Goal: Task Accomplishment & Management: Manage account settings

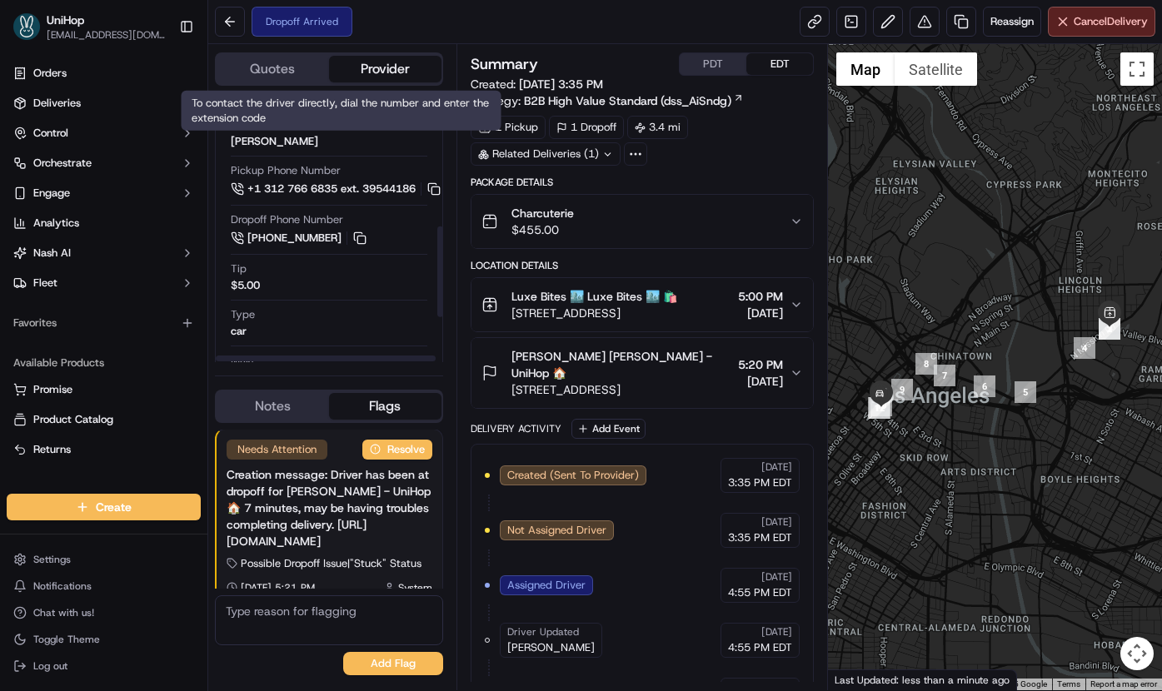
scroll to position [421, 0]
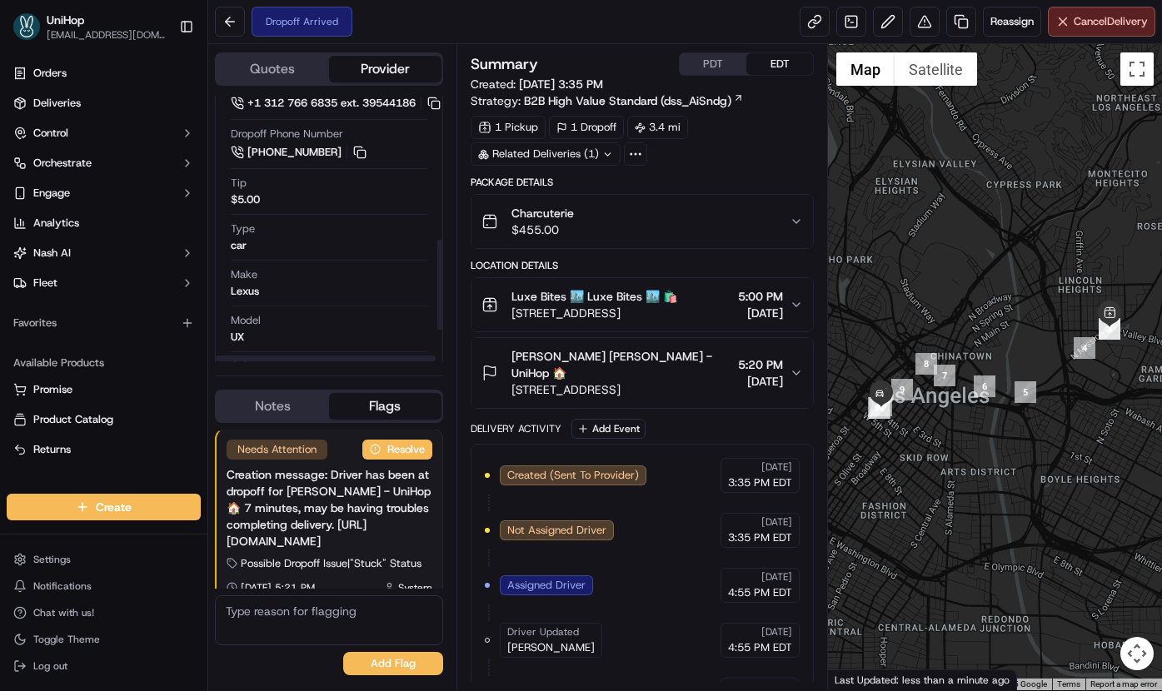
click at [556, 357] on span "[PERSON_NAME] [PERSON_NAME] - UniHop 🏠" at bounding box center [621, 364] width 221 height 33
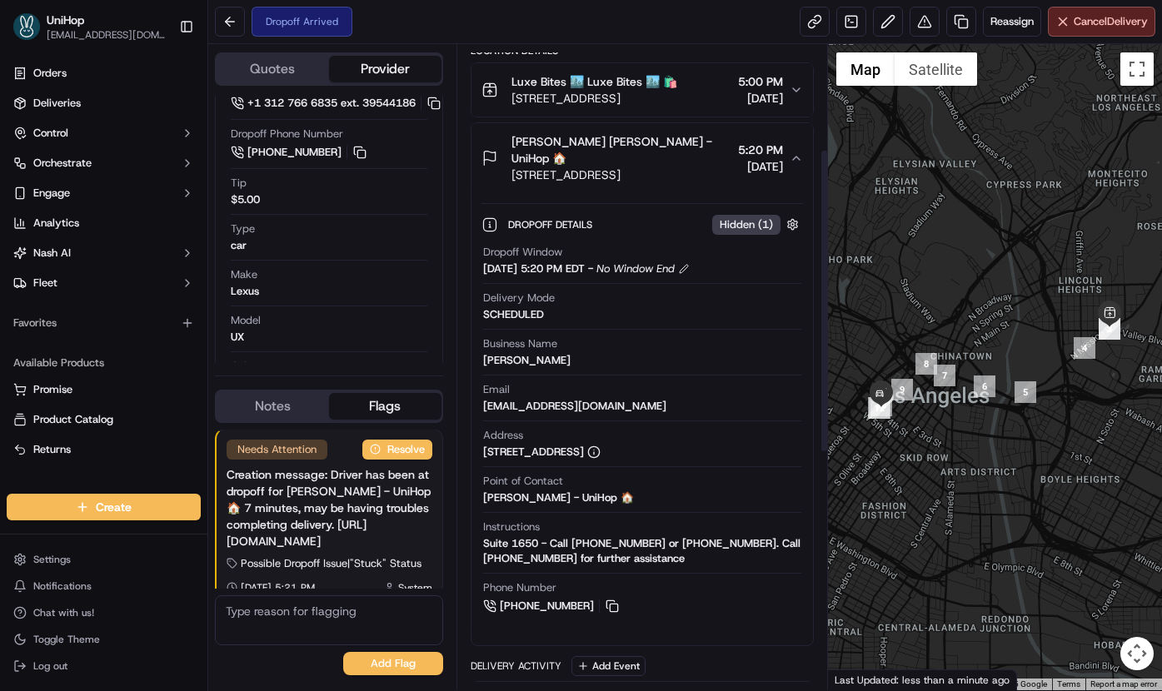
scroll to position [236, 0]
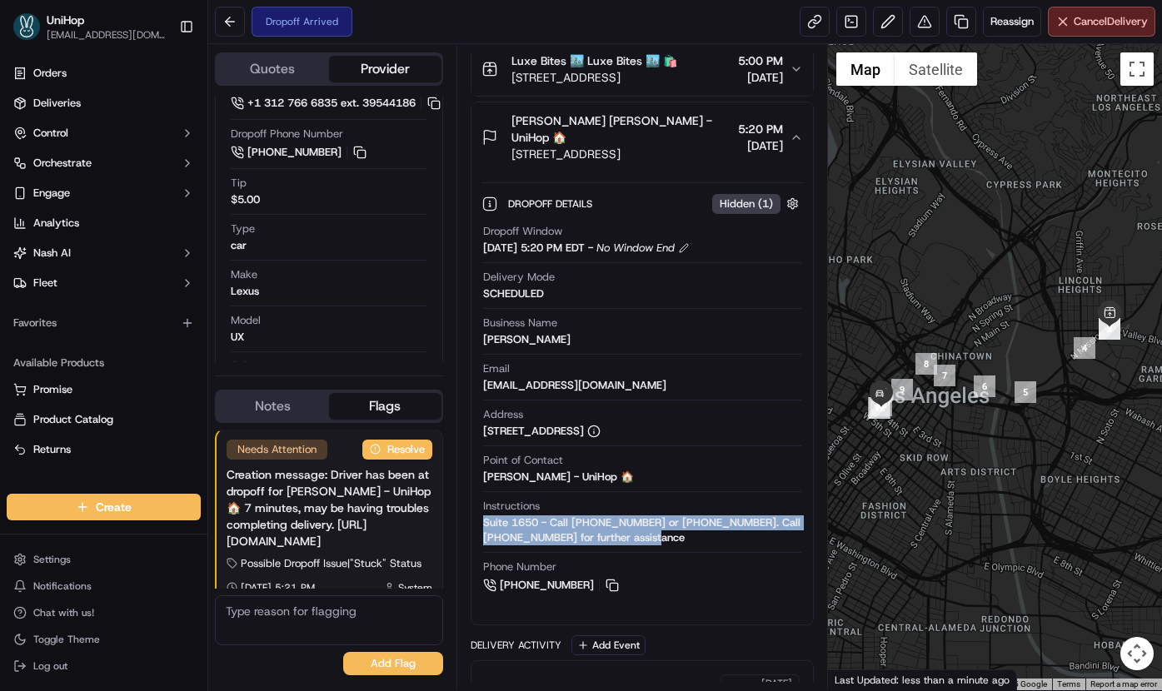
drag, startPoint x: 681, startPoint y: 541, endPoint x: 481, endPoint y: 531, distance: 199.4
click at [481, 531] on div "Dropoff Window Sep 18 2025 5:20 PM EDT - No Window End Delivery Mode SCHEDULED …" at bounding box center [642, 409] width 322 height 384
copy div "Suite 1650 - Call +13104980946 or (310) 498-0946. Call 323-447-6382 for further…"
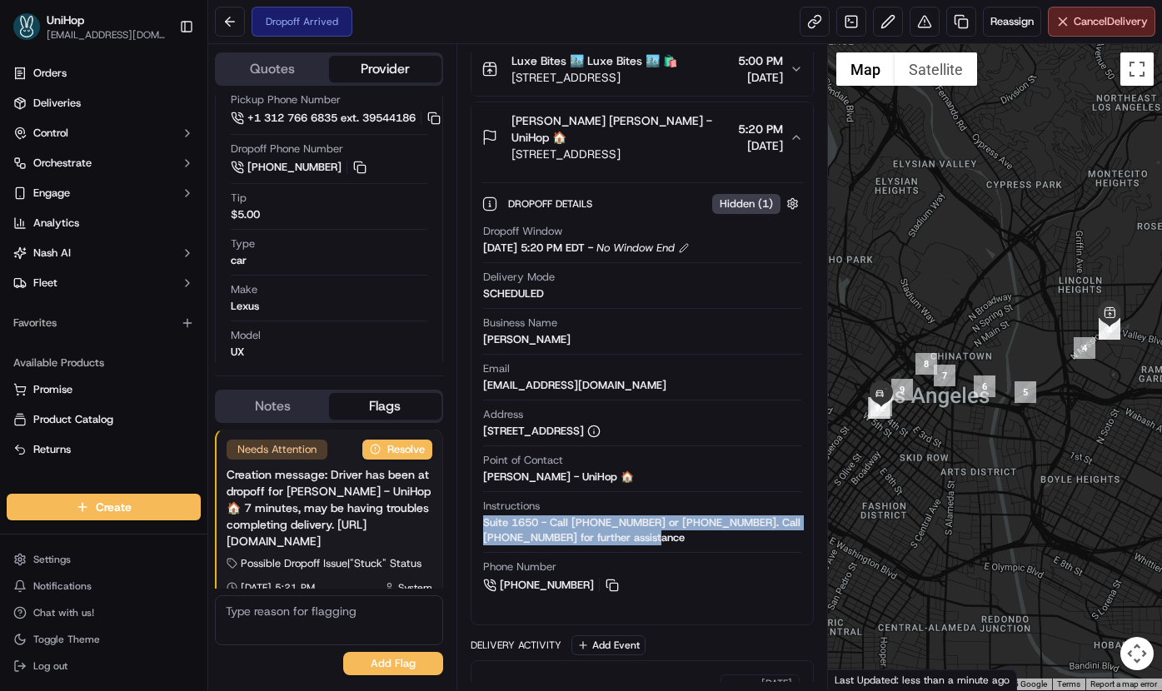
scroll to position [436, 0]
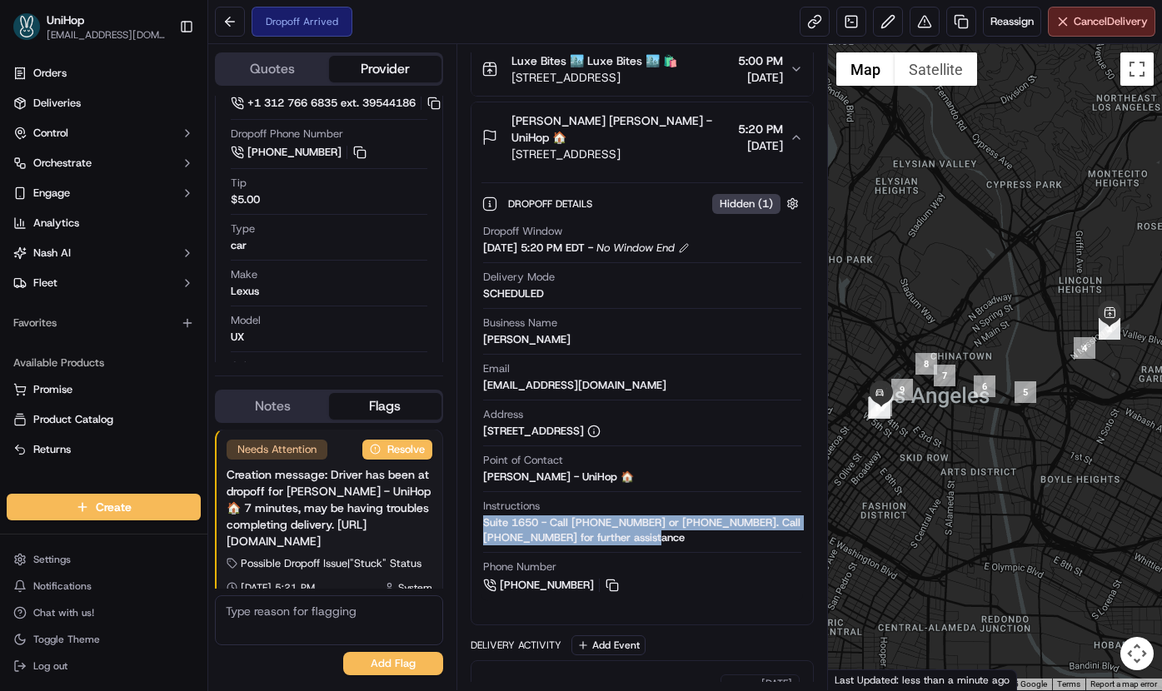
click at [272, 409] on button "Notes" at bounding box center [273, 406] width 112 height 27
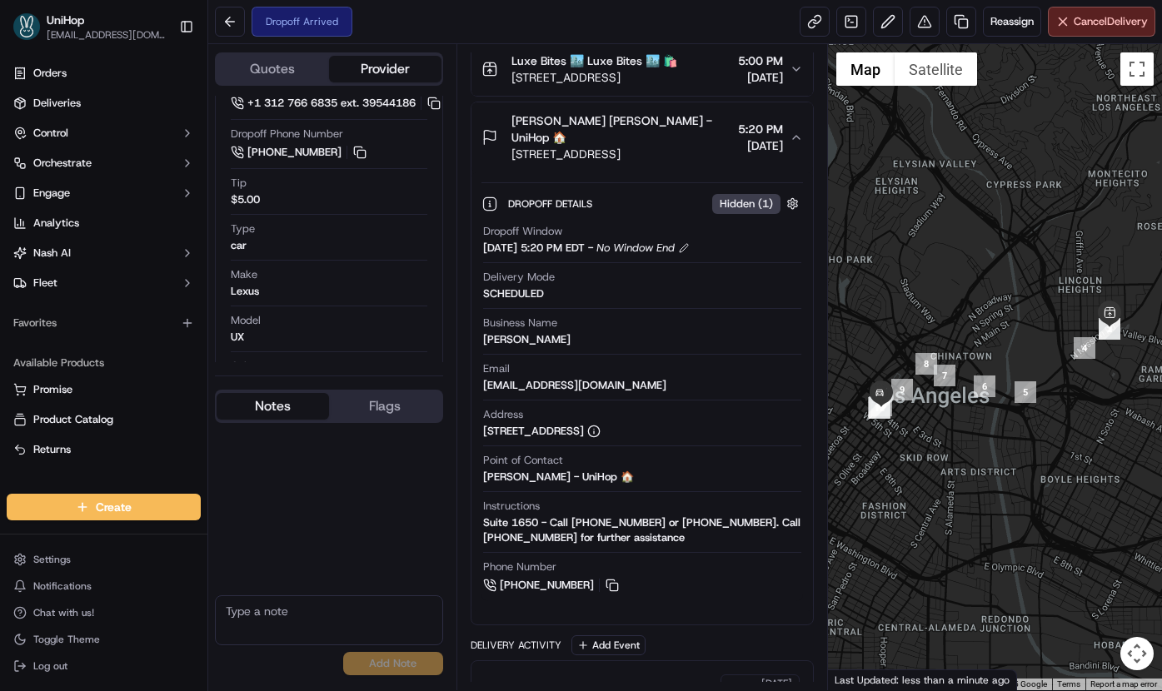
click at [277, 622] on textarea at bounding box center [329, 621] width 228 height 50
click at [277, 611] on textarea "To enrich screen reader interactions, please activate Accessibility in Grammarl…" at bounding box center [329, 621] width 228 height 50
click at [277, 616] on textarea "To enrich screen reader interactions, please activate Accessibility in Grammarl…" at bounding box center [329, 621] width 228 height 50
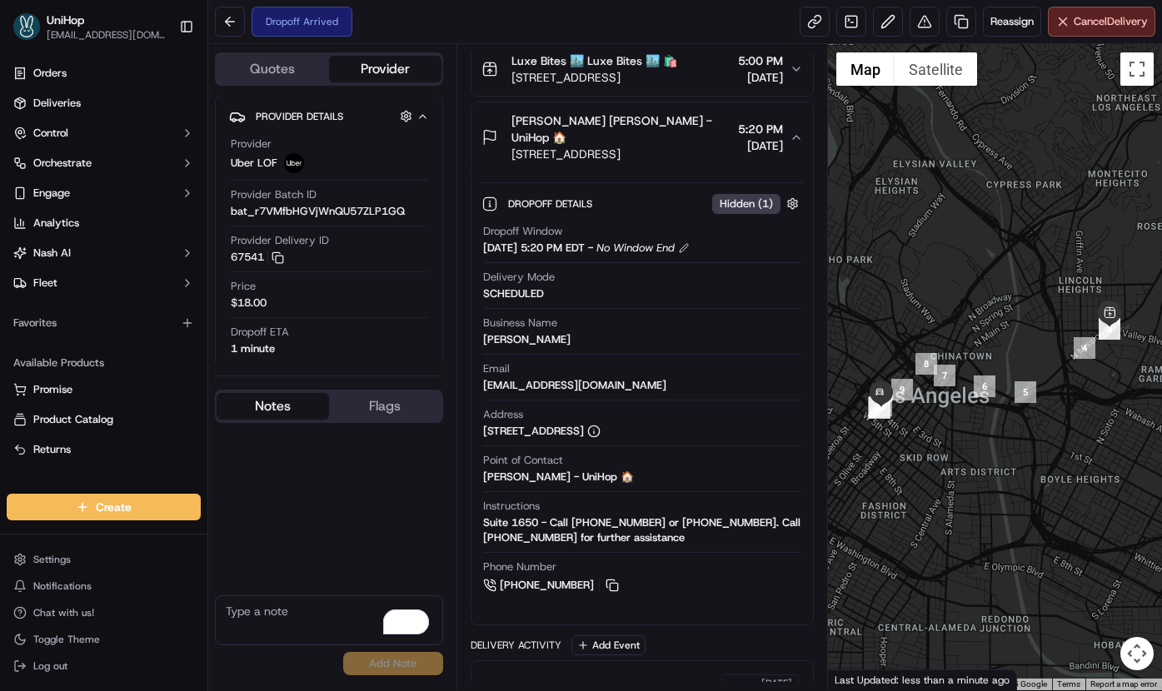
scroll to position [0, 0]
click at [267, 607] on textarea "To enrich screen reader interactions, please activate Accessibility in Grammarl…" at bounding box center [329, 621] width 228 height 50
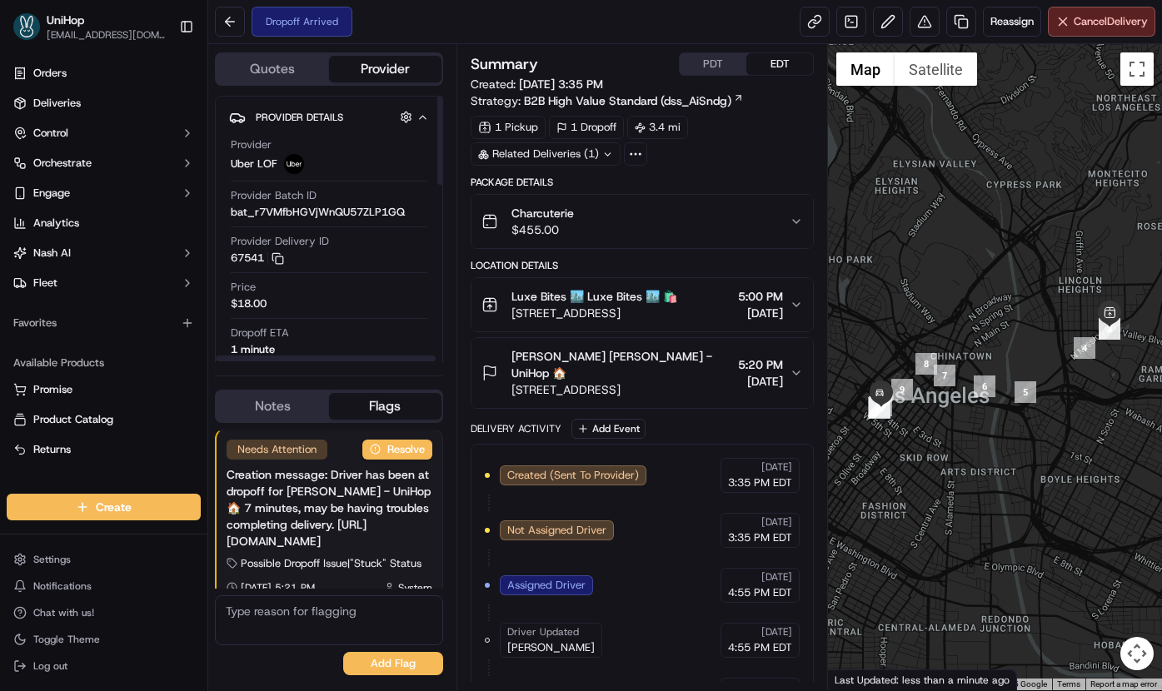
click at [284, 412] on button "Notes" at bounding box center [273, 406] width 112 height 27
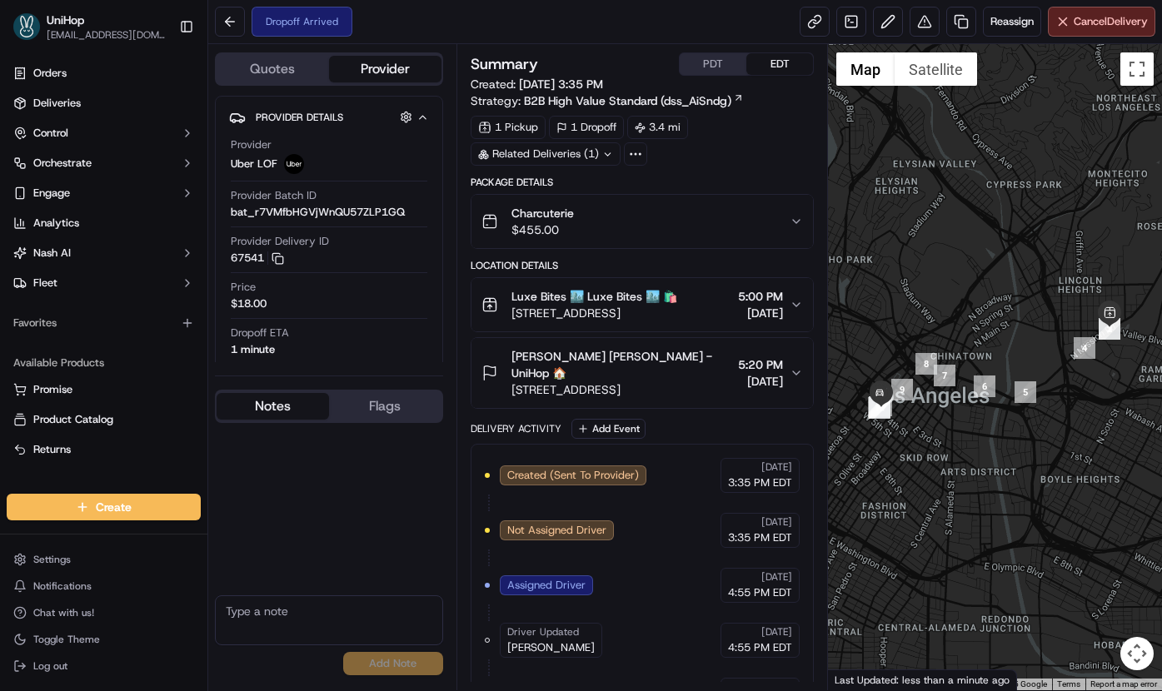
click at [284, 413] on button "Notes" at bounding box center [273, 406] width 112 height 27
click at [289, 608] on textarea at bounding box center [329, 621] width 228 height 50
click at [289, 607] on textarea "To enrich screen reader interactions, please activate Accessibility in Grammarl…" at bounding box center [329, 621] width 228 height 50
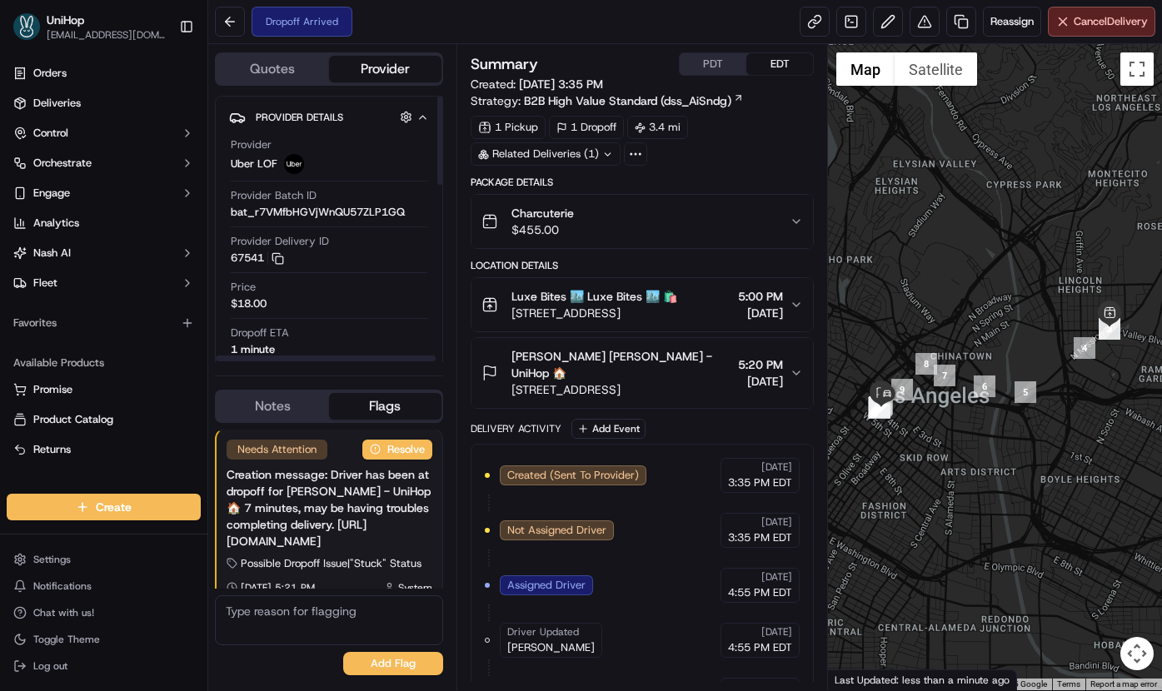
click at [300, 406] on button "Notes" at bounding box center [273, 406] width 112 height 27
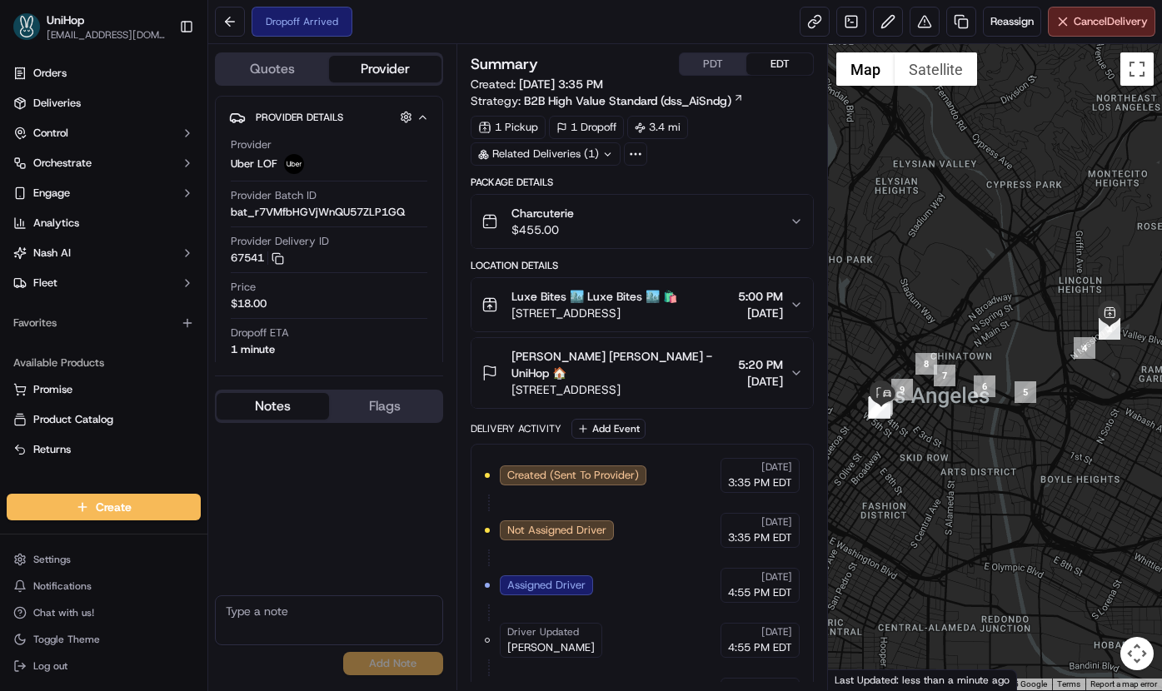
click at [371, 416] on button "Flags" at bounding box center [385, 406] width 112 height 27
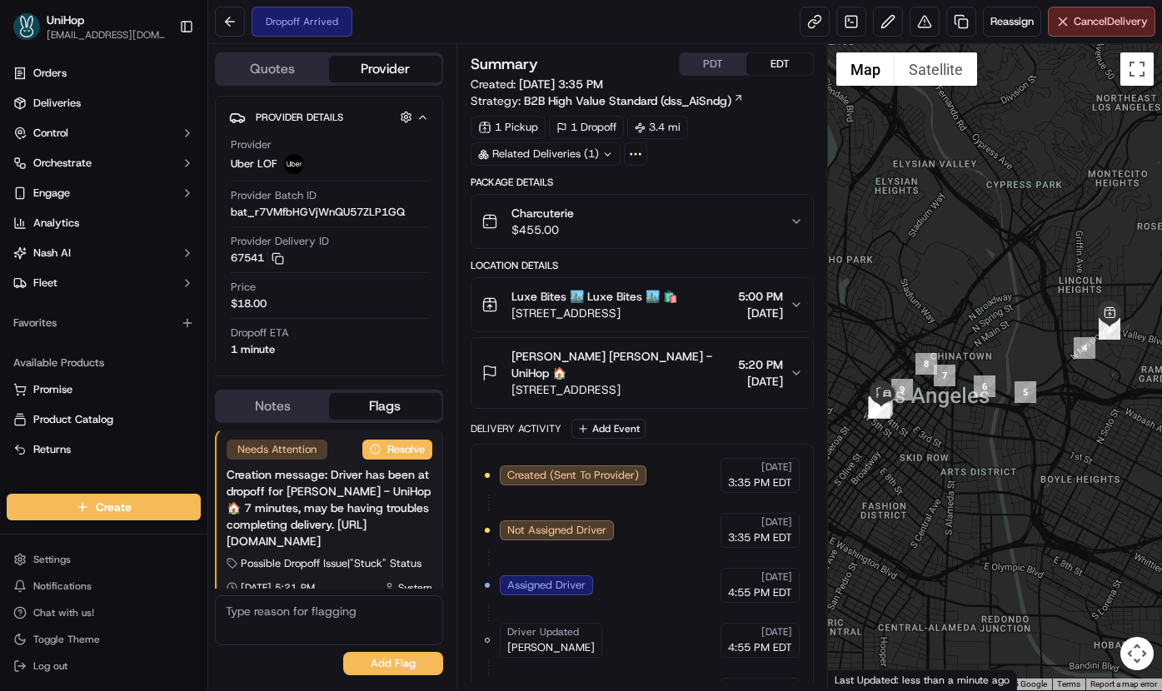
click at [620, 362] on span "Ericson Hernandez Ericson Hernandez - UniHop 🏠" at bounding box center [621, 364] width 221 height 33
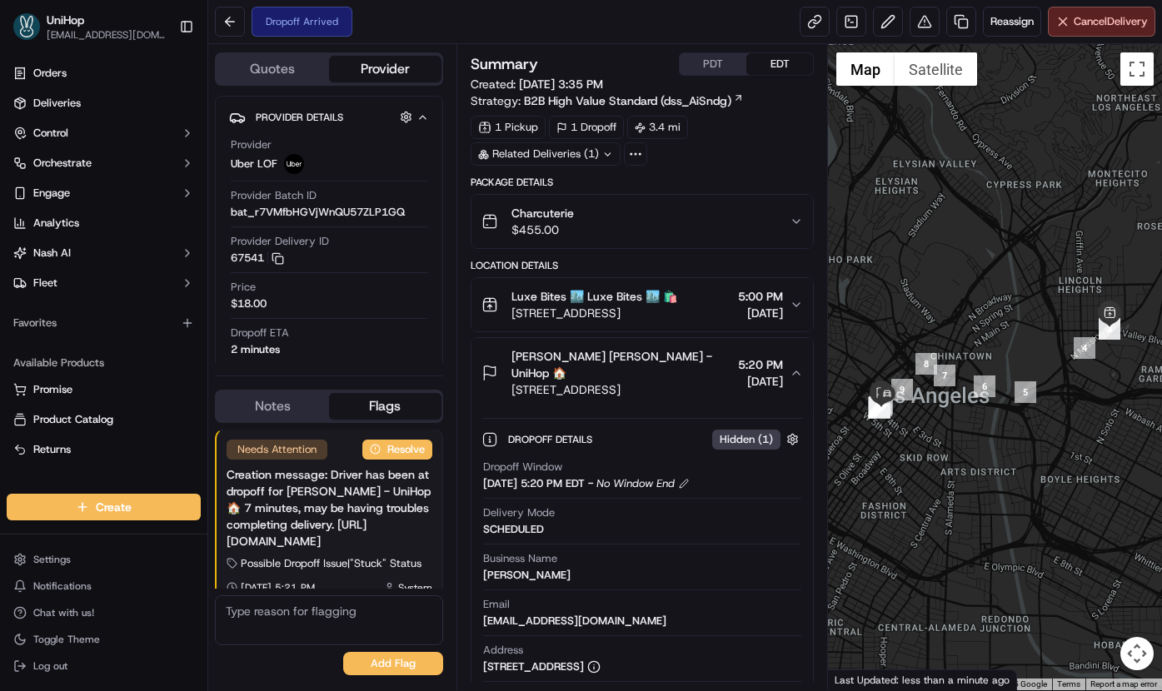
click at [558, 349] on button "Ericson Hernandez Ericson Hernandez - UniHop 🏠 333 S Grand Ave Suite#1650, Los …" at bounding box center [642, 373] width 342 height 70
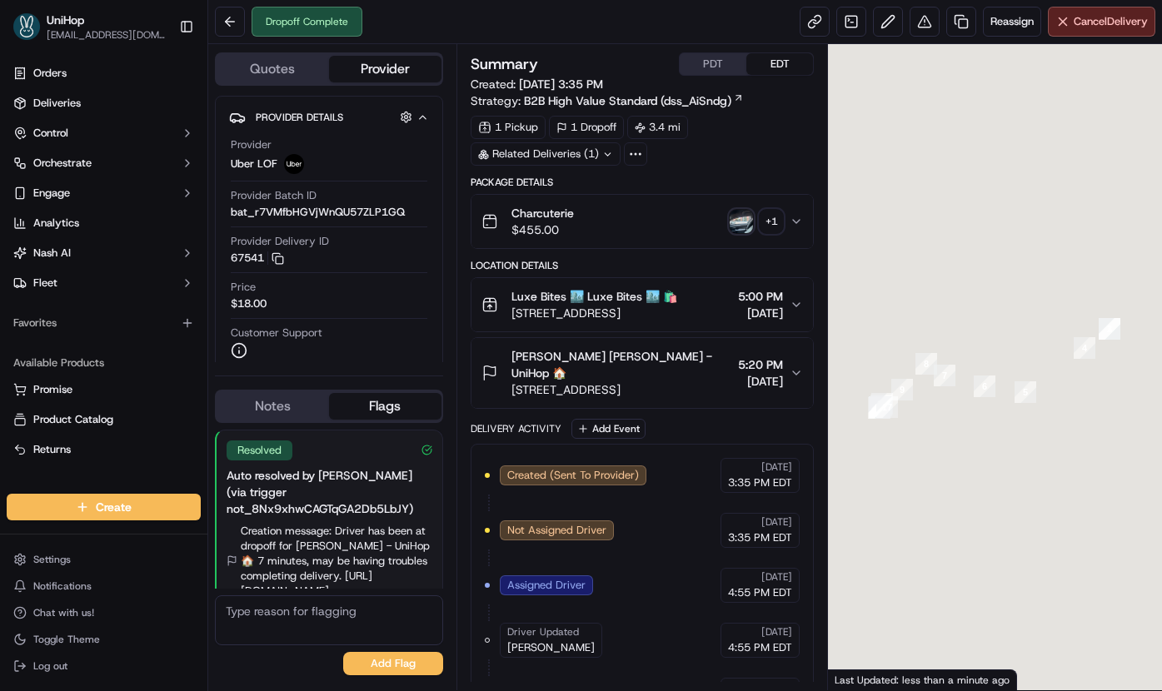
click at [738, 226] on img "button" at bounding box center [741, 221] width 23 height 23
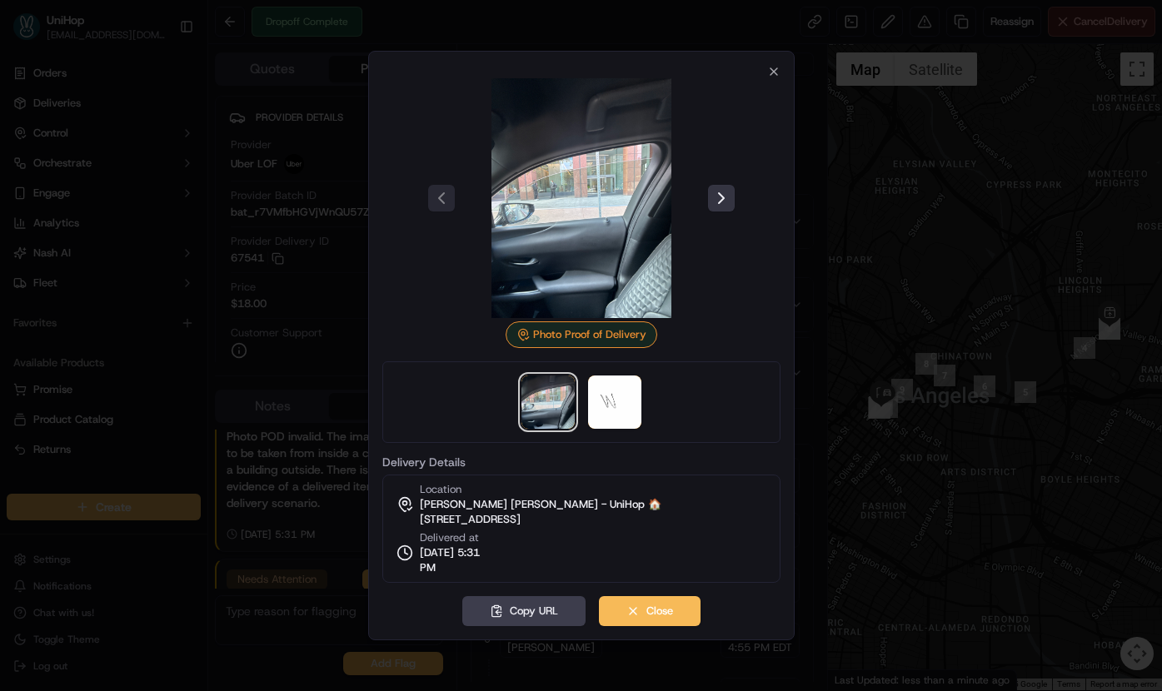
click at [723, 196] on button at bounding box center [721, 198] width 27 height 27
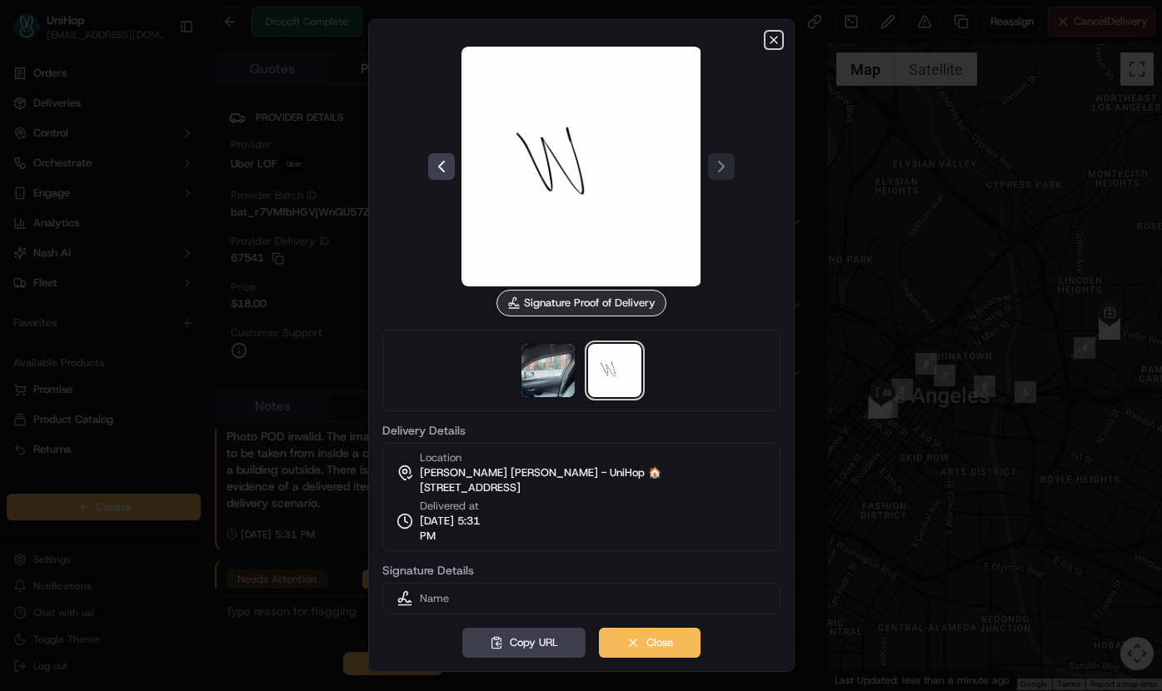
click at [773, 41] on icon "button" at bounding box center [773, 39] width 13 height 13
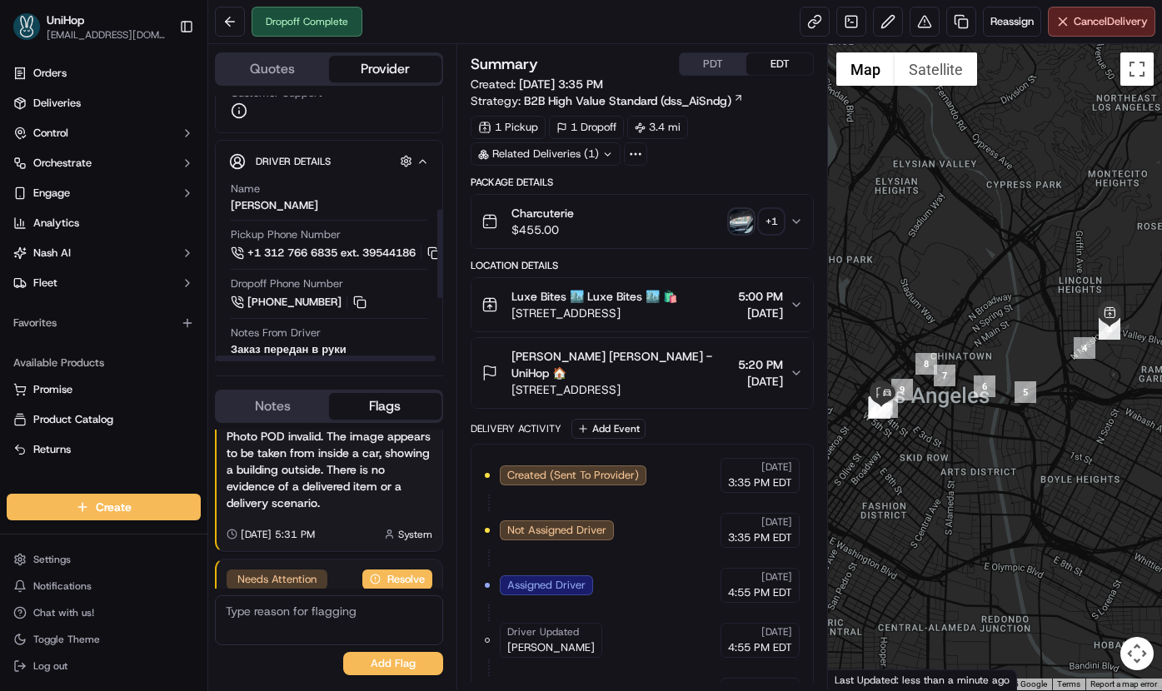
scroll to position [375, 0]
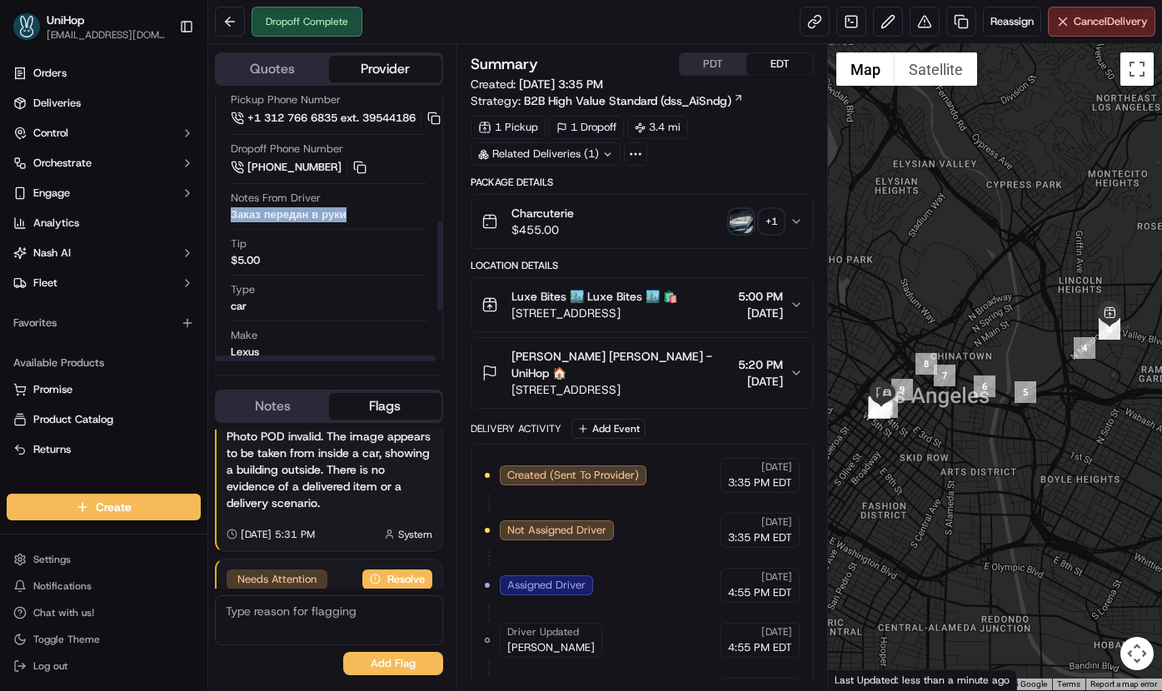
drag, startPoint x: 357, startPoint y: 218, endPoint x: 230, endPoint y: 220, distance: 126.6
click at [231, 220] on div "Notes From Driver Заказ передан в руки" at bounding box center [329, 207] width 197 height 32
copy div "Заказ передан в руки"
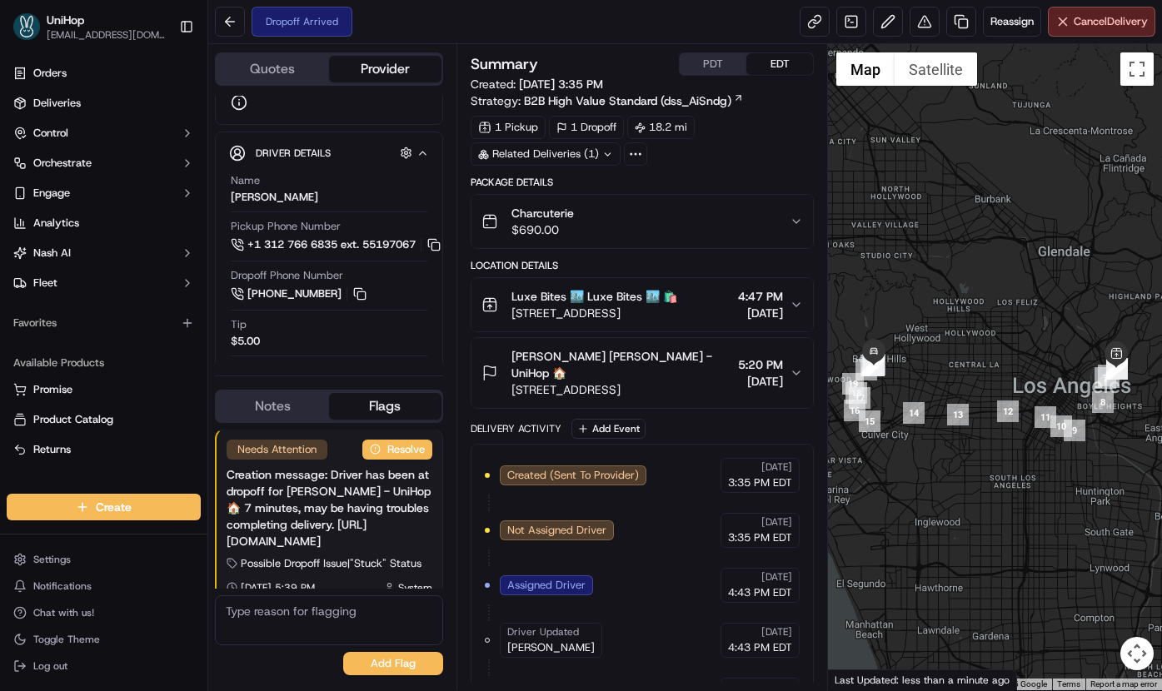
scroll to position [386, 0]
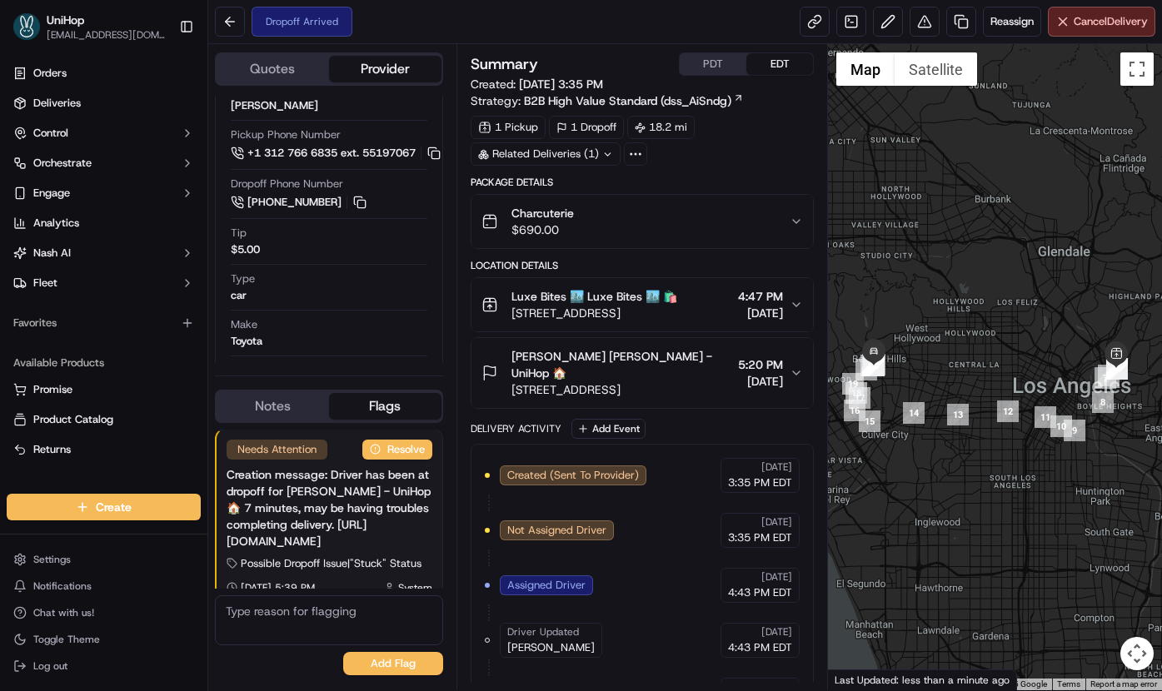
click at [278, 407] on button "Notes" at bounding box center [273, 406] width 112 height 27
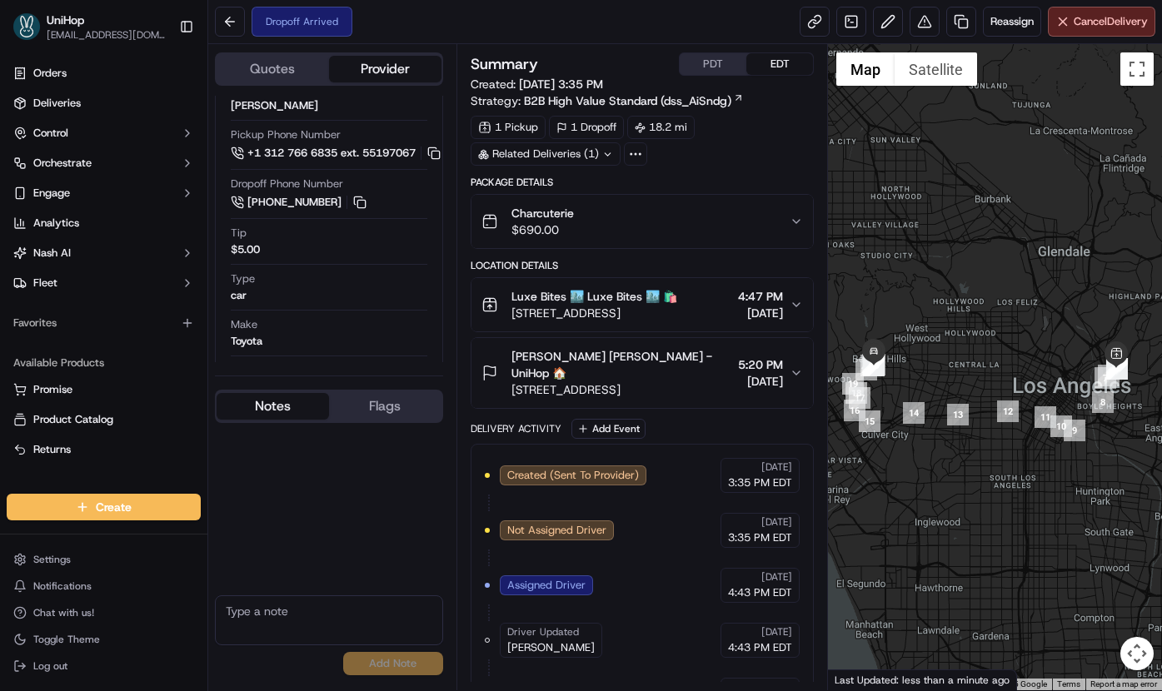
click at [278, 606] on textarea at bounding box center [329, 621] width 228 height 50
click at [262, 619] on textarea "3238910055" at bounding box center [329, 621] width 228 height 50
click at [261, 619] on textarea "3238910055" at bounding box center [329, 621] width 228 height 50
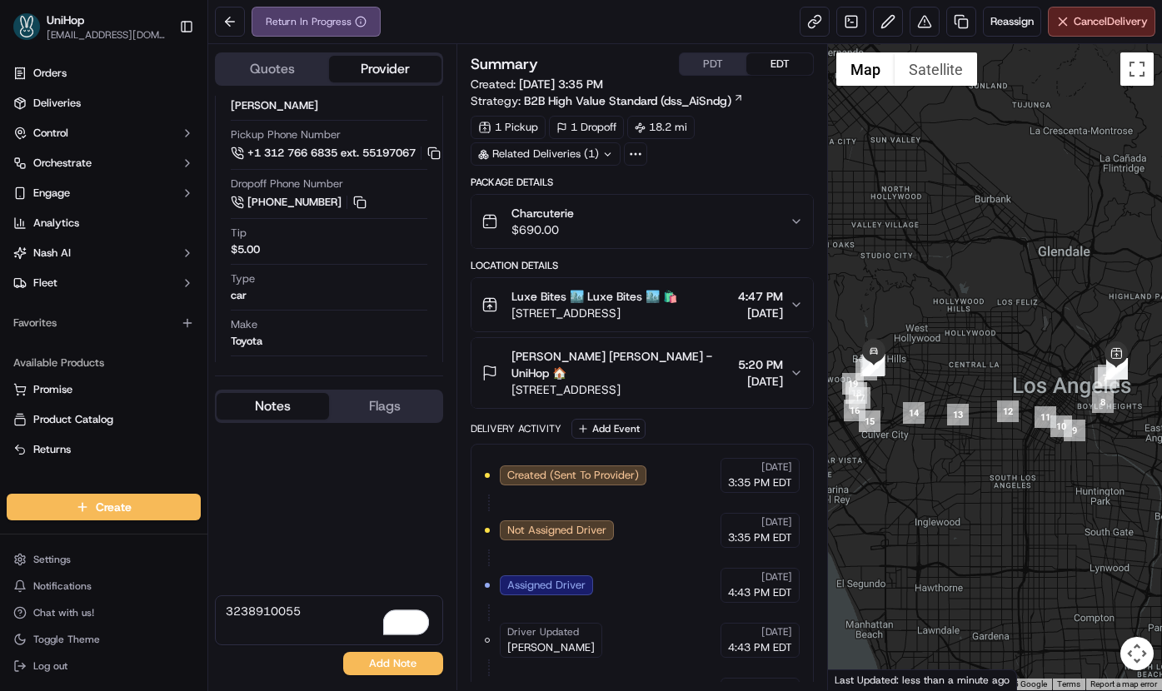
type textarea "3238910055"
click at [378, 661] on button "Add Note" at bounding box center [393, 663] width 100 height 23
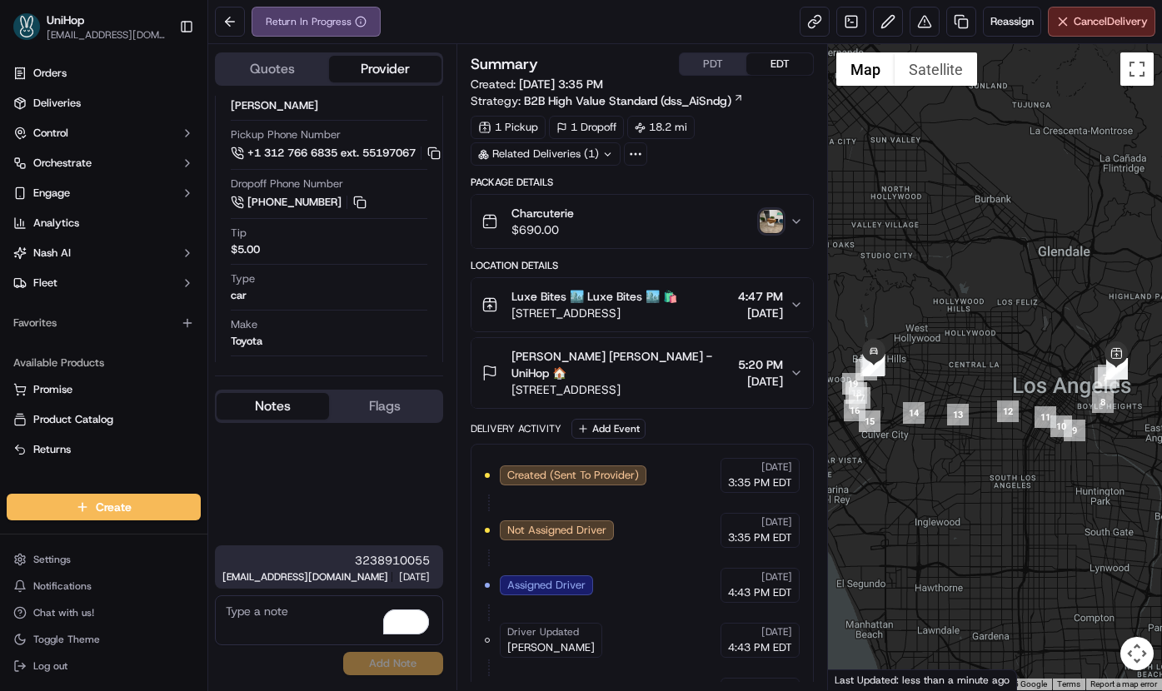
click at [764, 213] on img "button" at bounding box center [771, 221] width 23 height 23
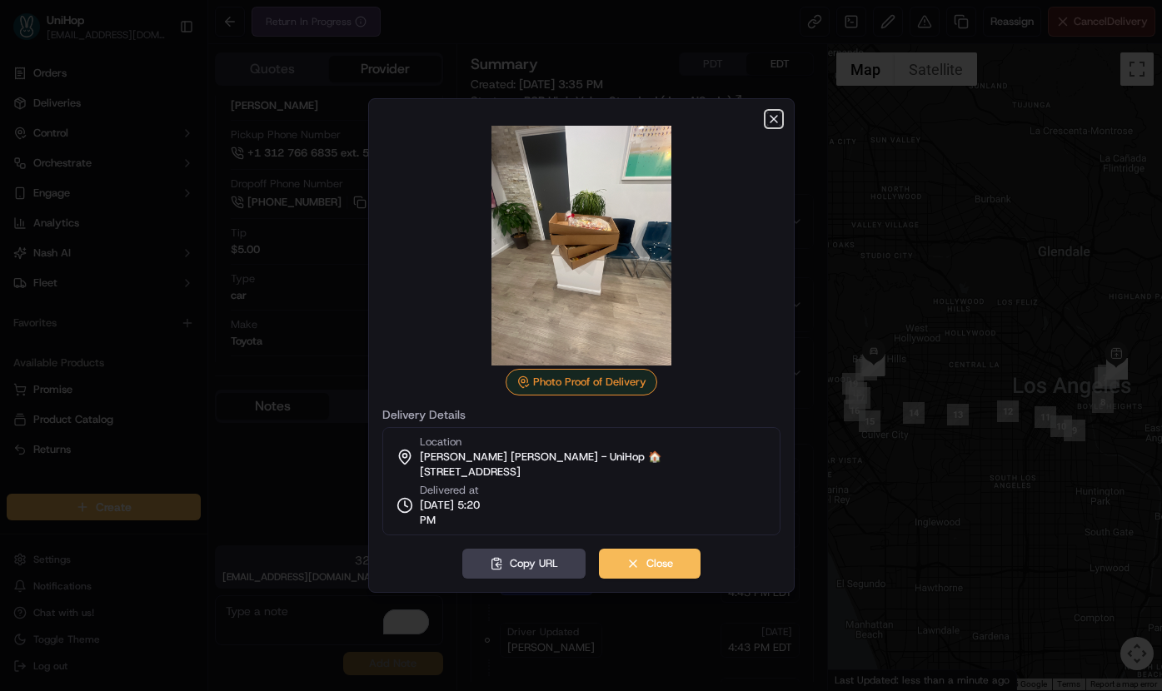
click at [775, 117] on icon "button" at bounding box center [773, 118] width 13 height 13
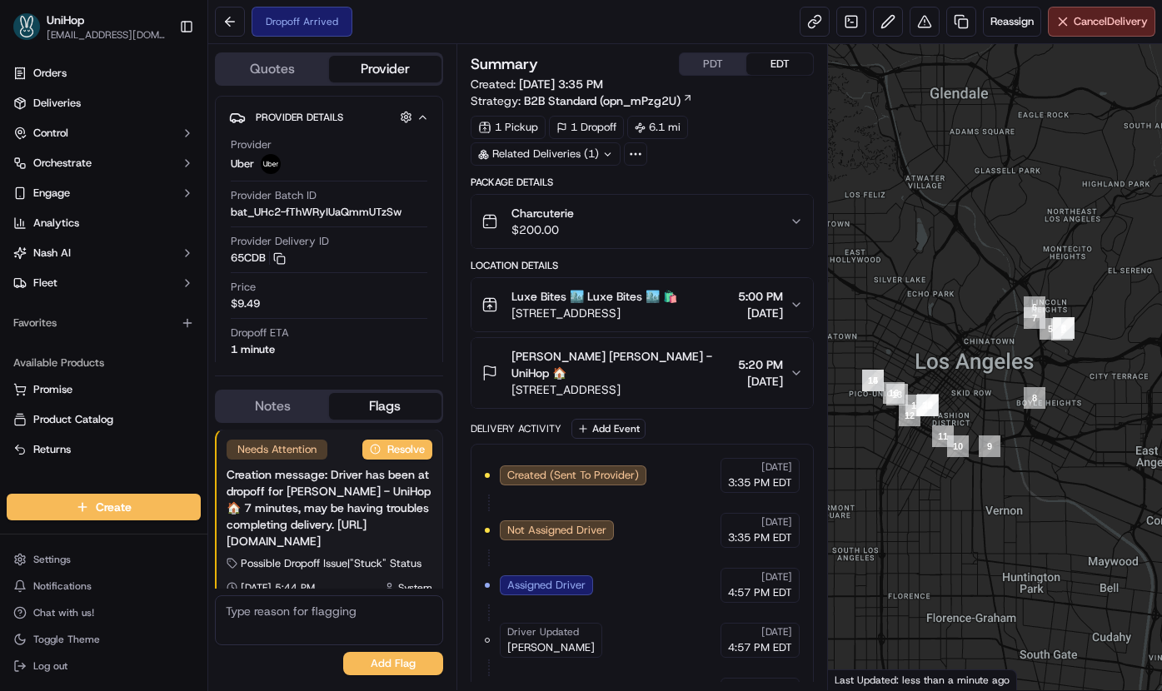
scroll to position [212, 0]
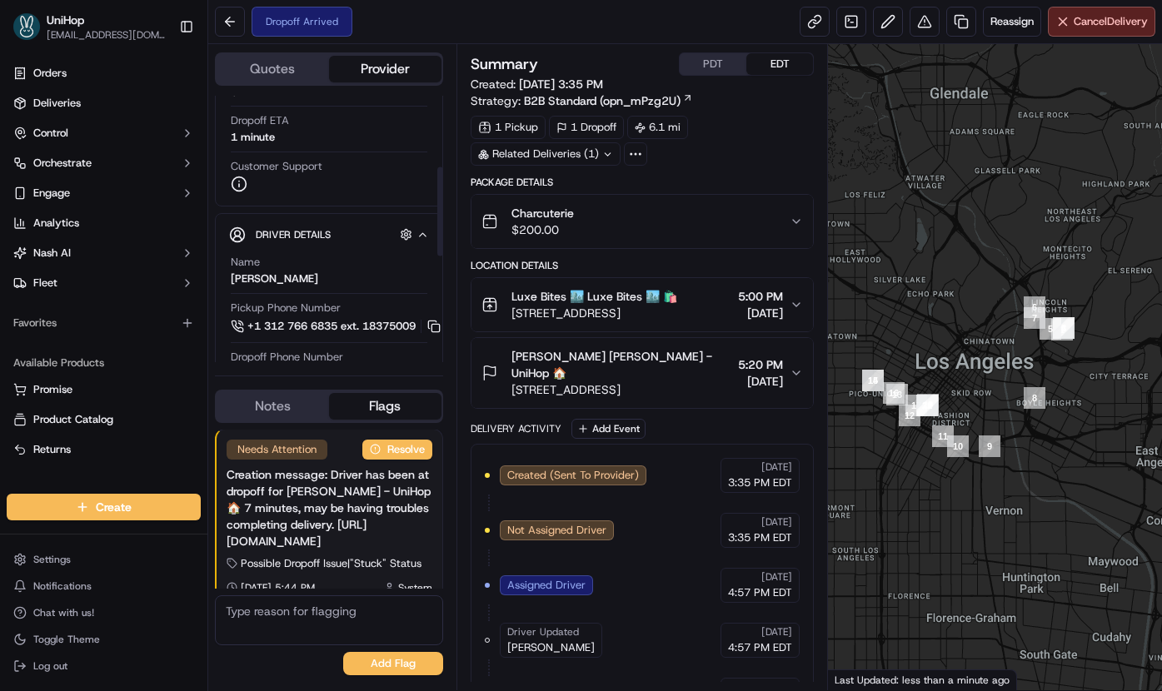
click at [275, 282] on div "[PERSON_NAME]" at bounding box center [274, 279] width 87 height 15
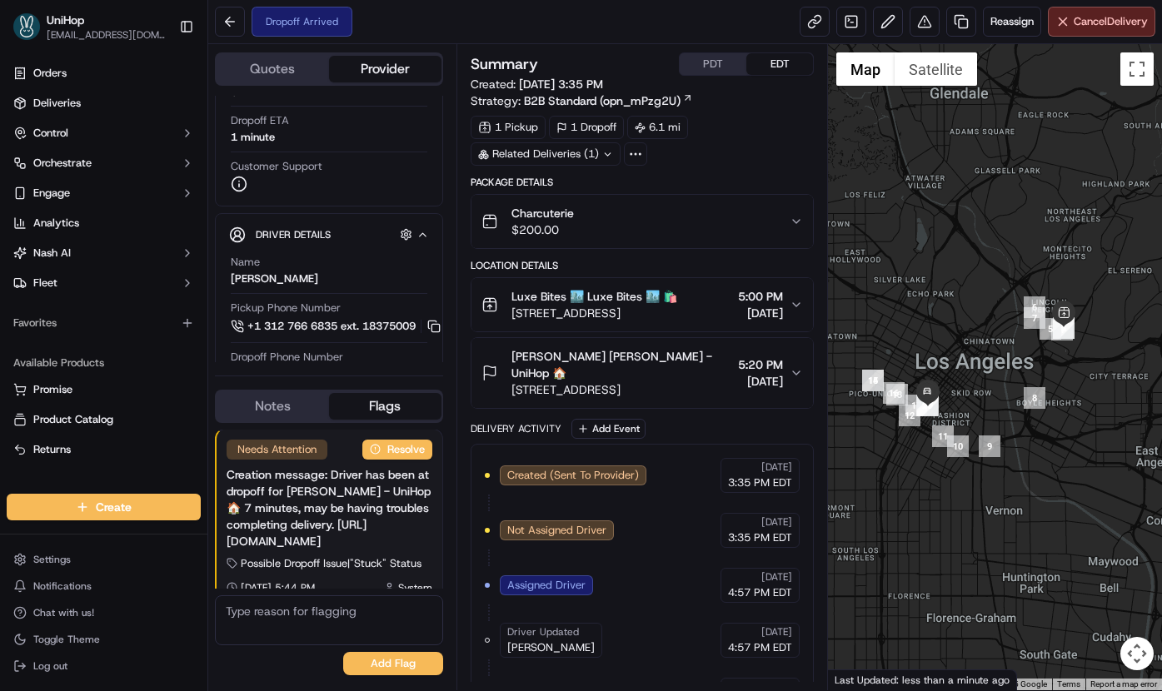
click at [508, 358] on div "[PERSON_NAME] [PERSON_NAME] - UniHop 🏠 [STREET_ADDRESS]" at bounding box center [606, 373] width 251 height 50
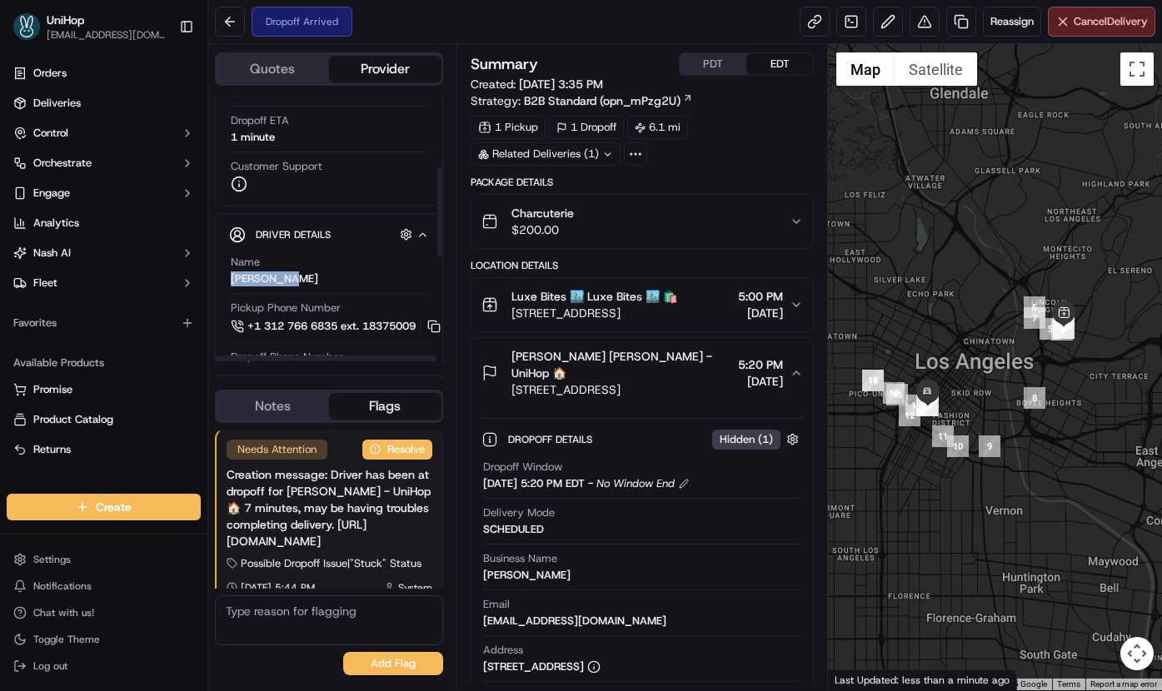
copy div "AKHSARBEK"
drag, startPoint x: 227, startPoint y: 279, endPoint x: 294, endPoint y: 276, distance: 67.6
click at [294, 276] on div "Driver Details Hidden ( 5 ) Name AKHSARBEK A. Pickup Phone Number +1 312 766 68…" at bounding box center [329, 443] width 228 height 461
drag, startPoint x: 514, startPoint y: 358, endPoint x: 582, endPoint y: 363, distance: 68.5
click at [582, 363] on span "[PERSON_NAME] [PERSON_NAME] - UniHop 🏠" at bounding box center [621, 364] width 221 height 33
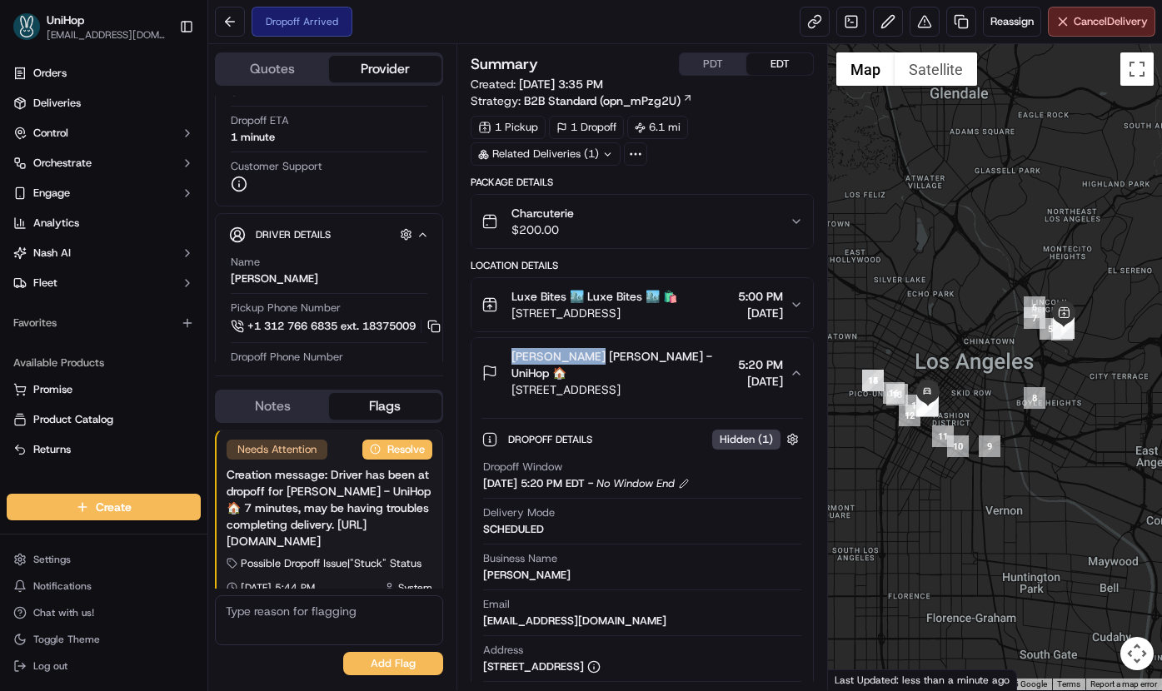
copy span "Vincent Salas"
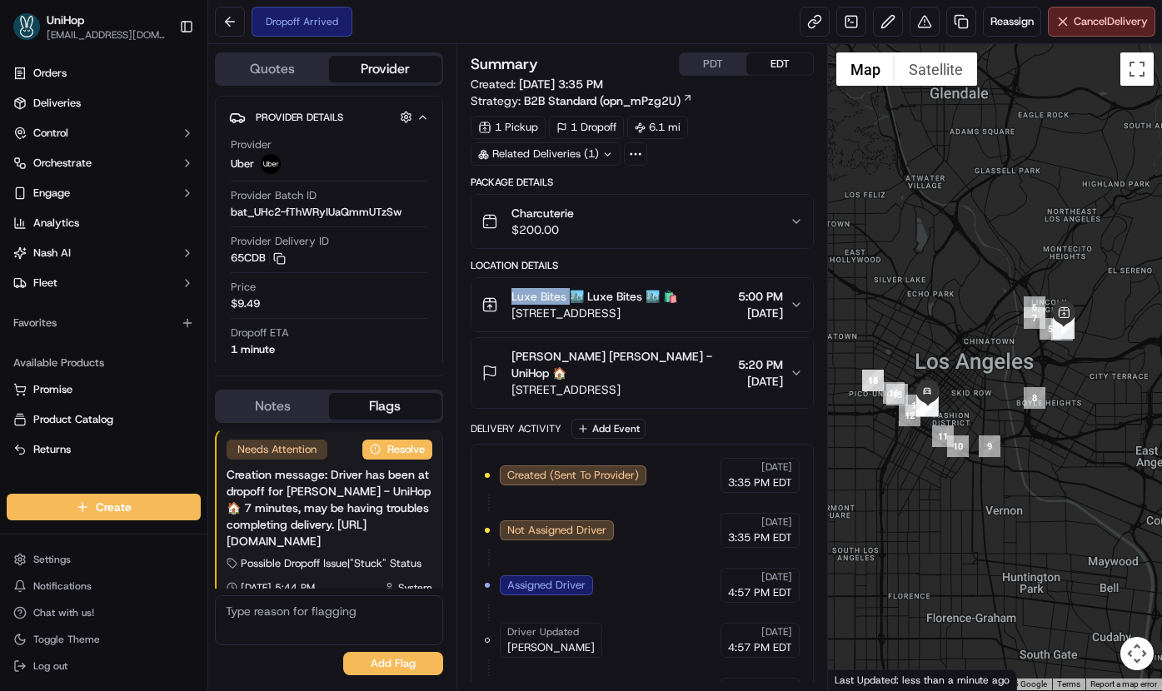
drag, startPoint x: 517, startPoint y: 294, endPoint x: 567, endPoint y: 297, distance: 50.0
click at [567, 297] on div "Luxe Bites 🏙️ Luxe Bites 🏙️ 🛍️ 3317 N Mission Rd k1, Los Angeles, CA 90031, USA" at bounding box center [579, 304] width 196 height 33
click at [597, 368] on span "Vincent Salas Vincent Salas - UniHop 🏠" at bounding box center [621, 364] width 221 height 33
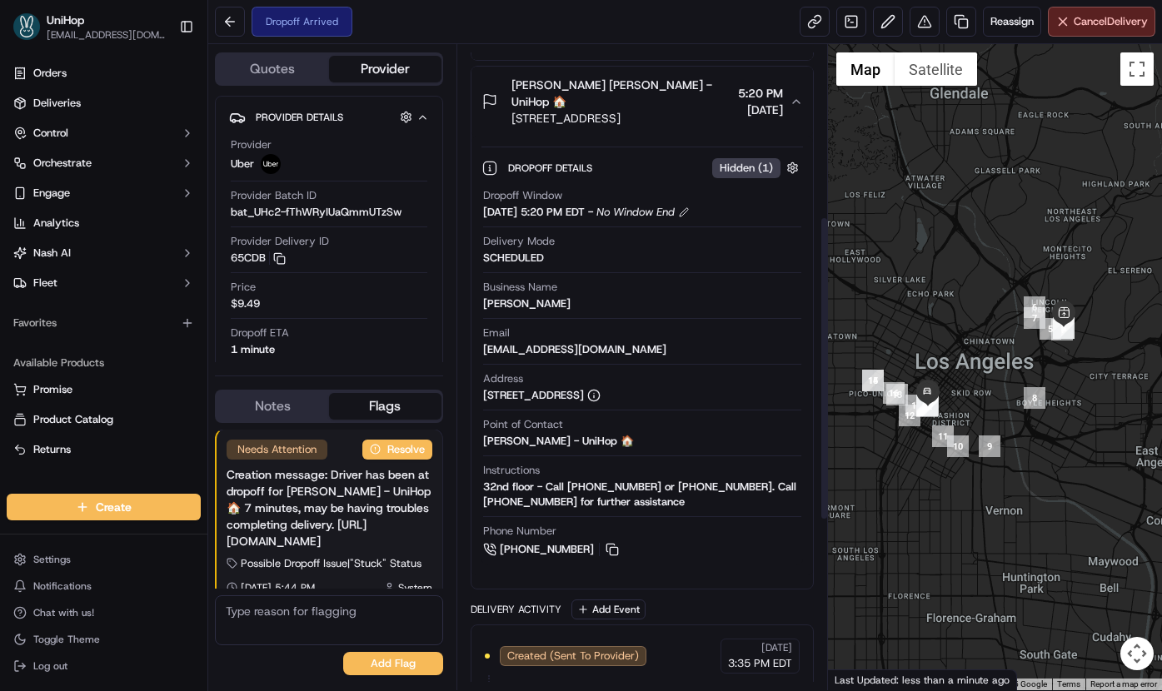
scroll to position [367, 0]
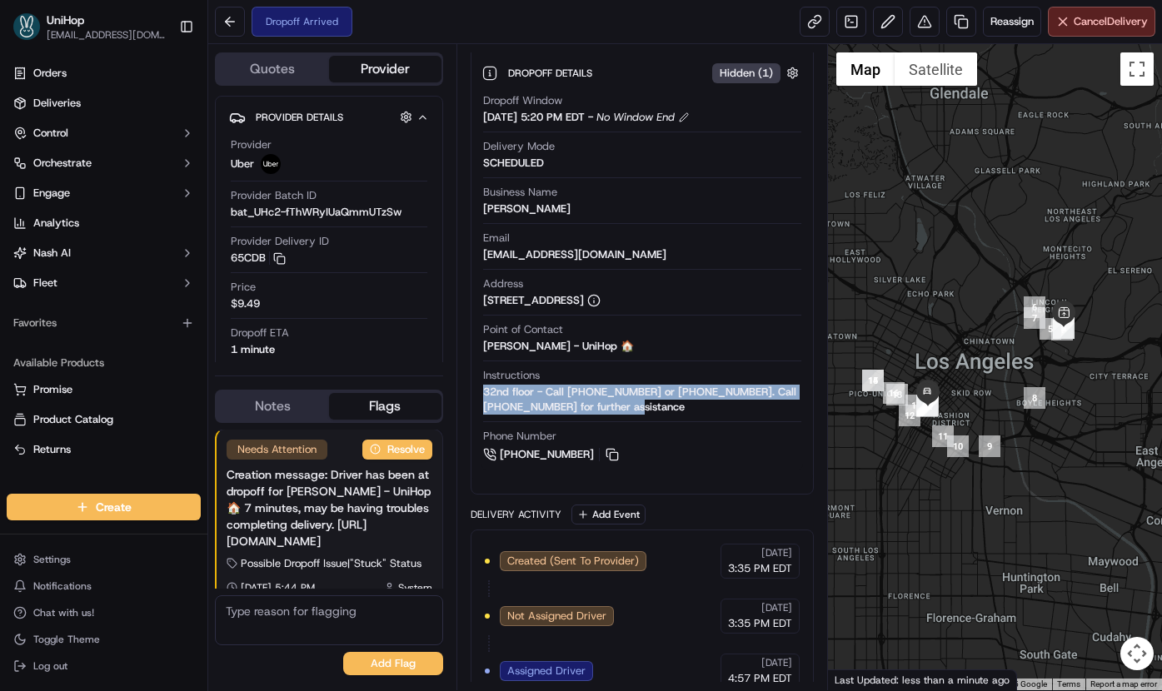
copy div "32nd floor - Call +13108711061 or 3108711061. Call 323-447-6382 for further ass…"
drag, startPoint x: 484, startPoint y: 396, endPoint x: 663, endPoint y: 407, distance: 179.4
click at [663, 407] on div "32nd floor - Call +13108711061 or 3108711061. Call 323-447-6382 for further ass…" at bounding box center [642, 400] width 319 height 30
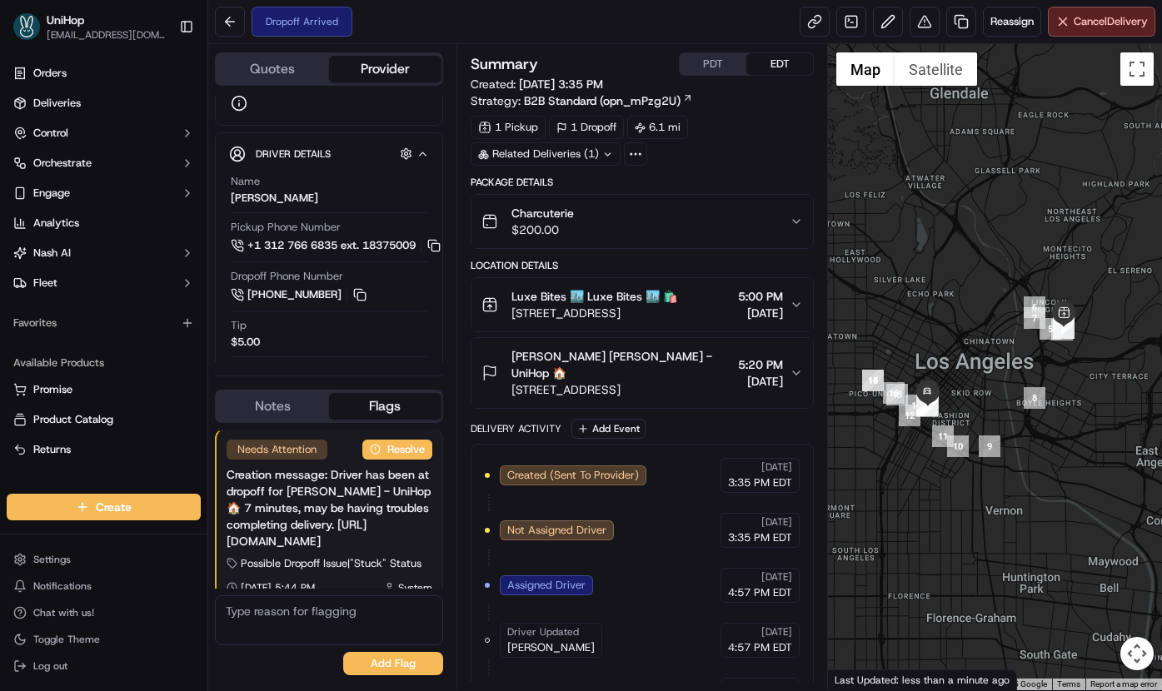
scroll to position [386, 0]
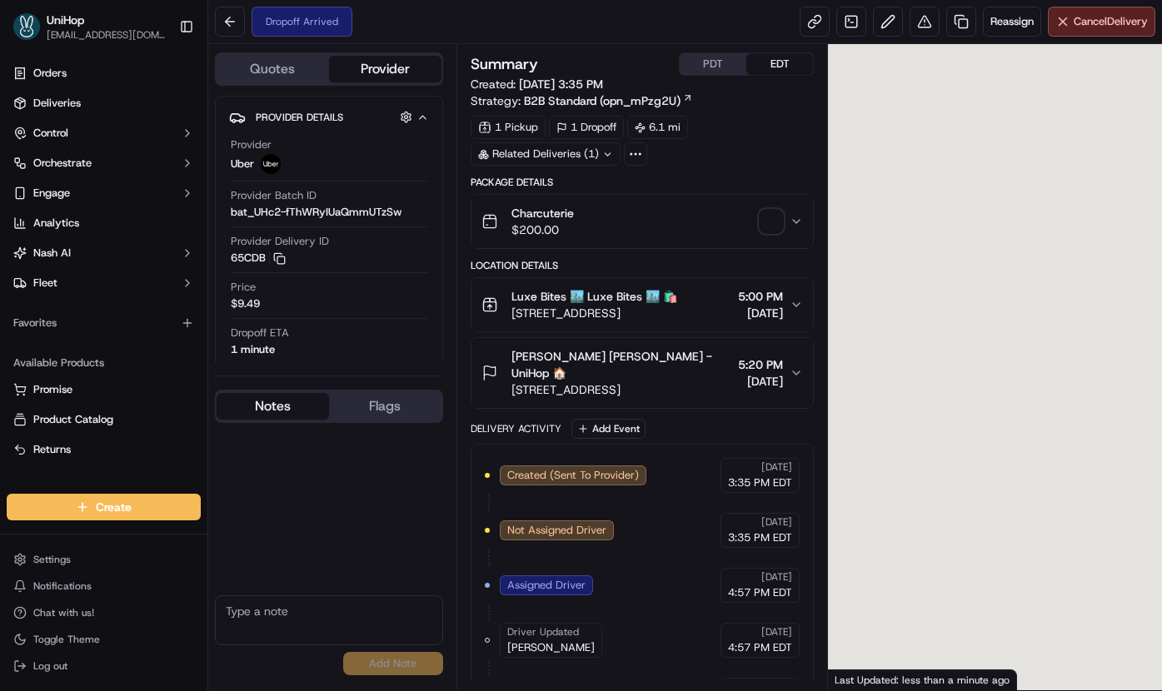
click at [775, 225] on span "button" at bounding box center [771, 221] width 23 height 23
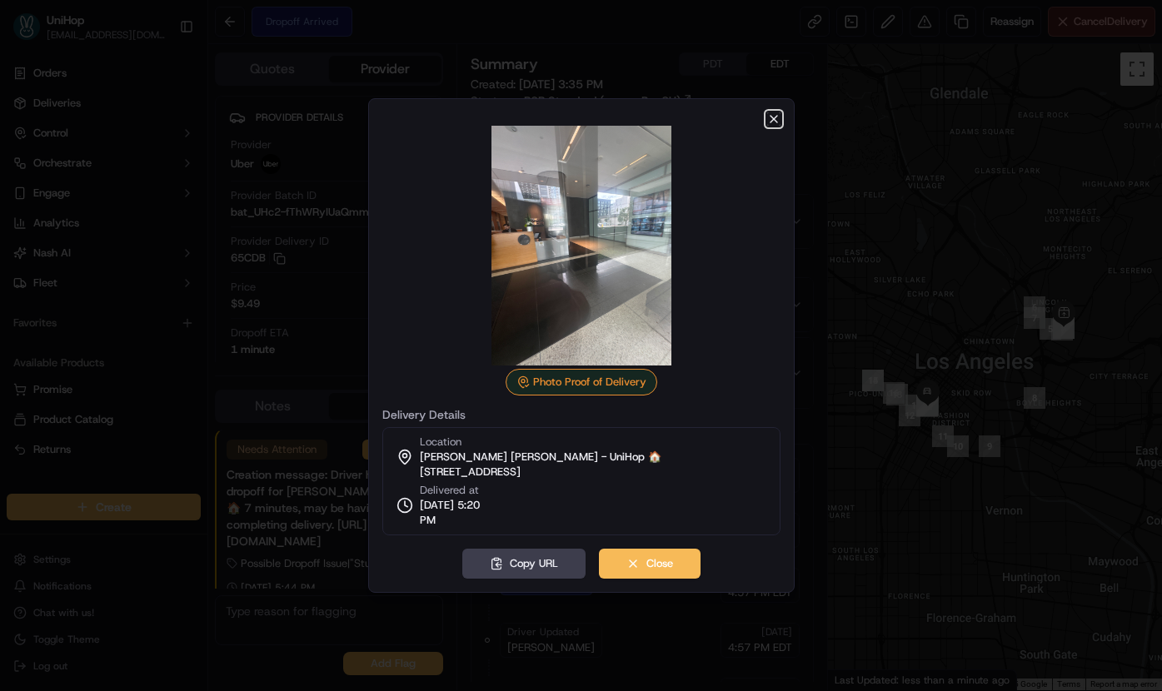
click at [779, 117] on icon "button" at bounding box center [773, 118] width 13 height 13
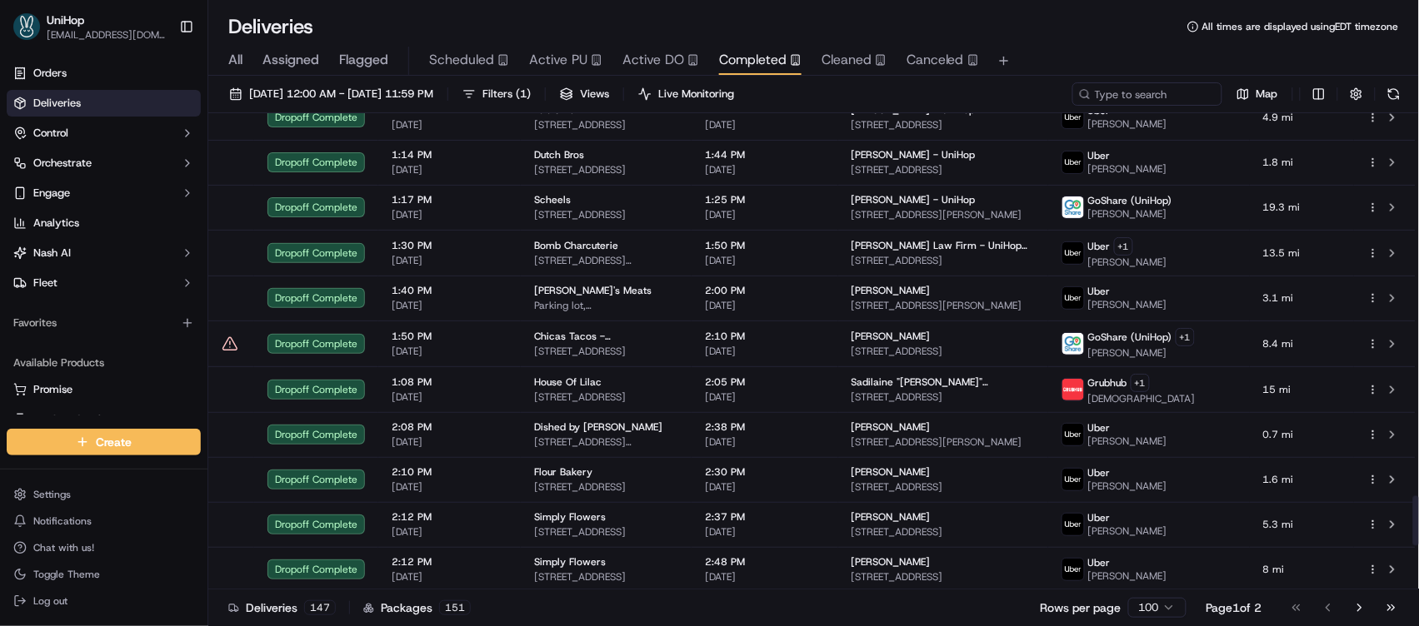
scroll to position [3712, 0]
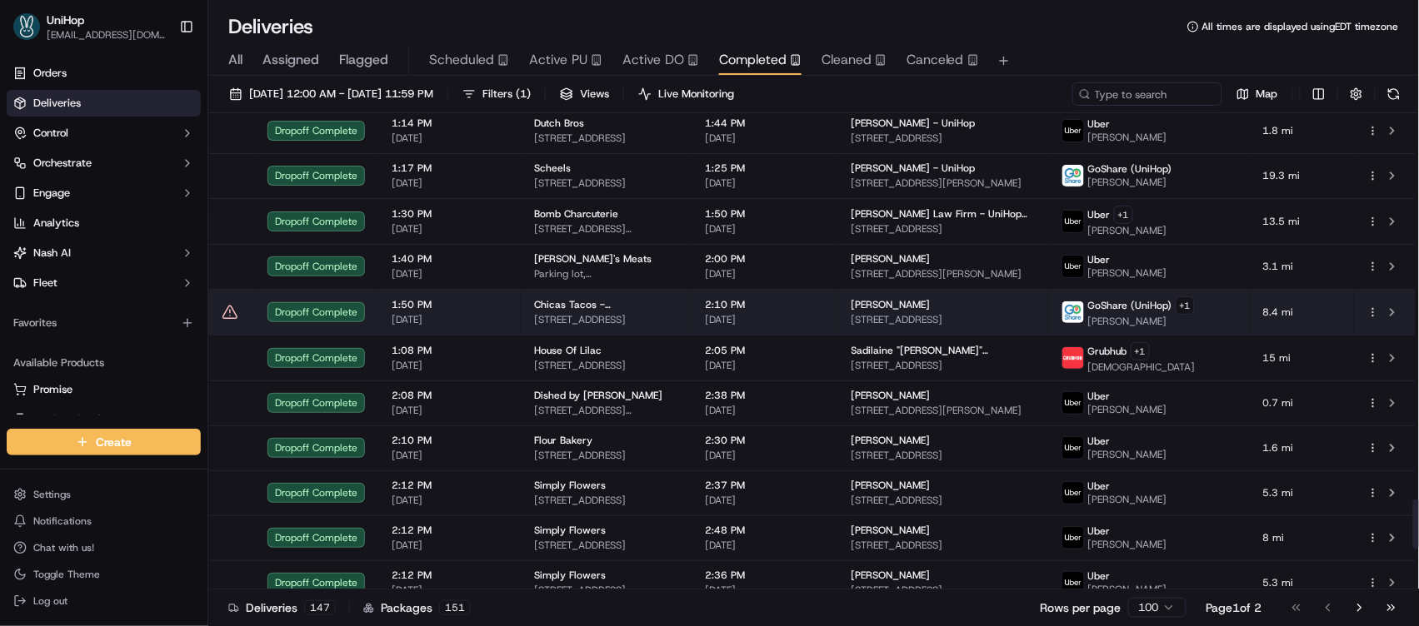
click at [671, 317] on td "Chicas Tacos - [GEOGRAPHIC_DATA] [STREET_ADDRESS]" at bounding box center [606, 312] width 171 height 46
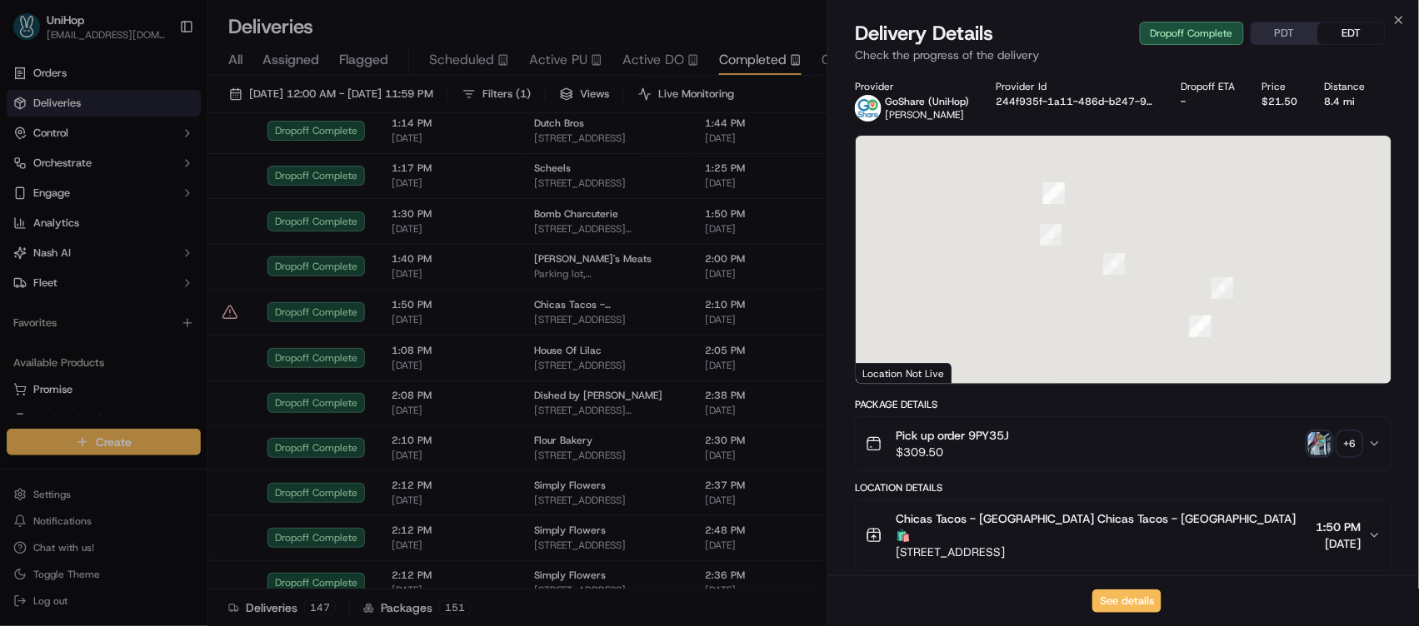
scroll to position [444, 0]
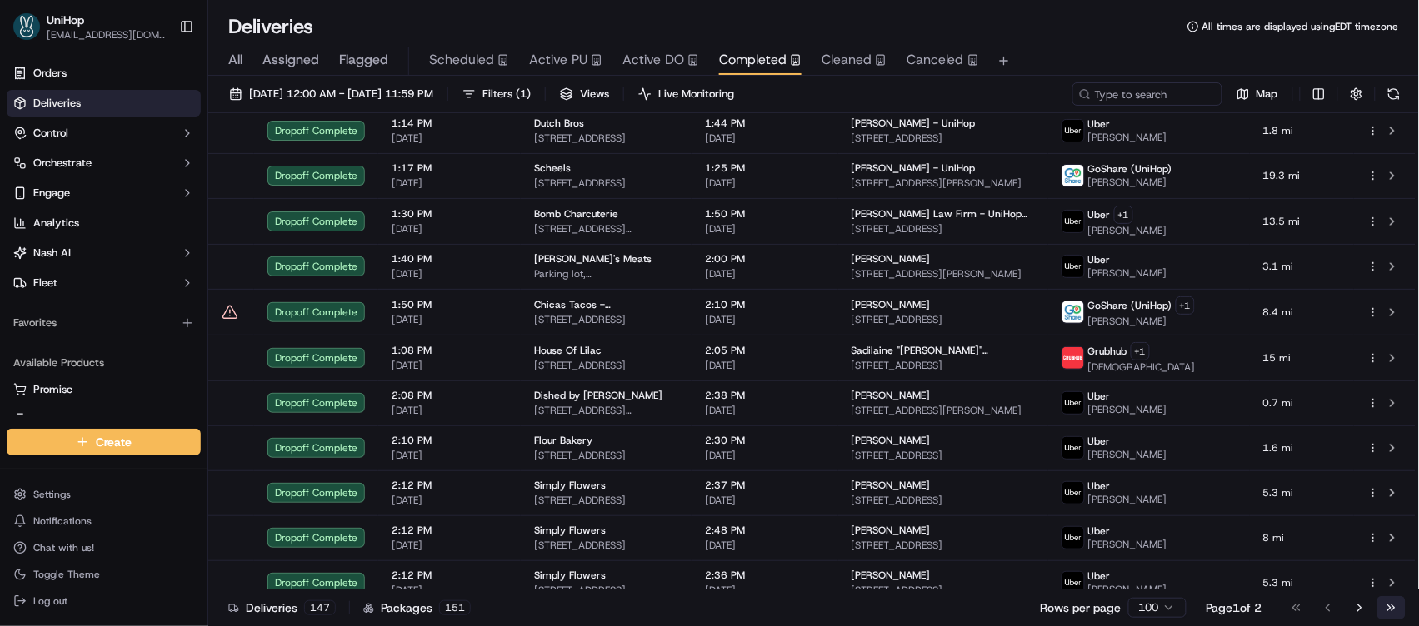
click at [1396, 609] on button "Go to last page" at bounding box center [1391, 607] width 28 height 23
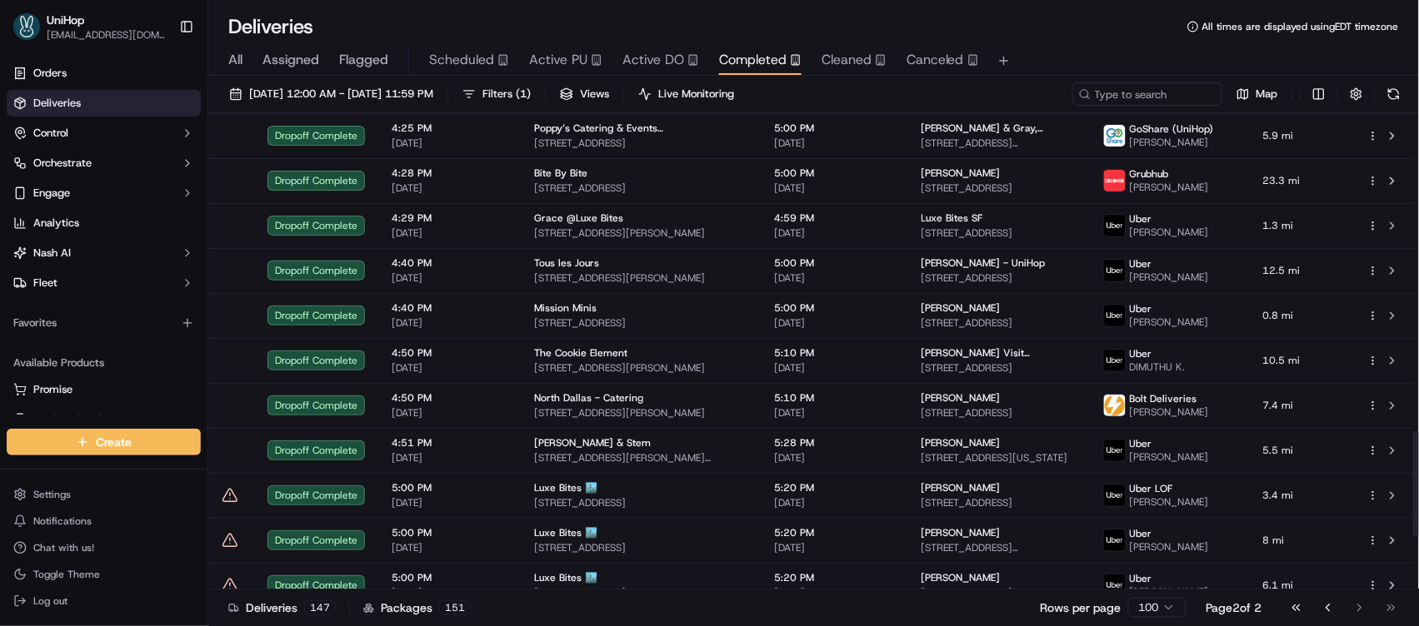
scroll to position [1674, 0]
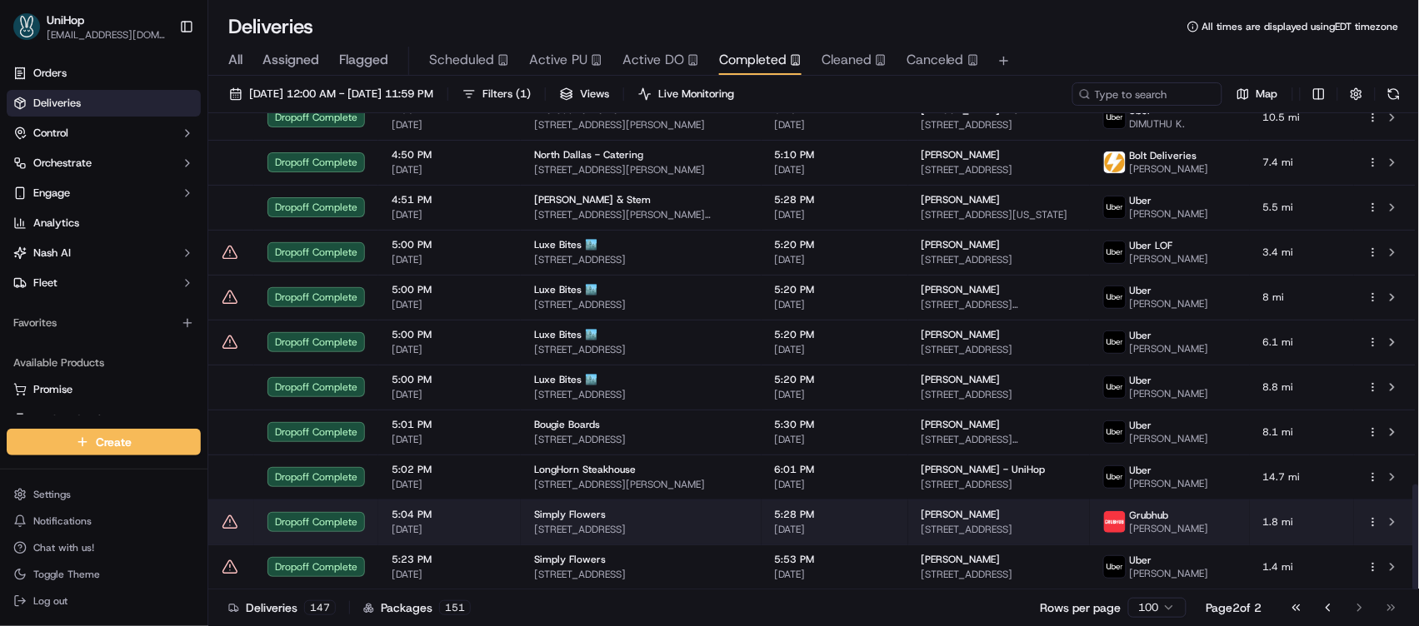
click at [761, 513] on td "5:28 PM Sep 18 2025" at bounding box center [834, 522] width 147 height 45
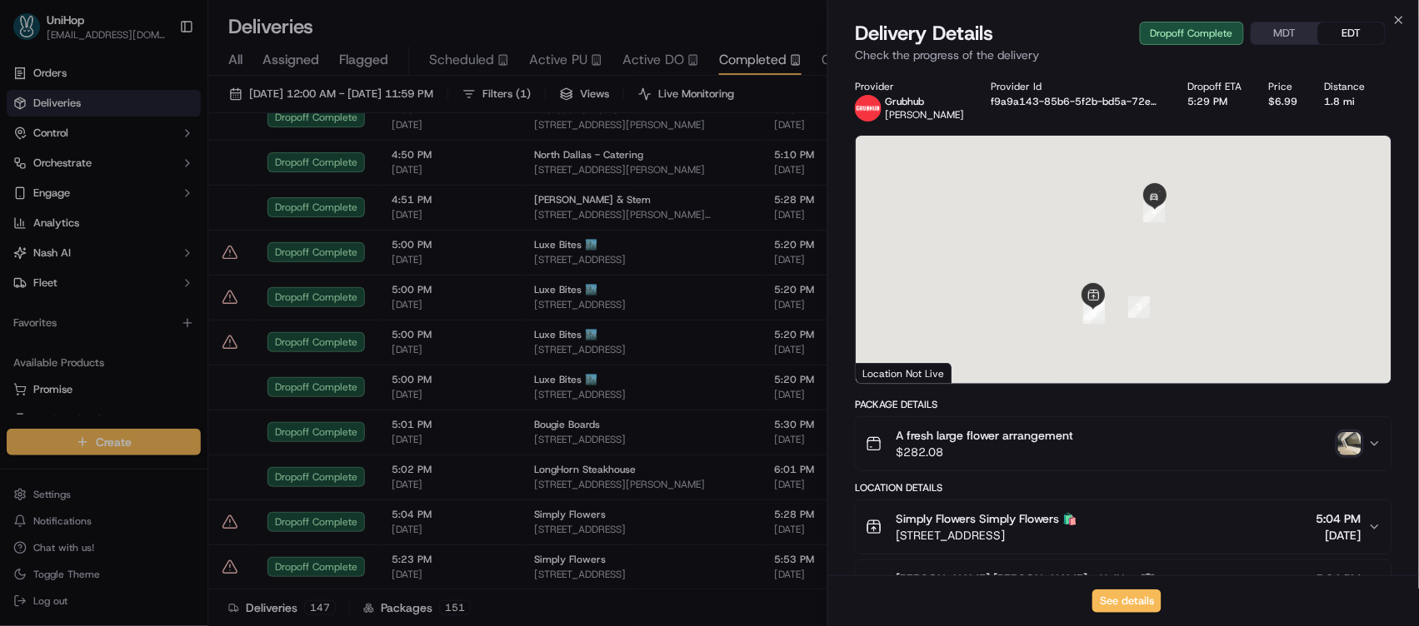
scroll to position [537, 0]
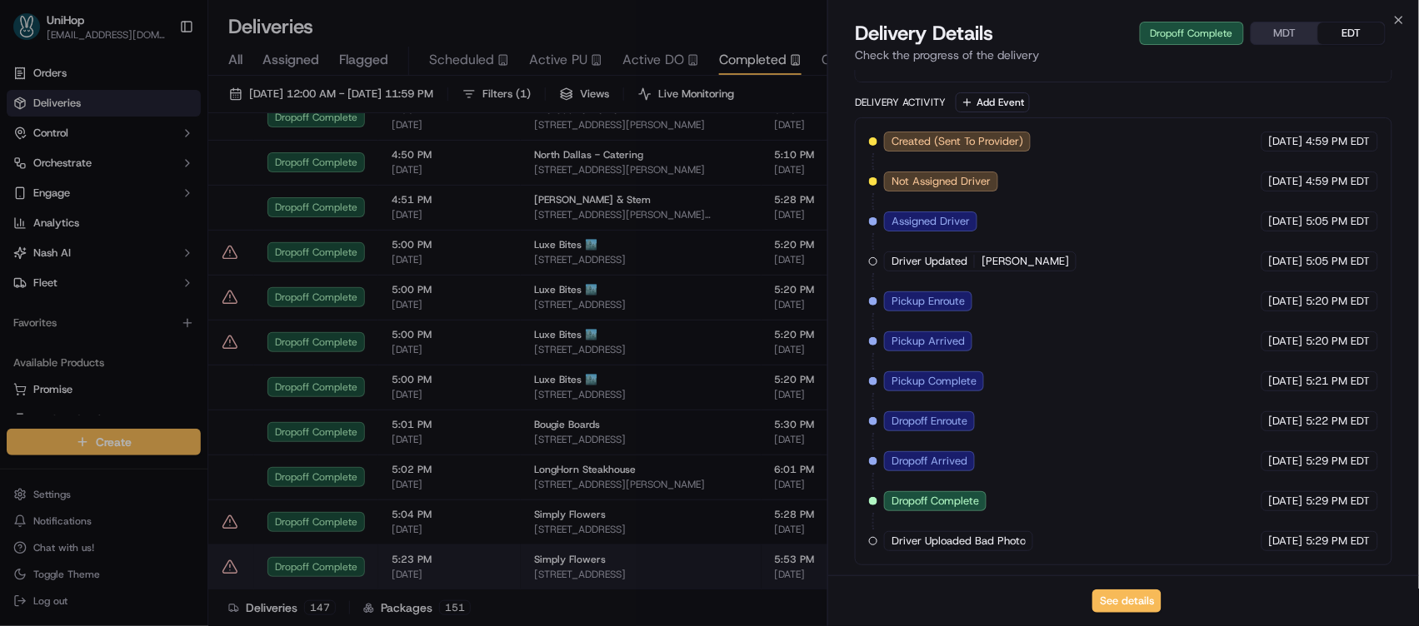
click at [612, 568] on span "[STREET_ADDRESS]" at bounding box center [641, 574] width 214 height 13
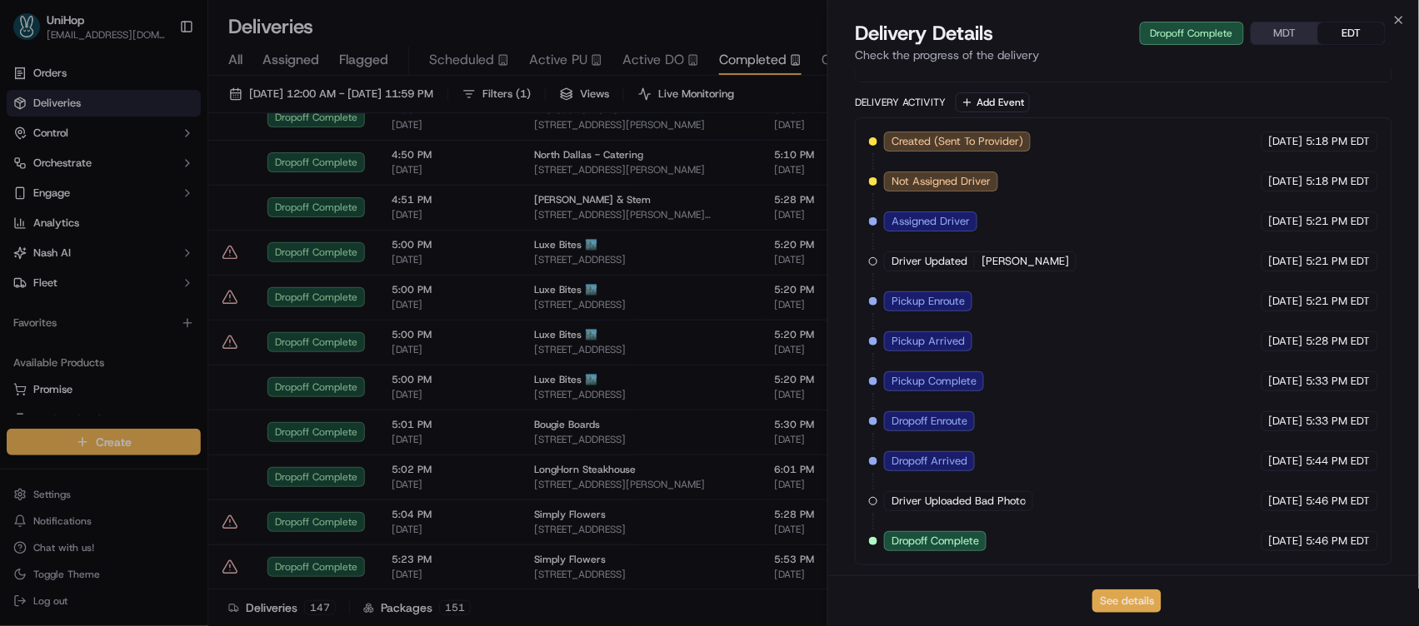
click at [1125, 595] on button "See details" at bounding box center [1126, 601] width 69 height 23
click at [579, 66] on span "Active PU" at bounding box center [558, 60] width 58 height 20
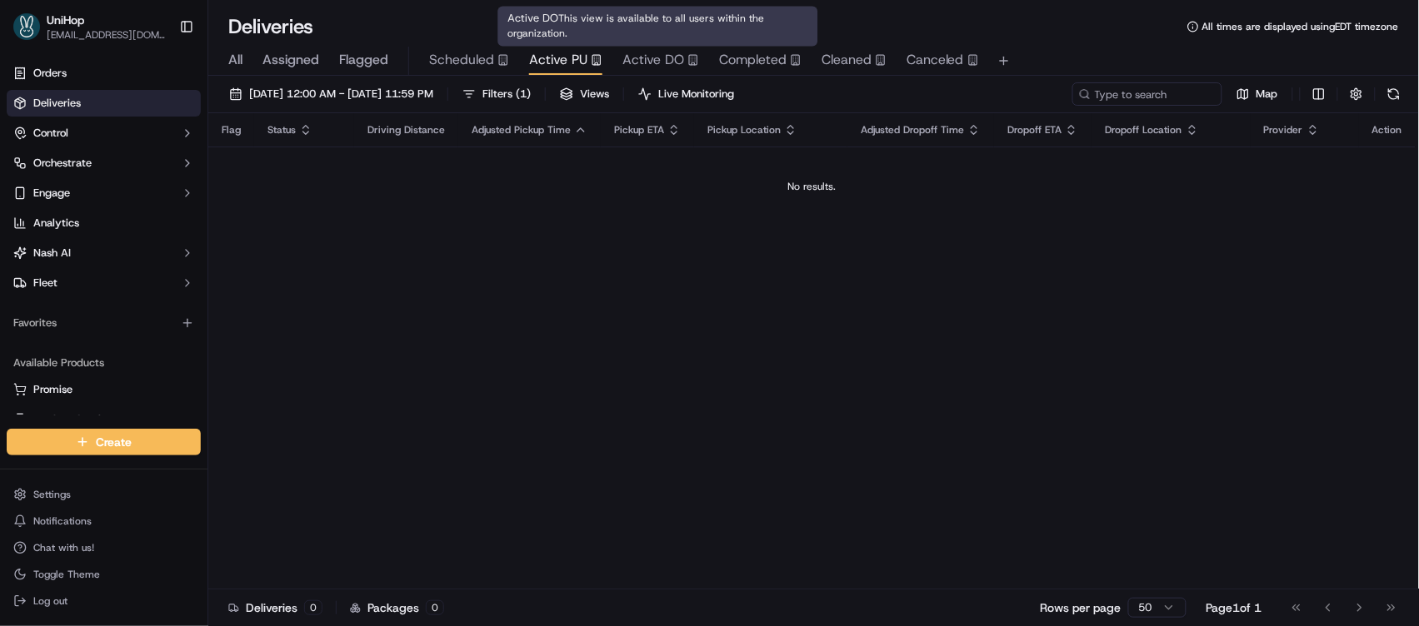
click at [622, 62] on span "Active DO" at bounding box center [653, 60] width 62 height 20
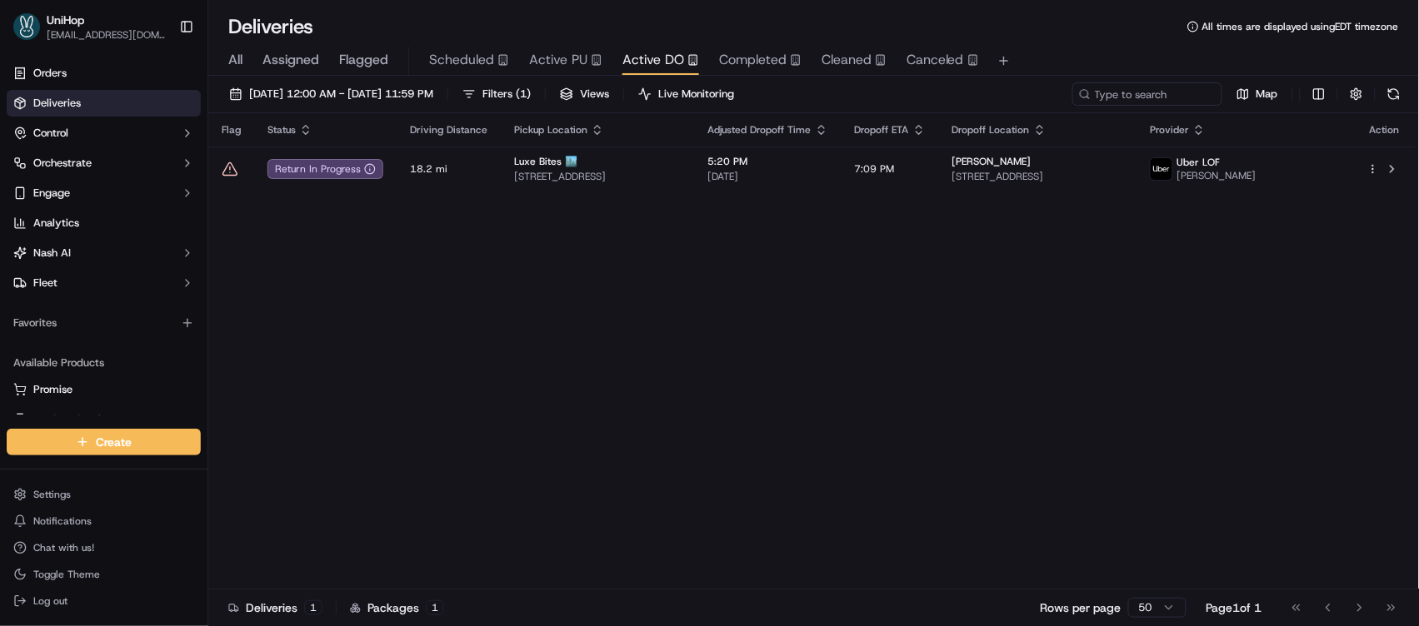
click at [583, 301] on div "Flag Status Driving Distance Pickup Location Adjusted Dropoff Time Dropoff ETA …" at bounding box center [811, 351] width 1207 height 476
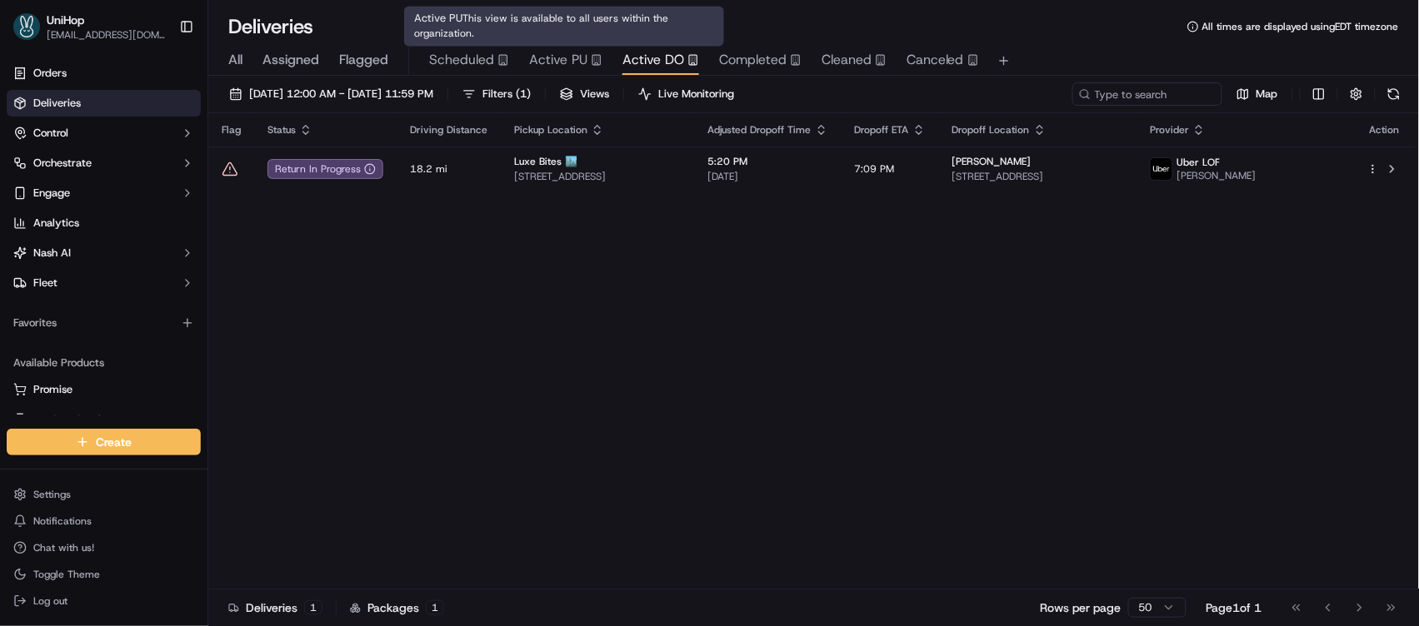
click at [591, 56] on icon "button" at bounding box center [597, 60] width 12 height 12
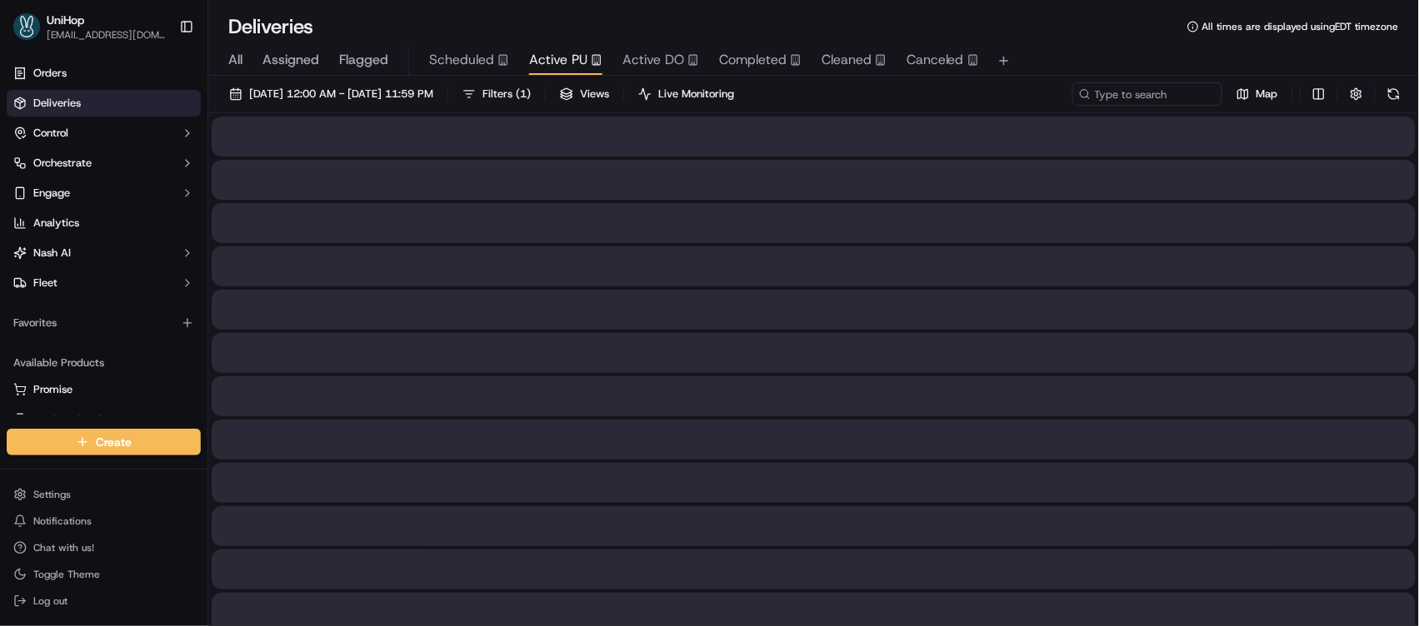
click at [626, 54] on span "Active DO" at bounding box center [653, 60] width 62 height 20
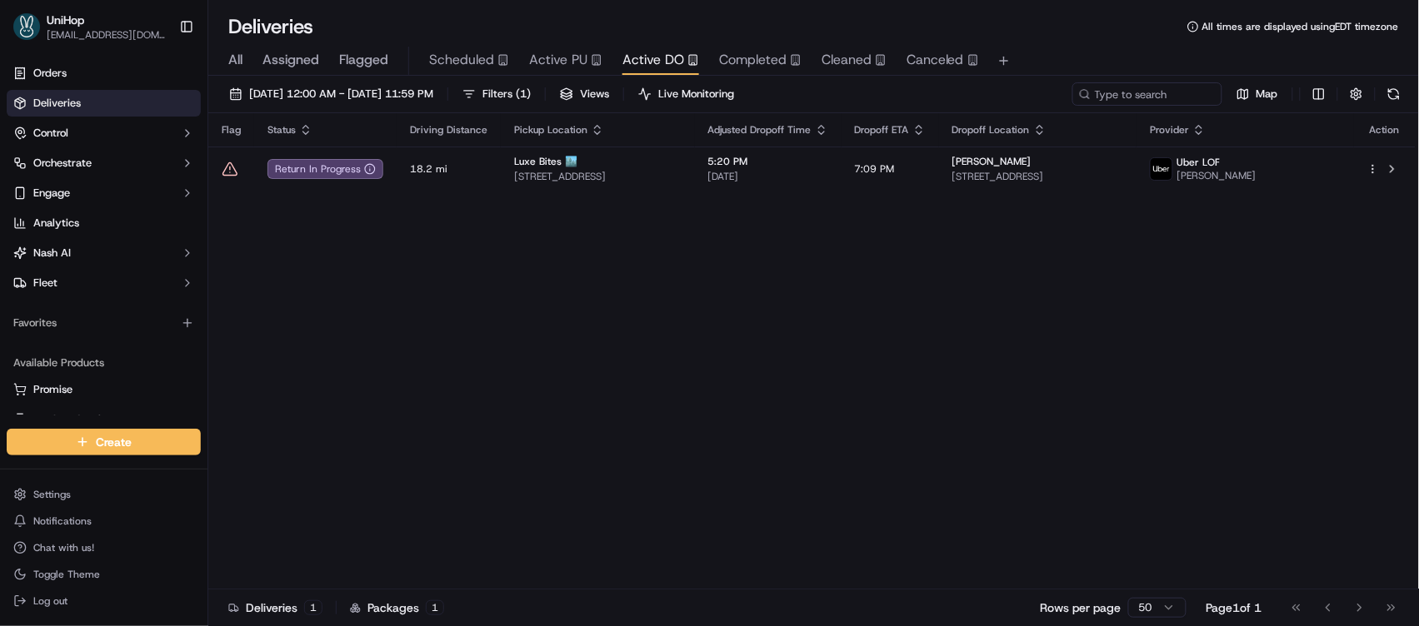
click at [602, 225] on div "Flag Status Driving Distance Pickup Location Adjusted Dropoff Time Dropoff ETA …" at bounding box center [811, 351] width 1207 height 476
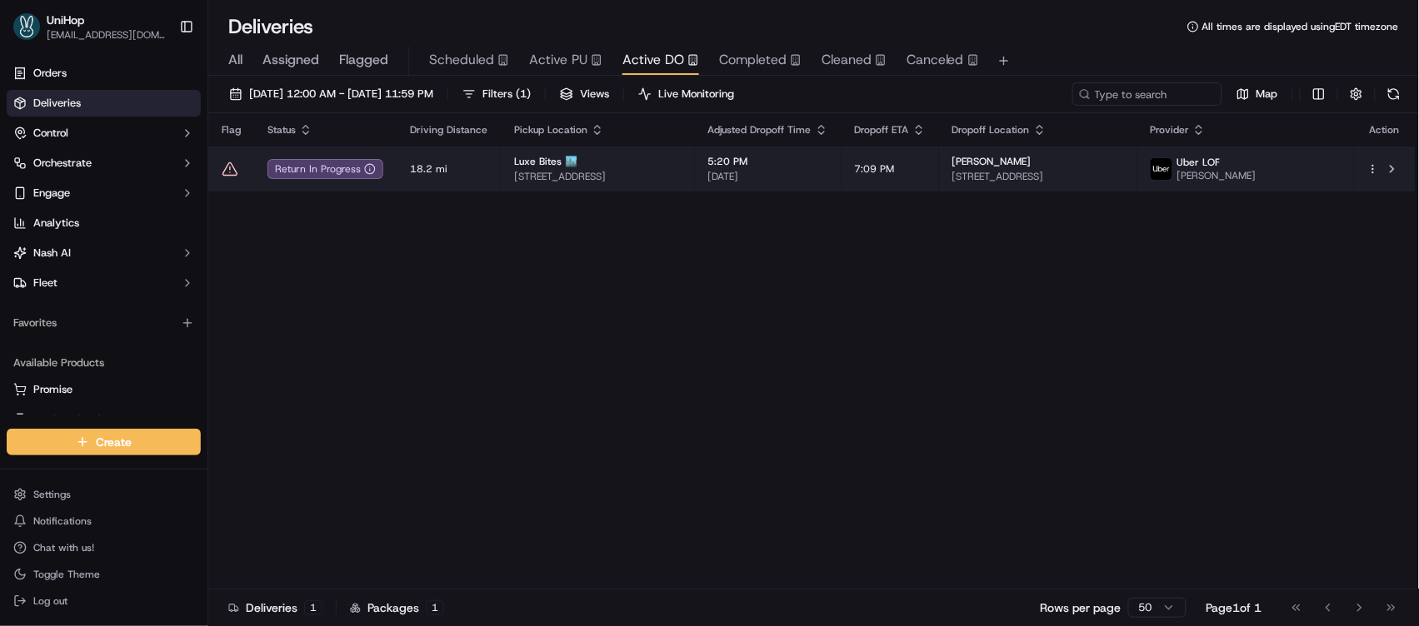
click at [601, 161] on div "Luxe Bites 🏙️" at bounding box center [597, 161] width 167 height 13
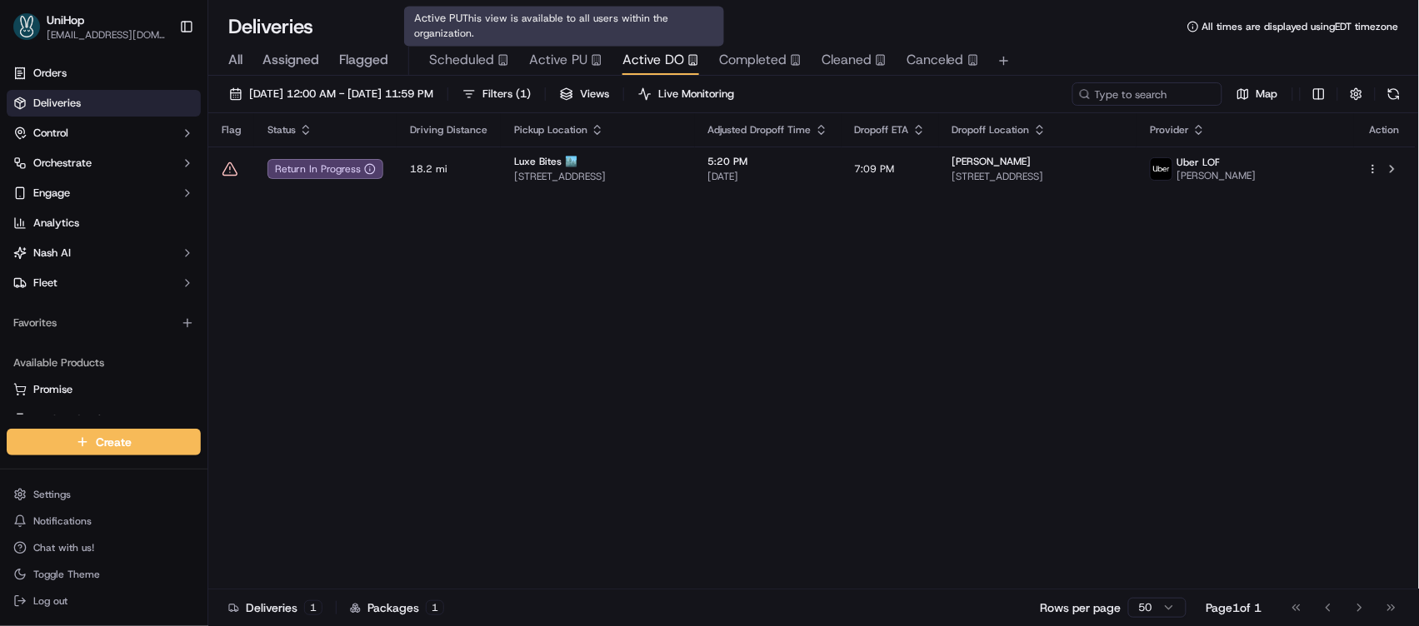
click at [553, 51] on span "Active PU" at bounding box center [558, 60] width 58 height 20
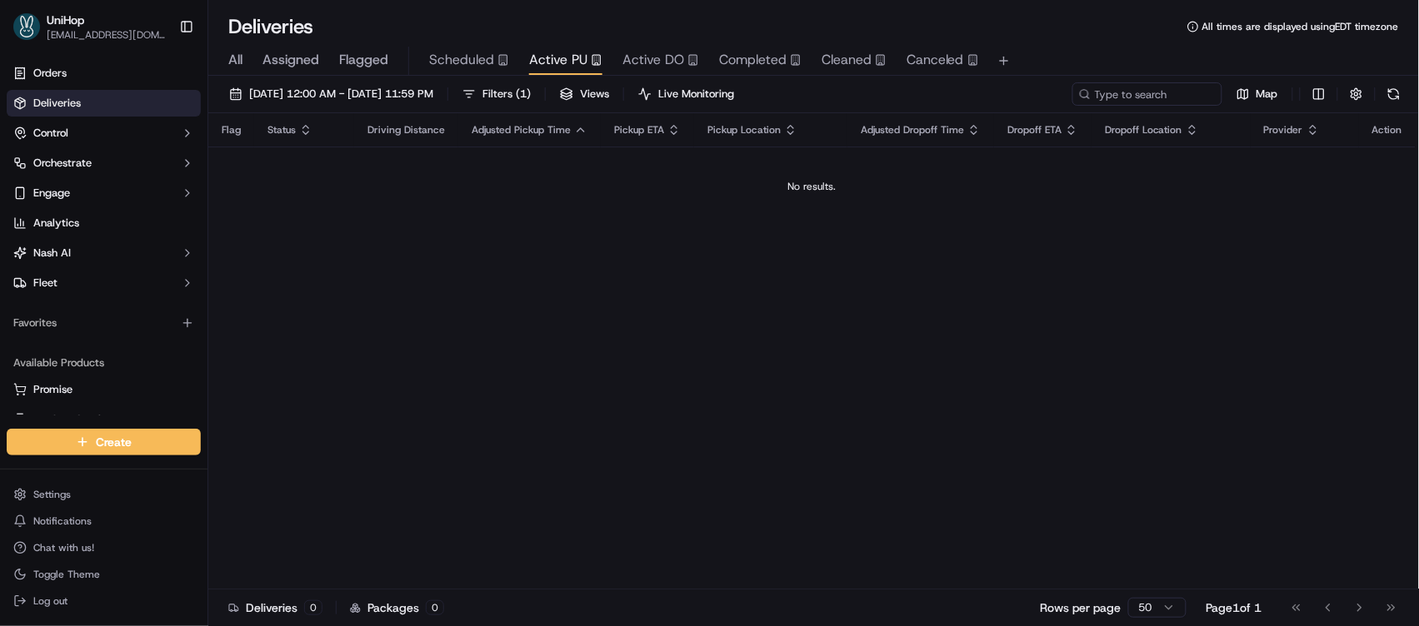
click at [659, 63] on span "Active DO" at bounding box center [653, 60] width 62 height 20
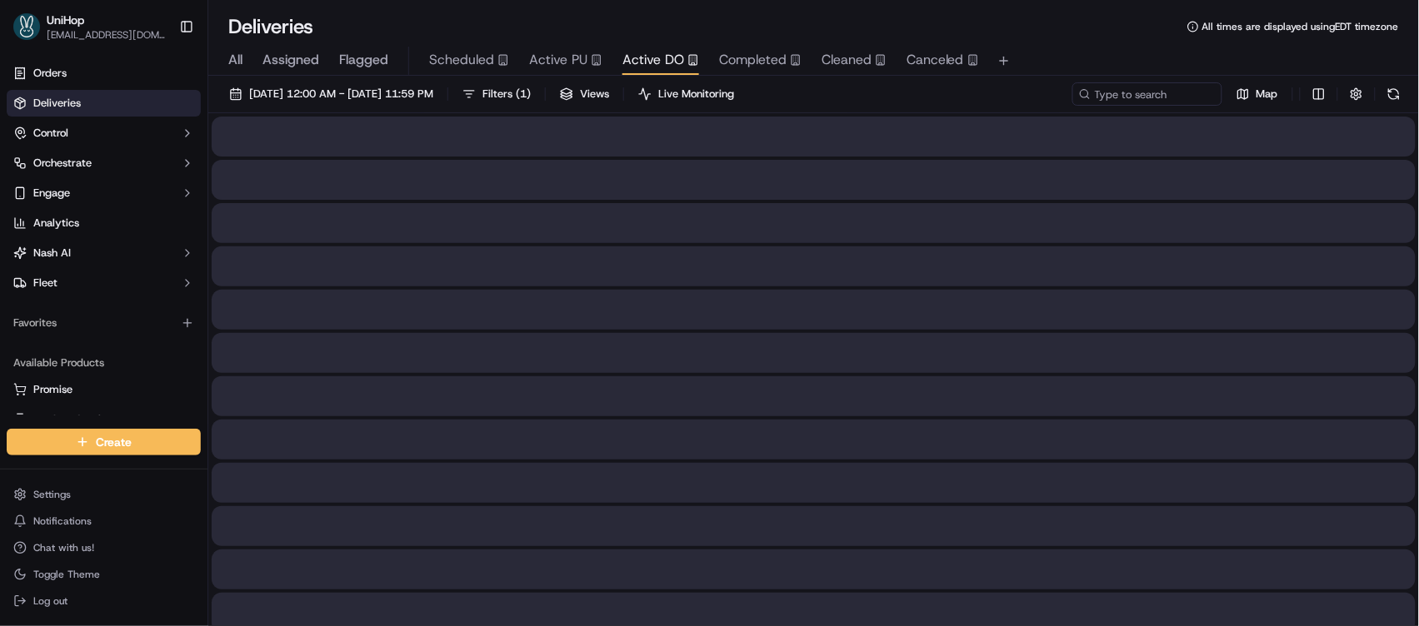
click at [659, 63] on span "Active DO" at bounding box center [653, 60] width 62 height 20
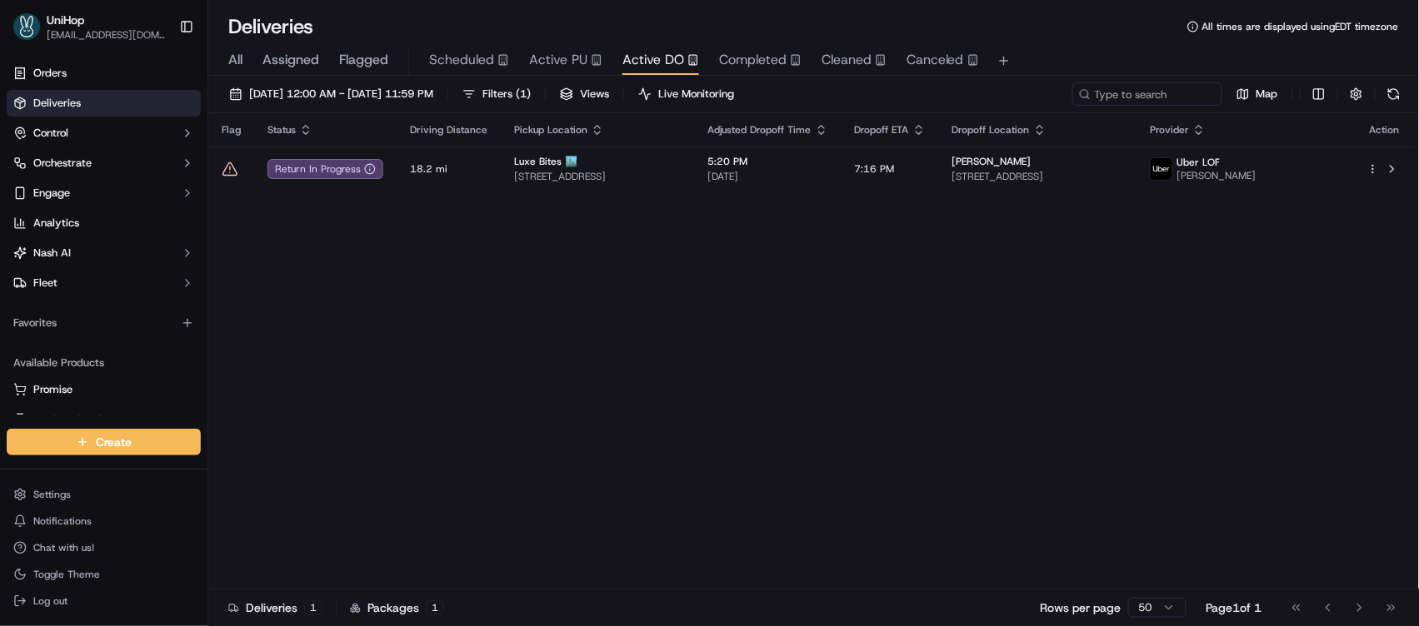
click at [462, 451] on div "Flag Status Driving Distance Pickup Location Adjusted Dropoff Time Dropoff ETA …" at bounding box center [811, 351] width 1207 height 476
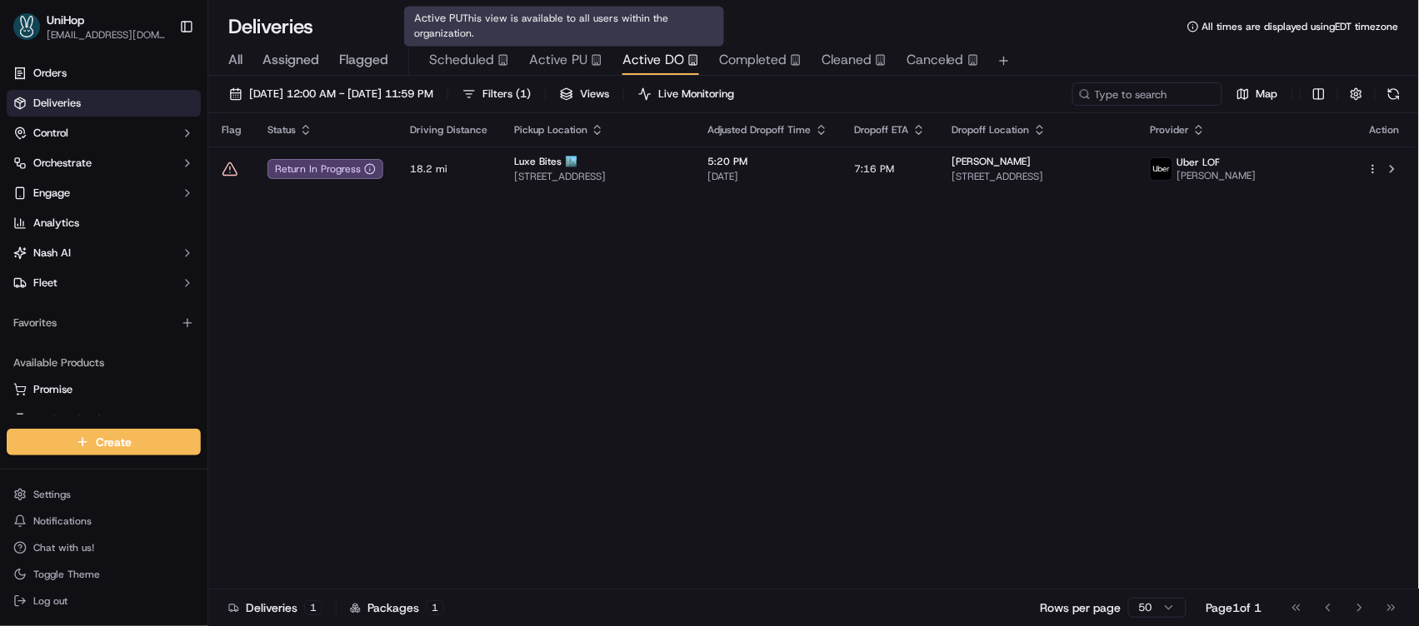
click at [563, 66] on span "Active PU" at bounding box center [558, 60] width 58 height 20
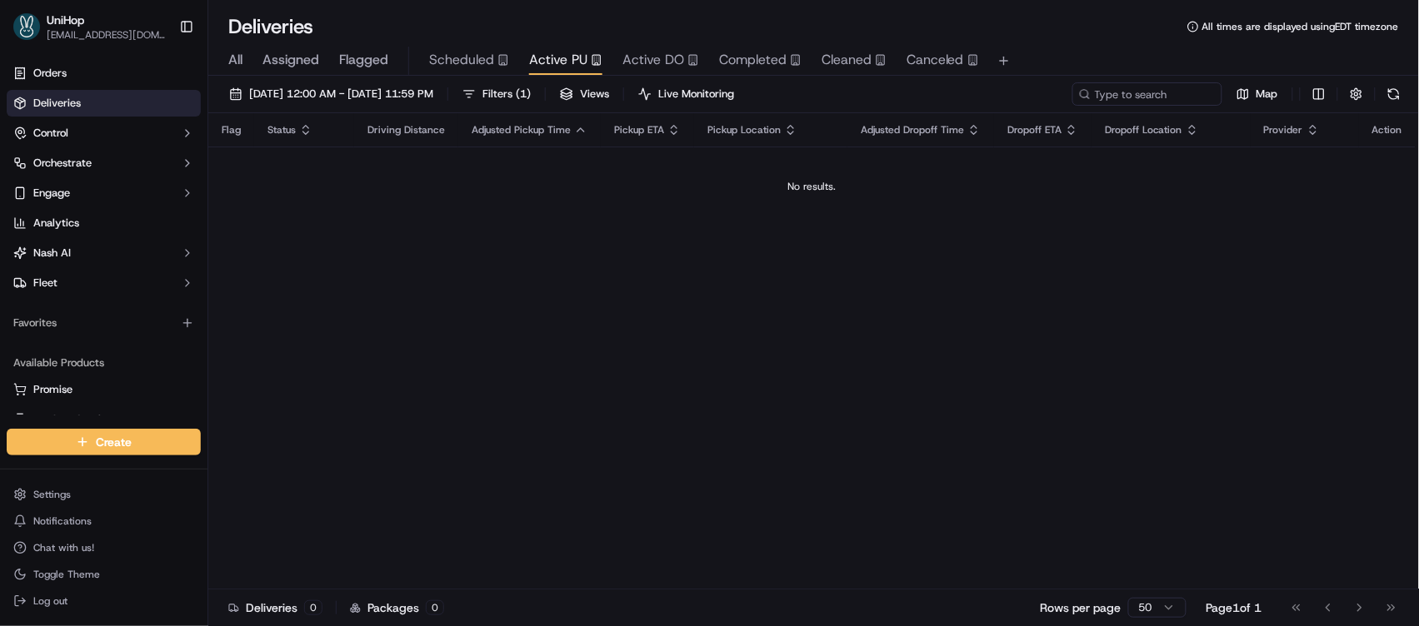
drag, startPoint x: 591, startPoint y: 267, endPoint x: 643, endPoint y: 137, distance: 140.9
click at [591, 267] on div "Flag Status Driving Distance Adjusted Pickup Time Pickup ETA Pickup Location Ad…" at bounding box center [811, 351] width 1207 height 476
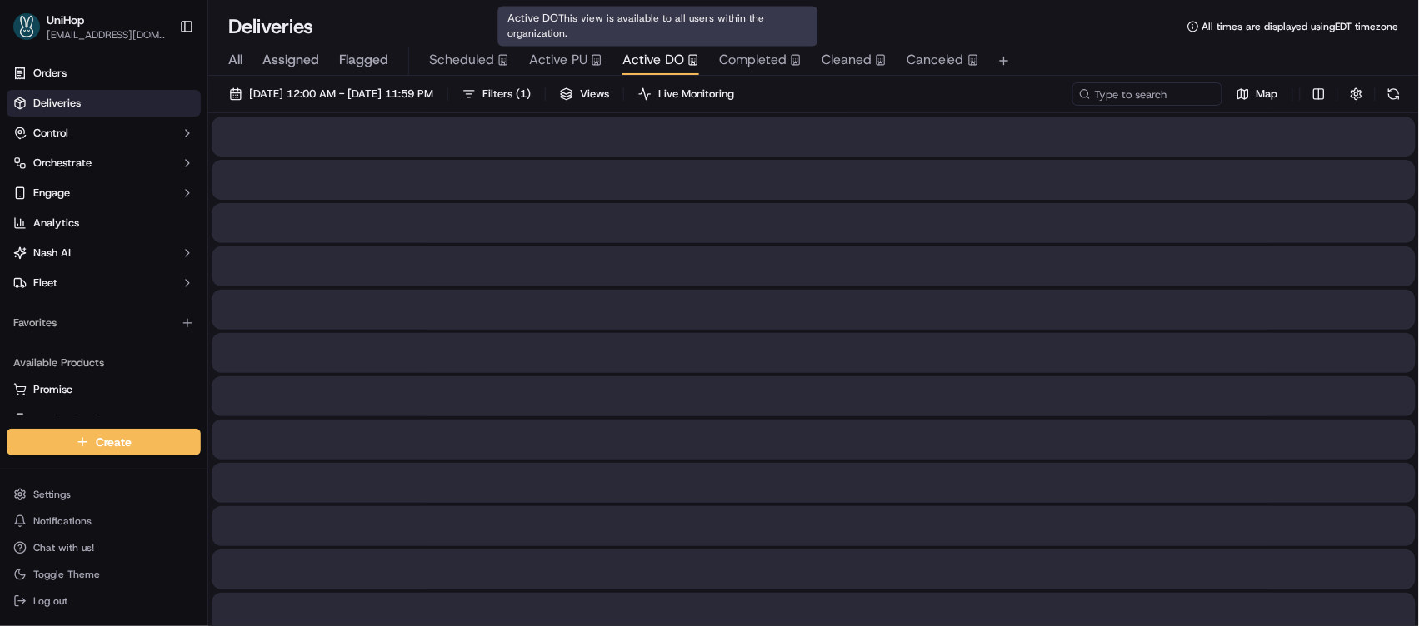
click at [646, 50] on span "Active DO" at bounding box center [653, 60] width 62 height 20
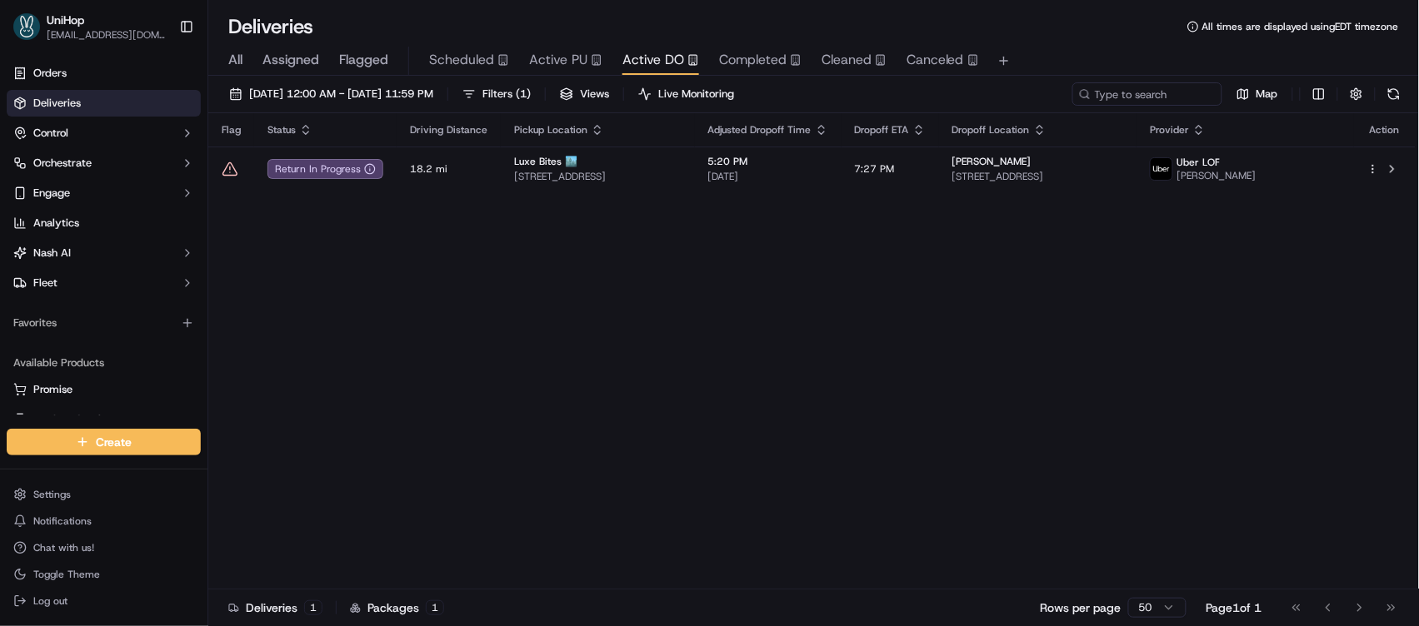
click at [661, 437] on div "Flag Status Driving Distance Pickup Location Adjusted Dropoff Time Dropoff ETA …" at bounding box center [811, 351] width 1207 height 476
click at [581, 61] on span "Active PU" at bounding box center [558, 60] width 58 height 20
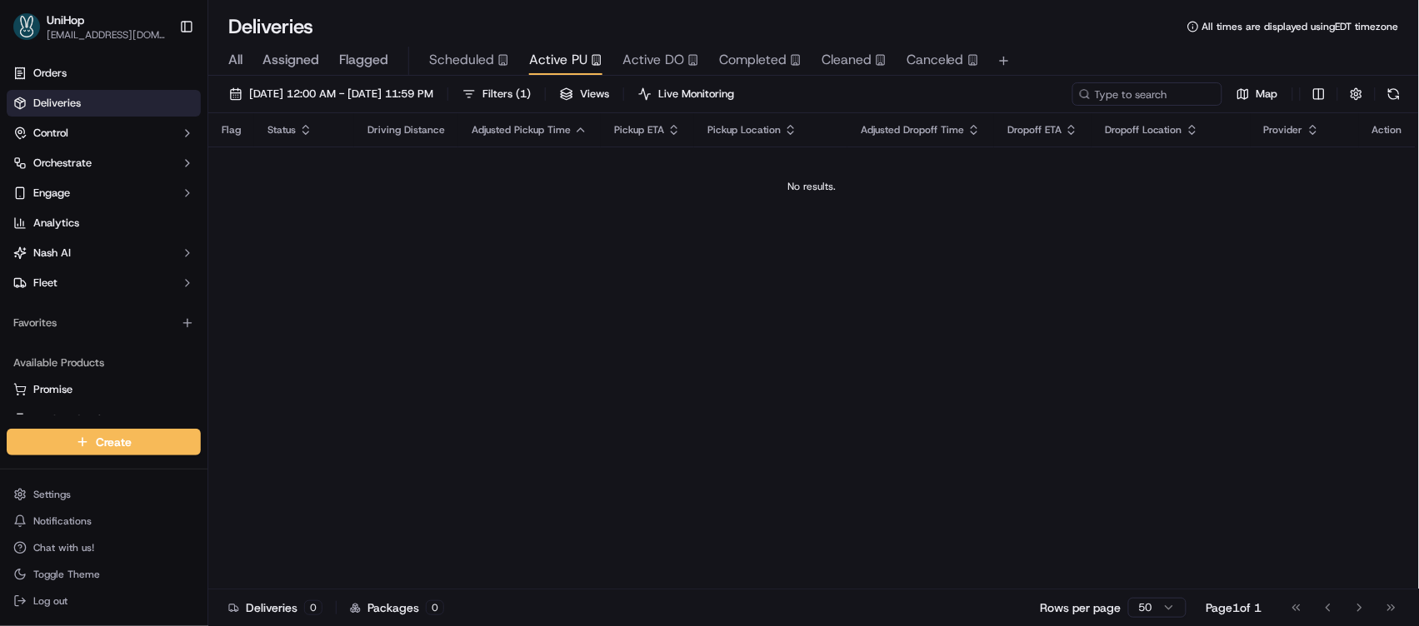
click at [578, 448] on div "Flag Status Driving Distance Adjusted Pickup Time Pickup ETA Pickup Location Ad…" at bounding box center [811, 351] width 1207 height 476
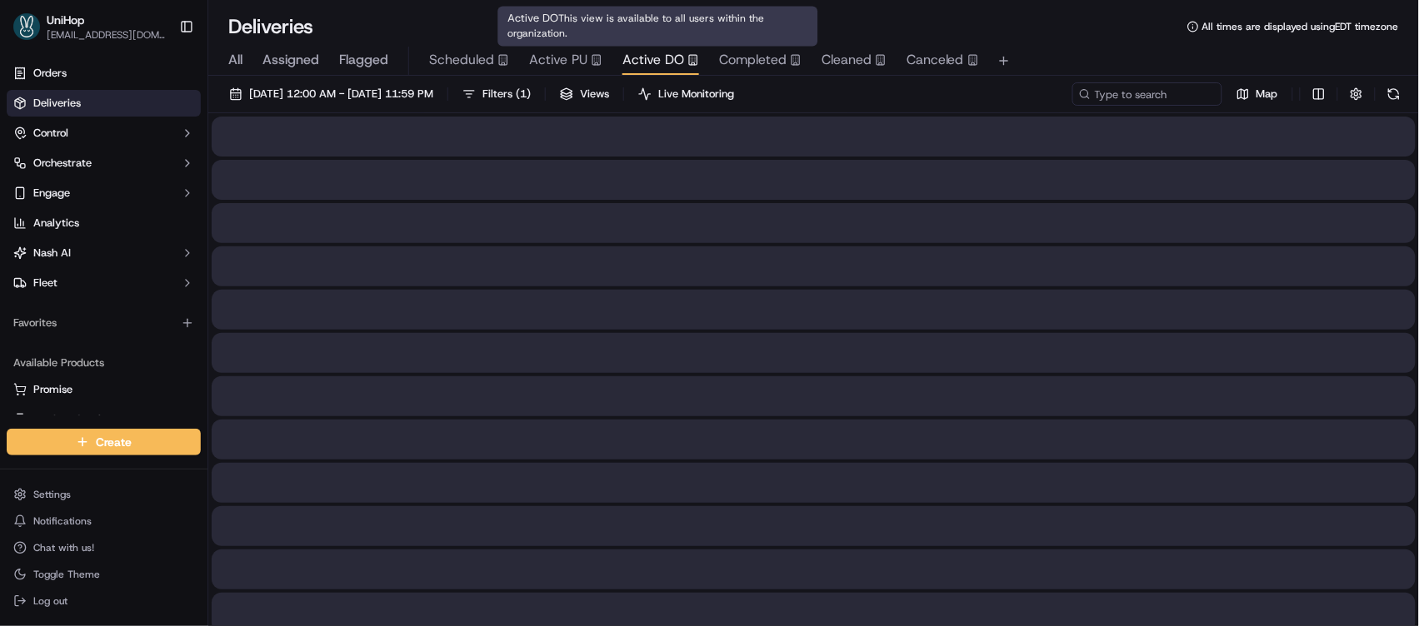
click at [651, 69] on span "Active DO" at bounding box center [653, 60] width 62 height 20
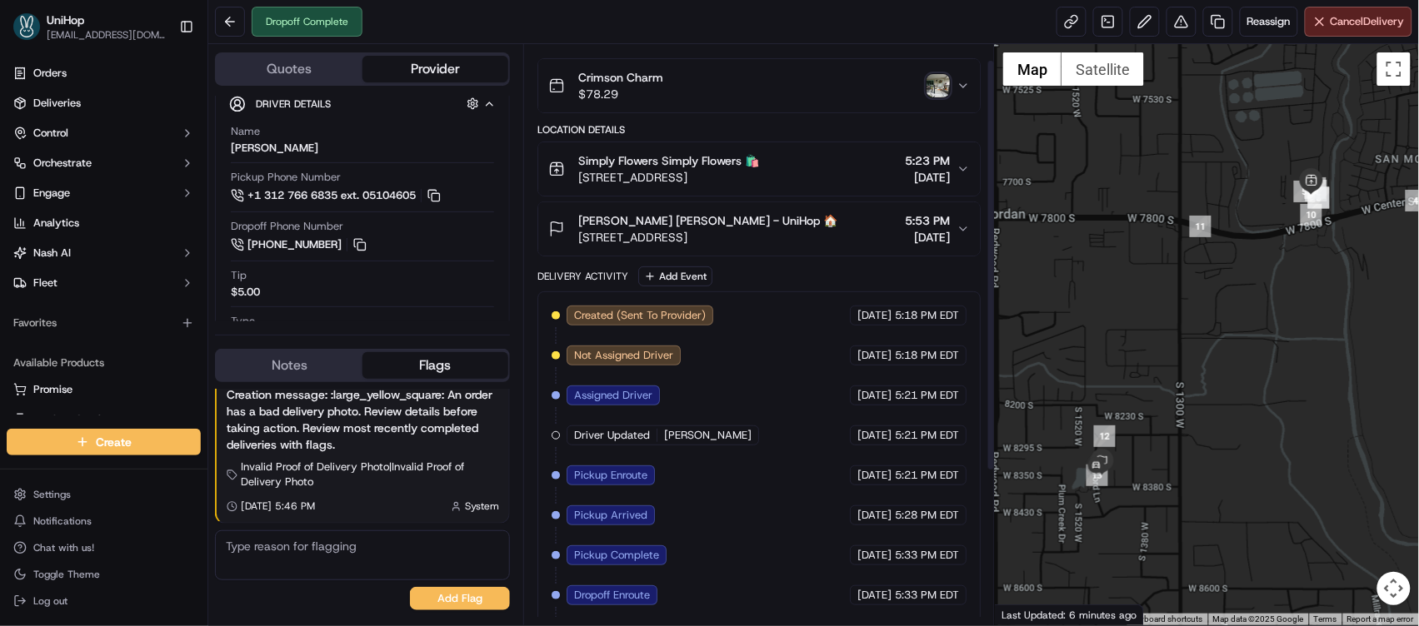
scroll to position [21, 0]
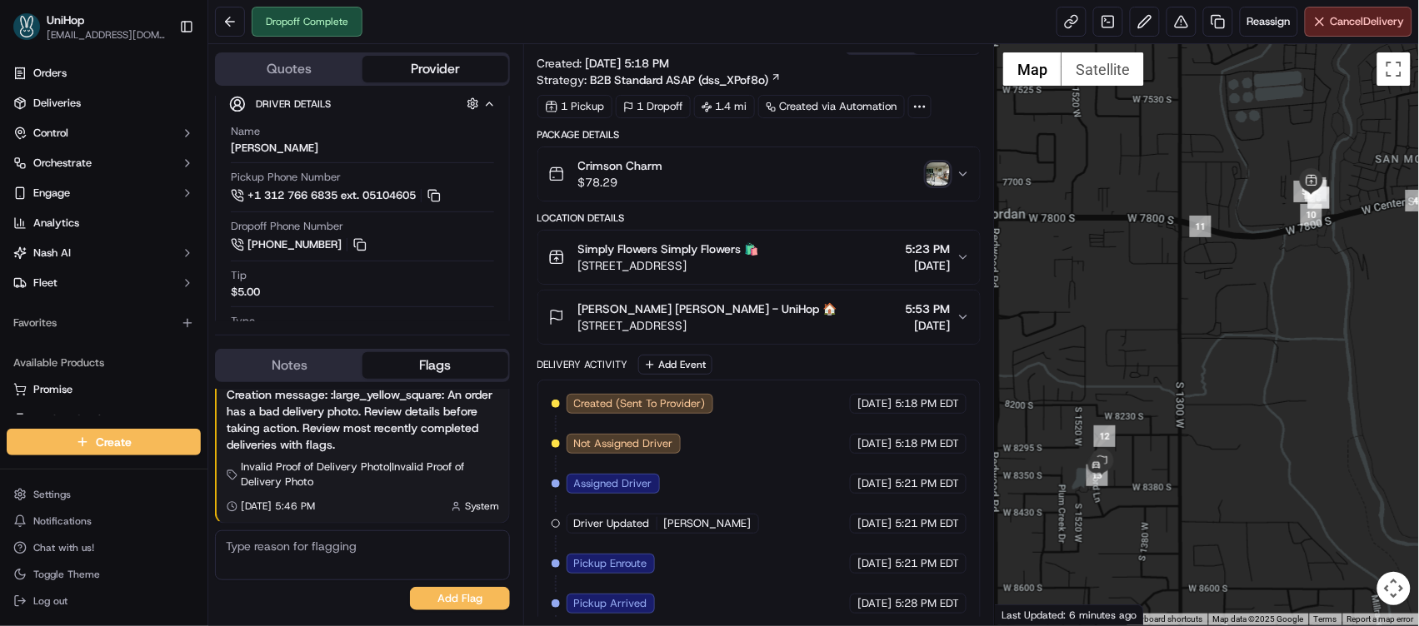
click at [938, 187] on div "Crimson Charm $78.29" at bounding box center [752, 173] width 409 height 33
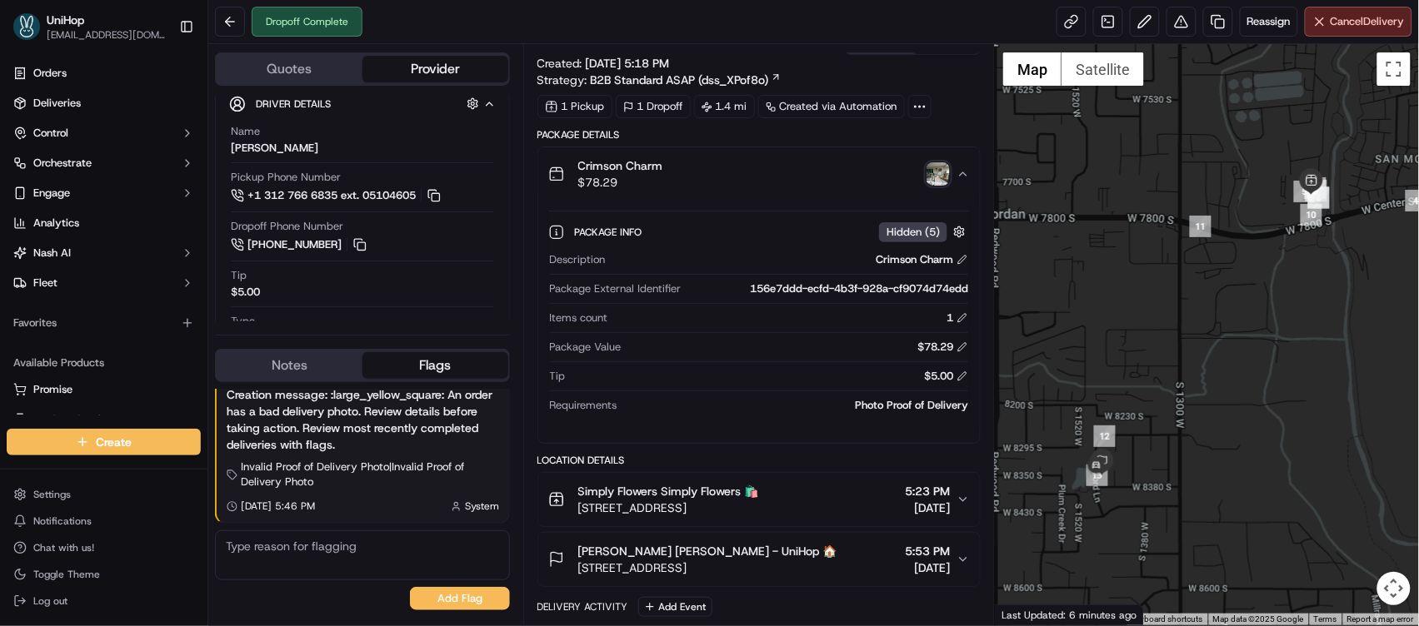
click at [939, 172] on img "button" at bounding box center [937, 173] width 23 height 23
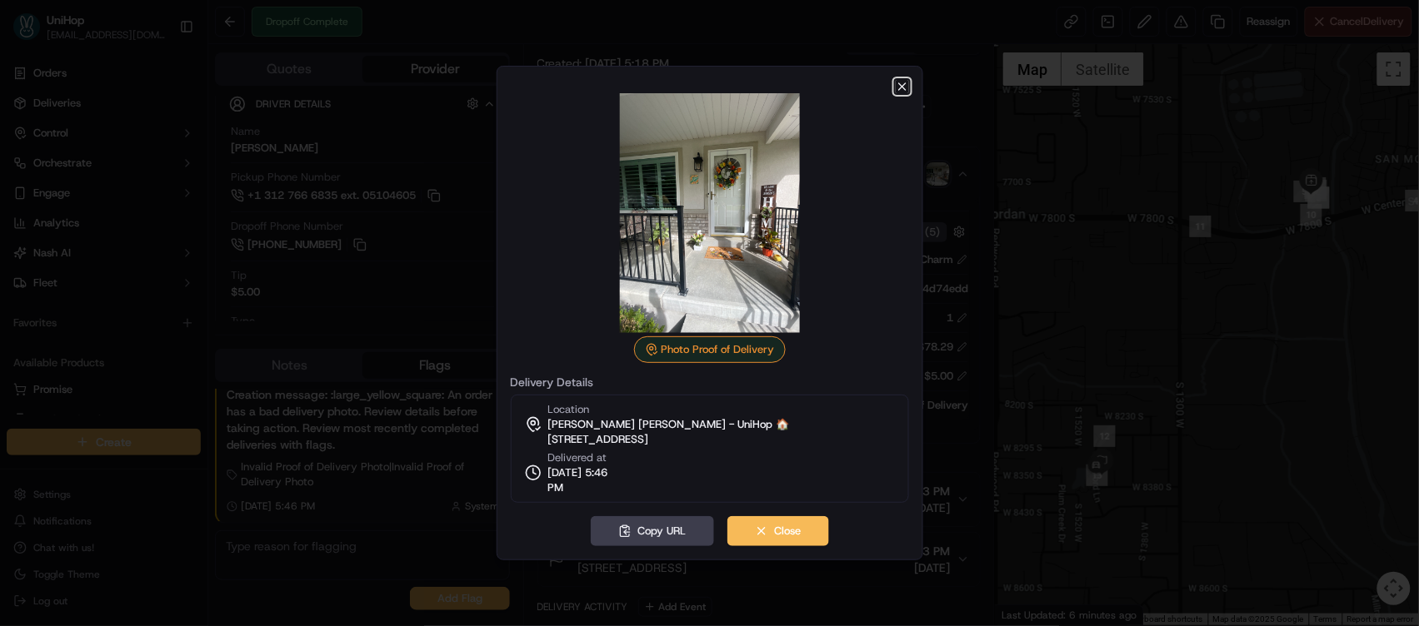
click at [905, 87] on icon "button" at bounding box center [901, 86] width 13 height 13
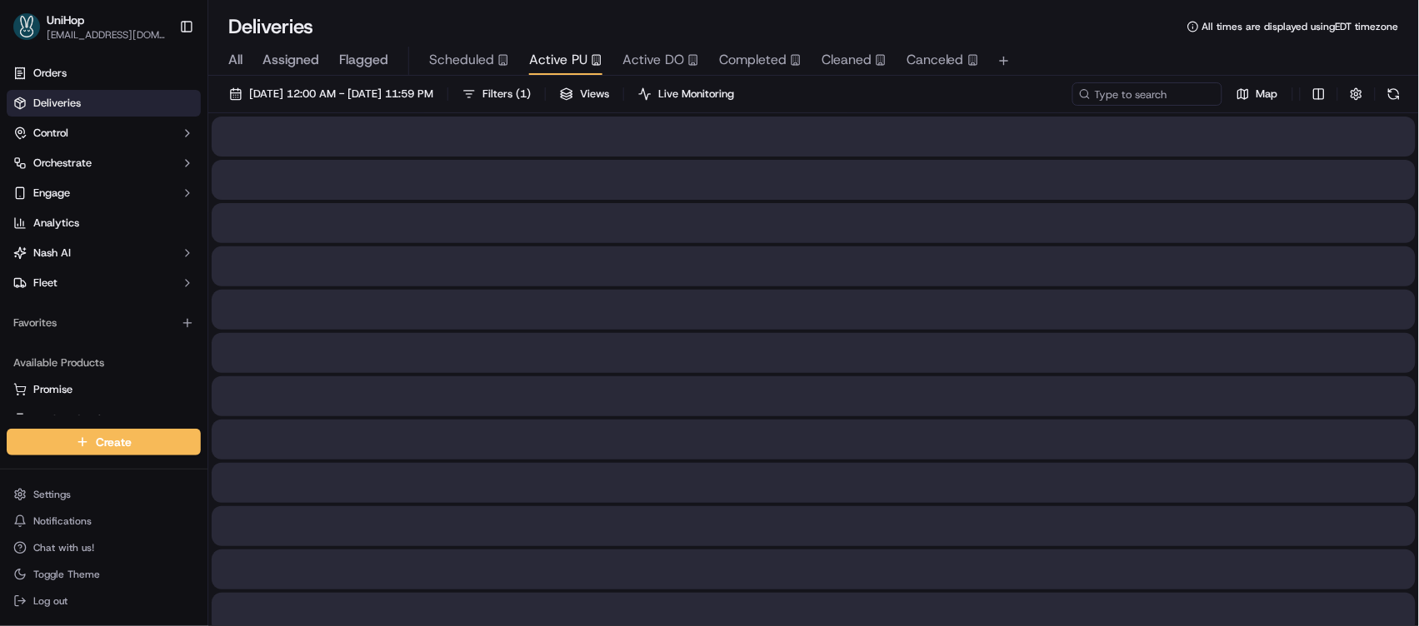
click at [553, 52] on span "Active PU" at bounding box center [558, 60] width 58 height 20
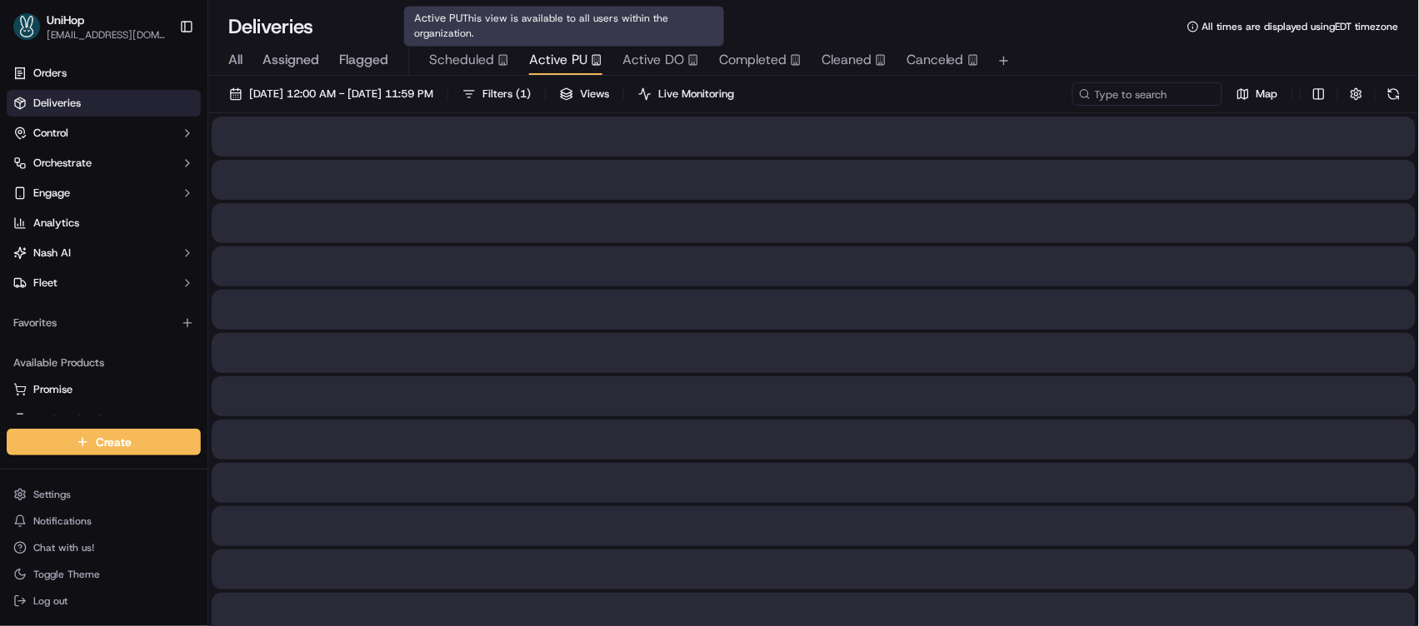
click at [553, 53] on span "Active PU" at bounding box center [558, 60] width 58 height 20
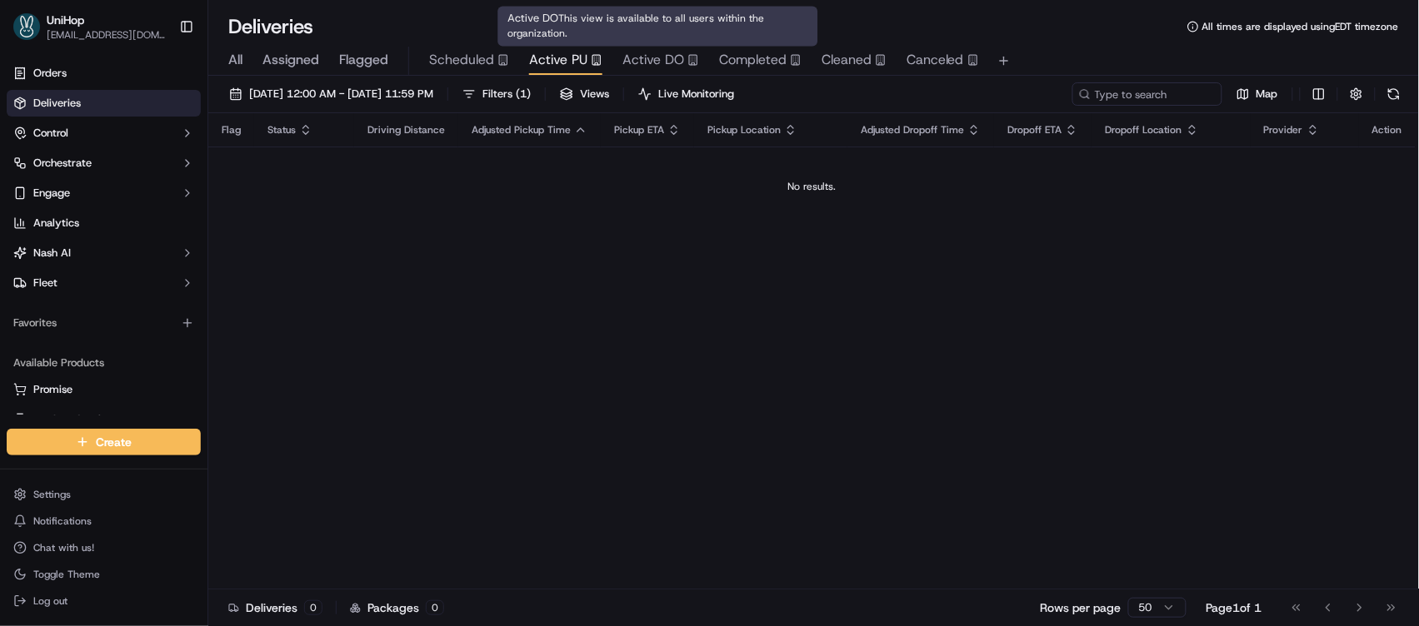
click at [665, 57] on span "Active DO" at bounding box center [653, 60] width 62 height 20
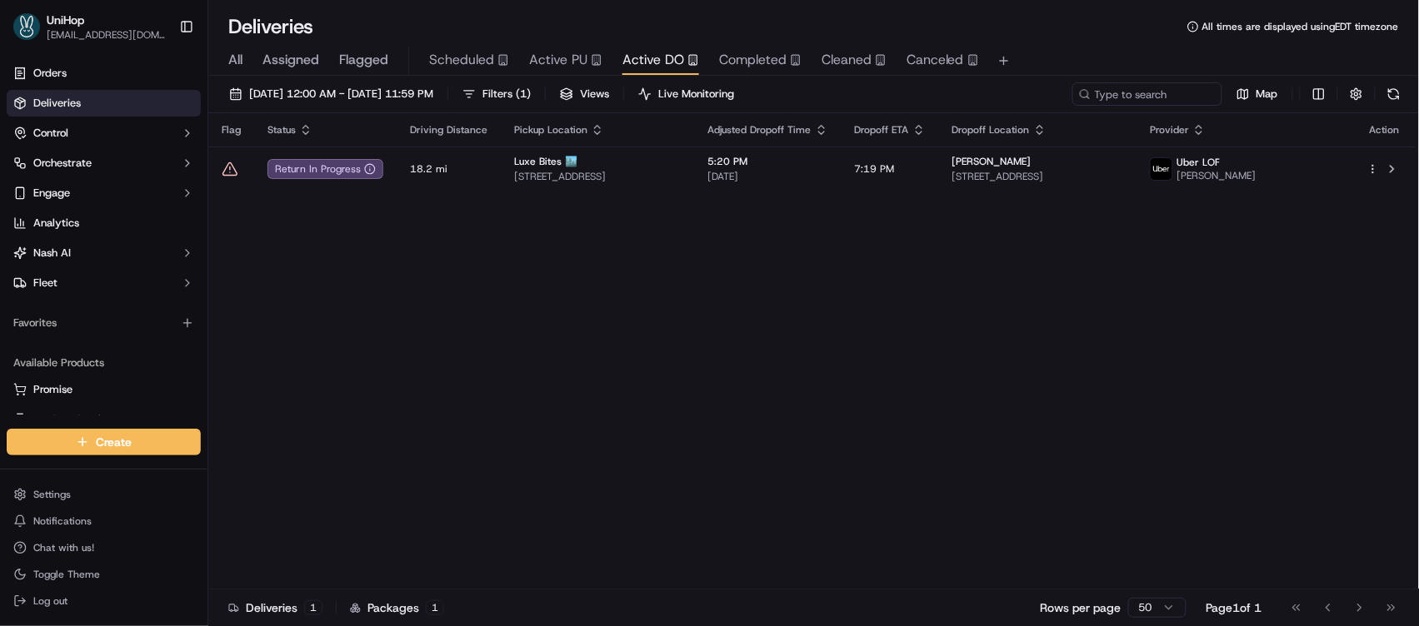
click at [675, 316] on div "Flag Status Driving Distance Pickup Location Adjusted Dropoff Time Dropoff ETA …" at bounding box center [811, 351] width 1207 height 476
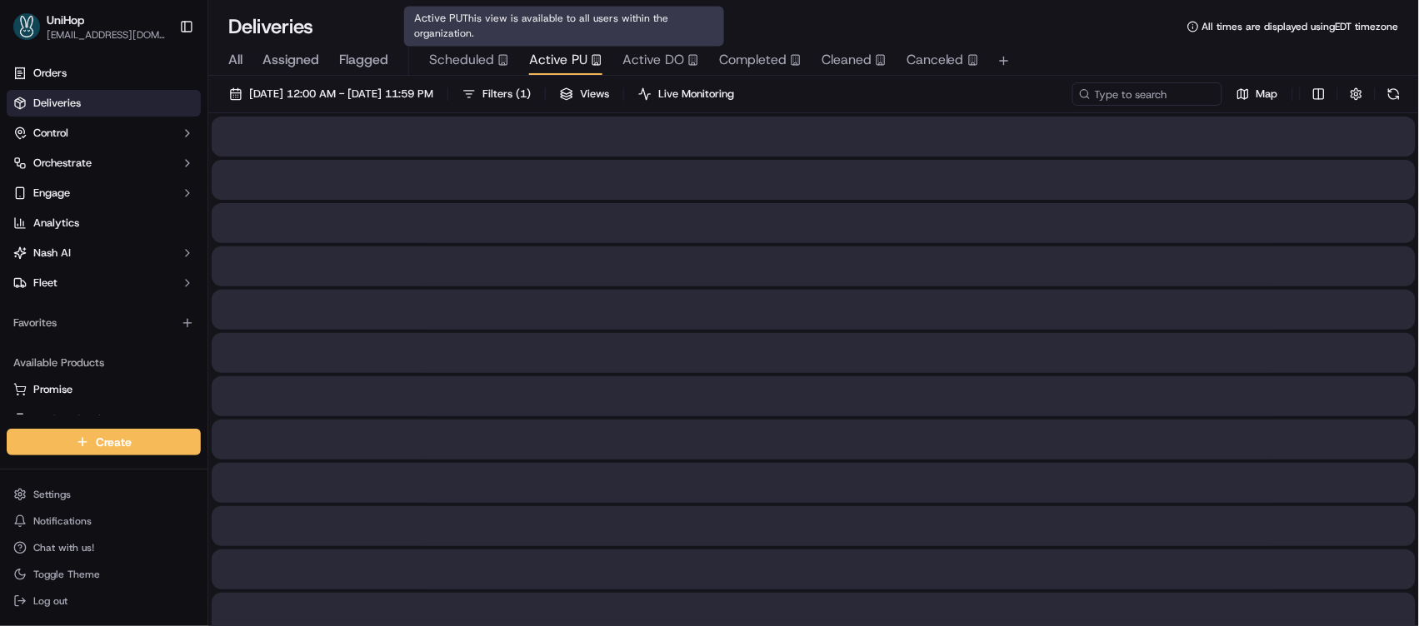
click at [563, 64] on span "Active PU" at bounding box center [558, 60] width 58 height 20
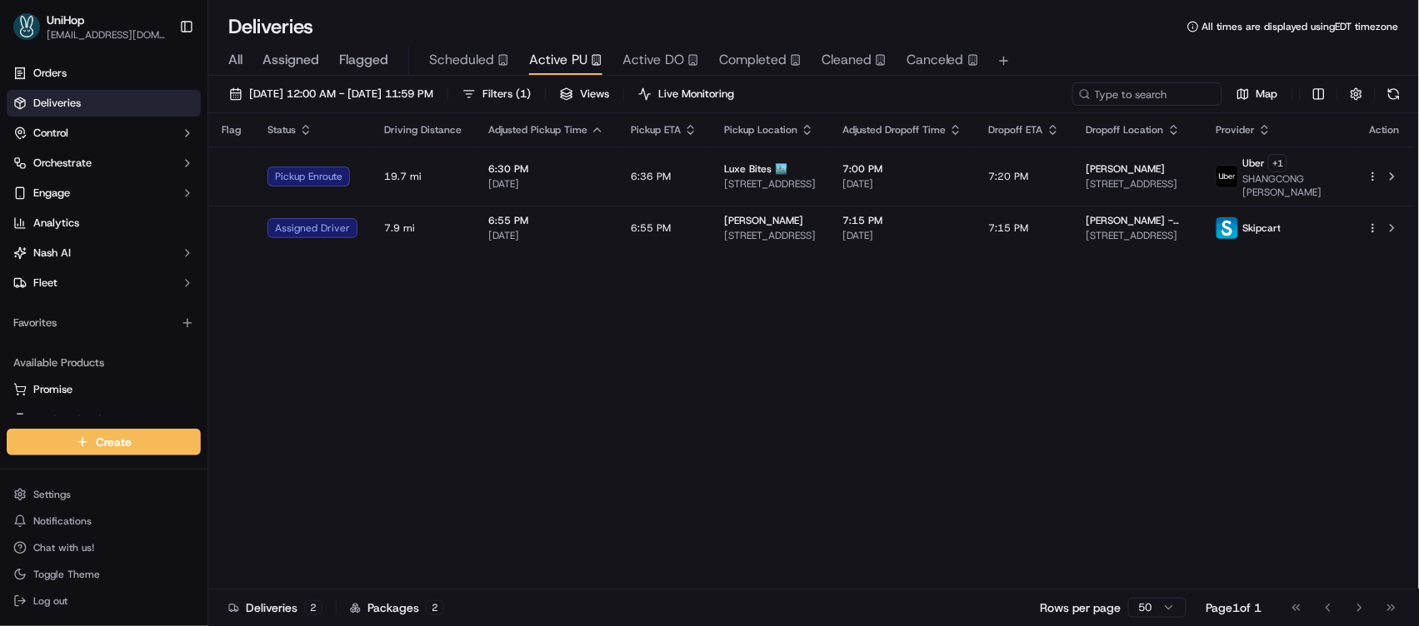
click at [664, 326] on div "Flag Status Driving Distance Adjusted Pickup Time Pickup ETA Pickup Location Ad…" at bounding box center [811, 351] width 1207 height 476
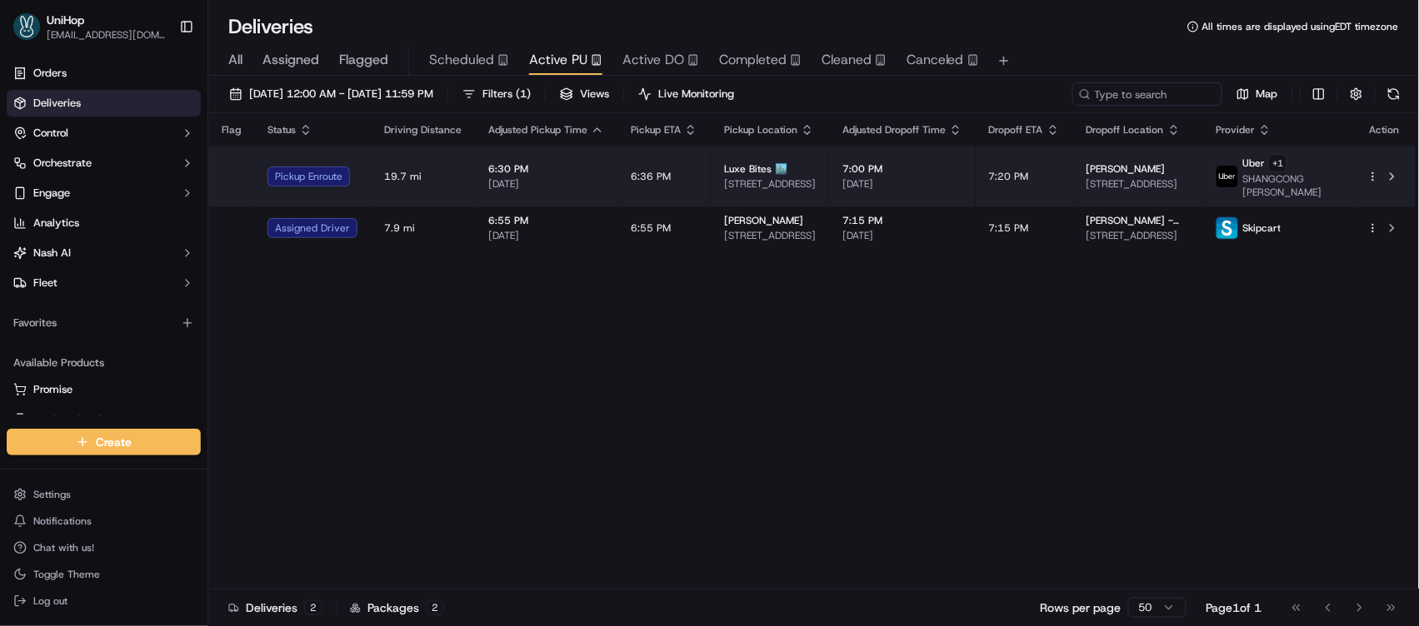
click at [658, 185] on td "6:36 PM" at bounding box center [663, 176] width 93 height 59
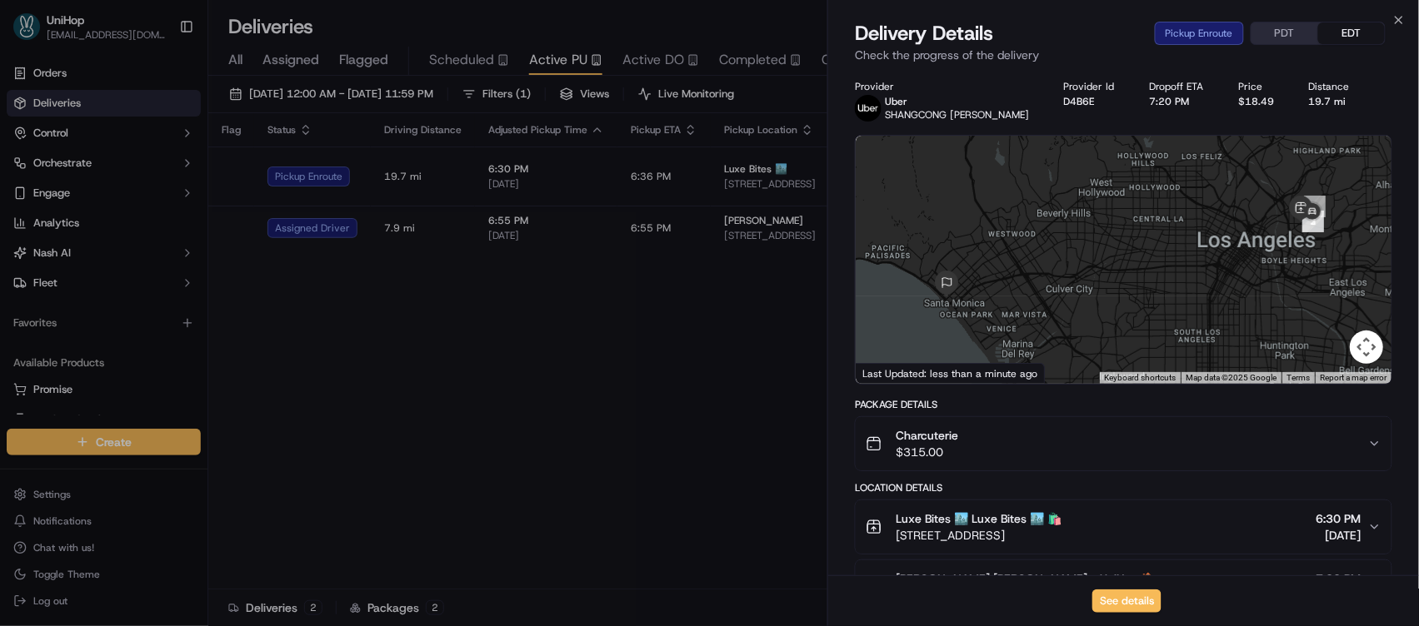
scroll to position [296, 0]
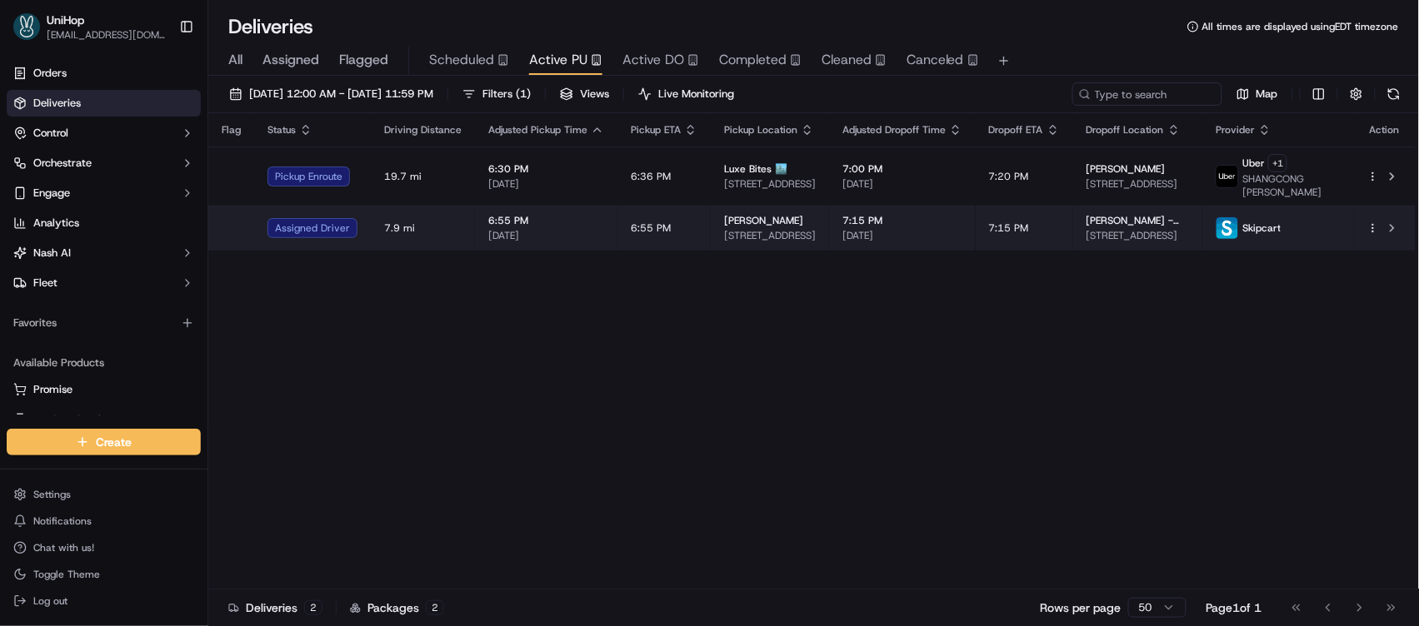
click at [626, 242] on td "6:55 PM" at bounding box center [663, 228] width 93 height 45
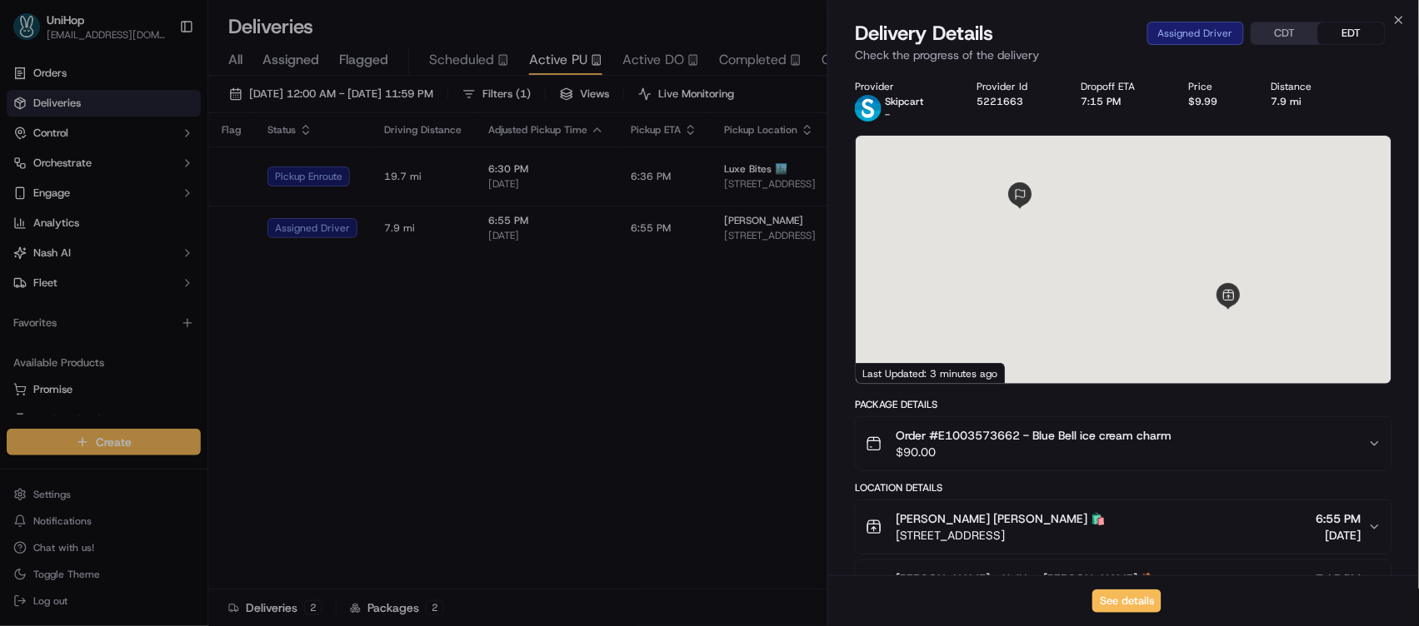
scroll to position [214, 0]
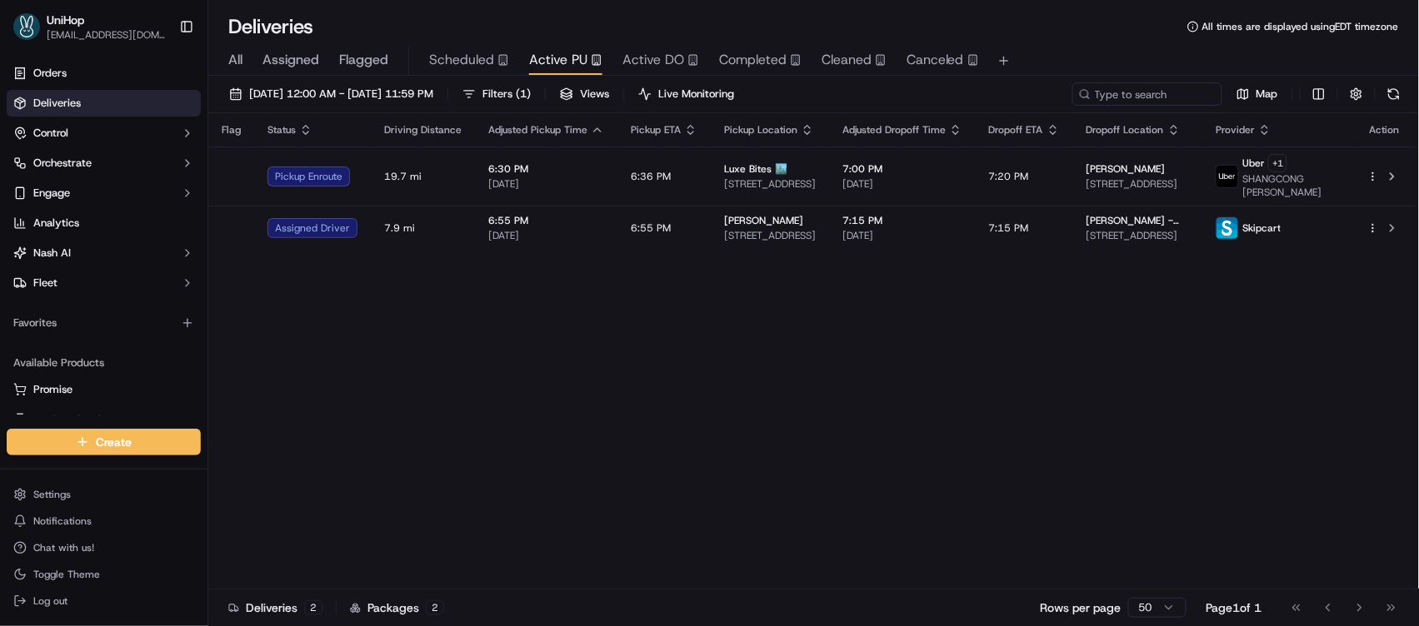
click at [749, 478] on div "Flag Status Driving Distance Adjusted Pickup Time Pickup ETA Pickup Location Ad…" at bounding box center [811, 351] width 1207 height 476
click at [526, 565] on div "Flag Status Driving Distance Adjusted Pickup Time Pickup ETA Pickup Location Ad…" at bounding box center [811, 351] width 1207 height 476
click at [686, 447] on div "Flag Status Driving Distance Adjusted Pickup Time Pickup ETA Pickup Location Ad…" at bounding box center [811, 351] width 1207 height 476
click at [711, 373] on div "Flag Status Driving Distance Adjusted Pickup Time Pickup ETA Pickup Location Ad…" at bounding box center [811, 351] width 1207 height 476
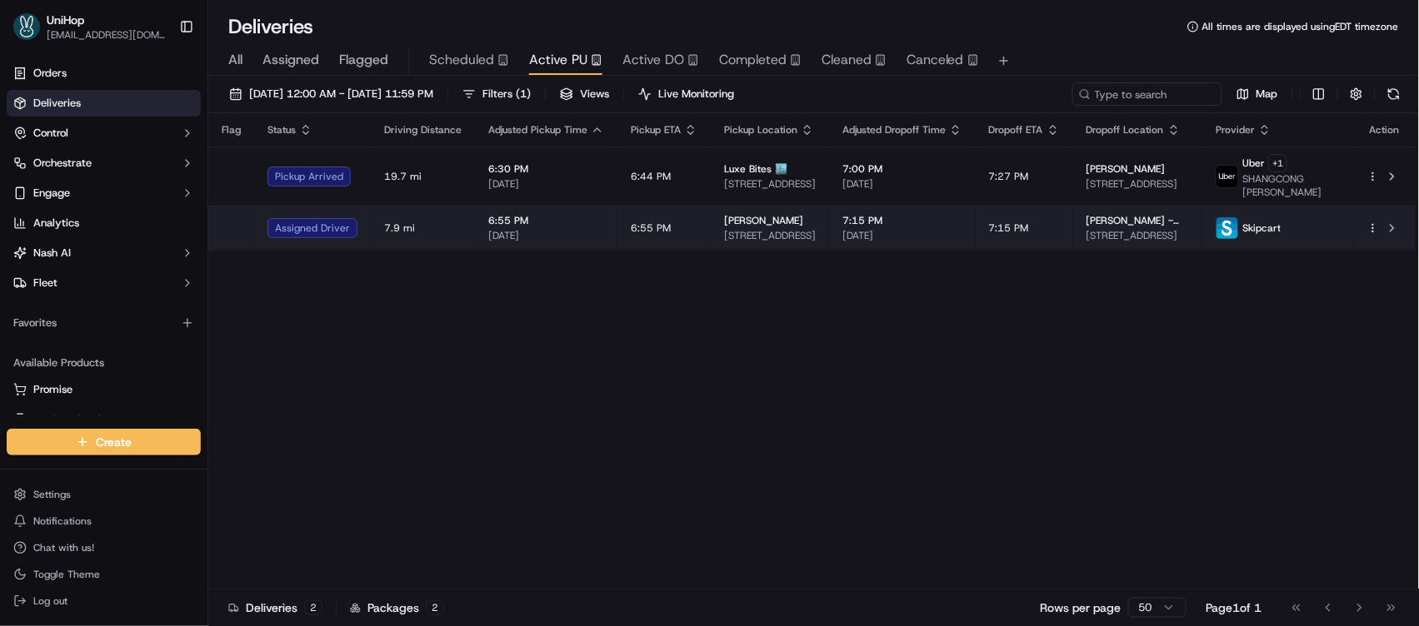
click at [701, 228] on td "6:55 PM" at bounding box center [663, 228] width 93 height 45
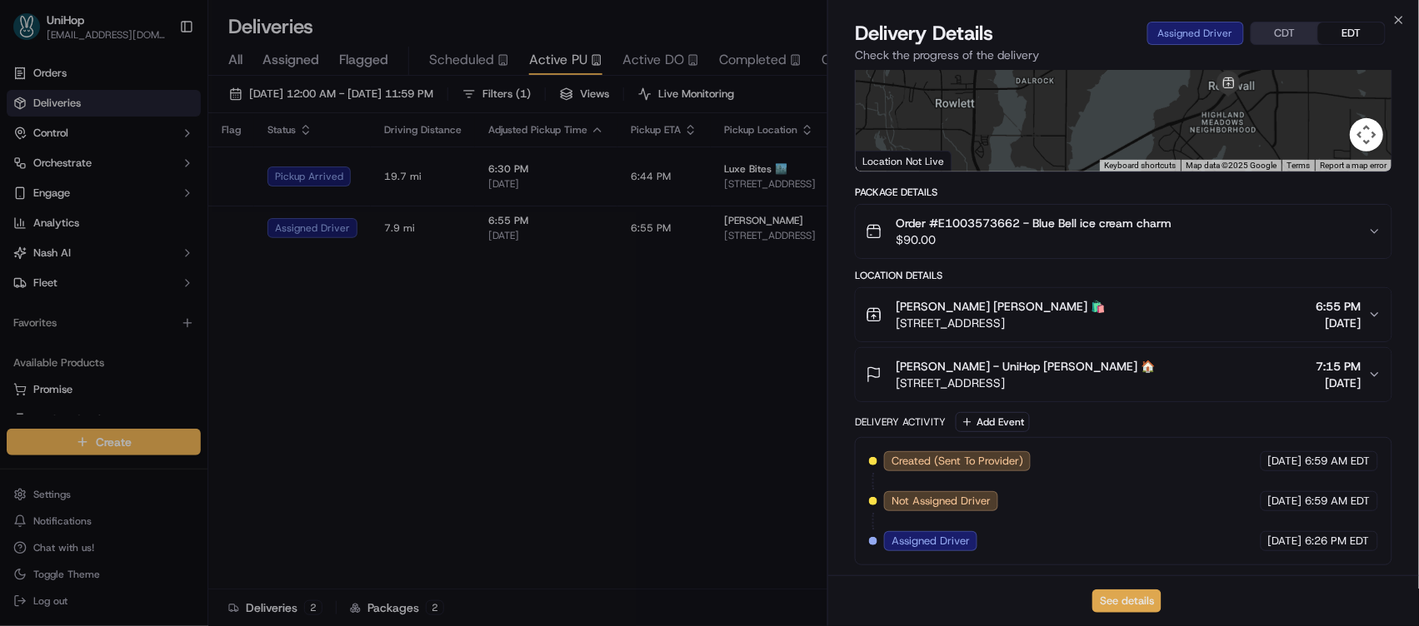
click at [1127, 596] on button "See details" at bounding box center [1126, 601] width 69 height 23
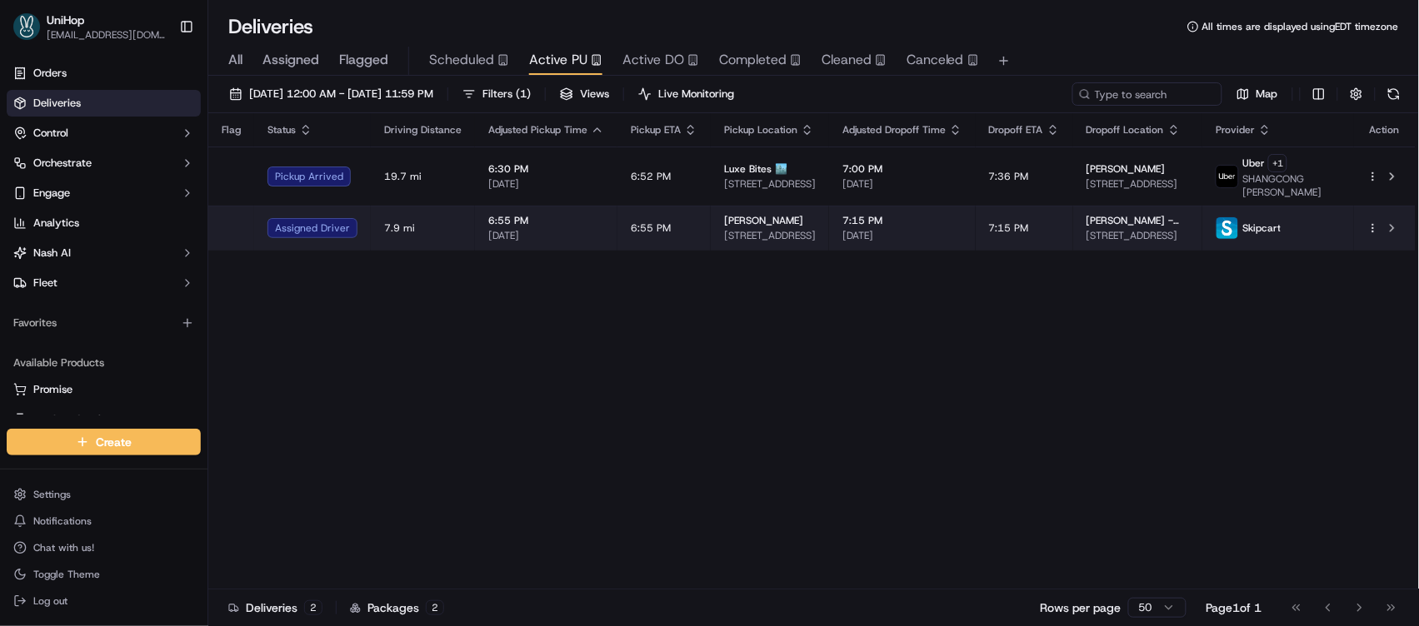
click at [815, 225] on div "[PERSON_NAME]" at bounding box center [770, 220] width 92 height 13
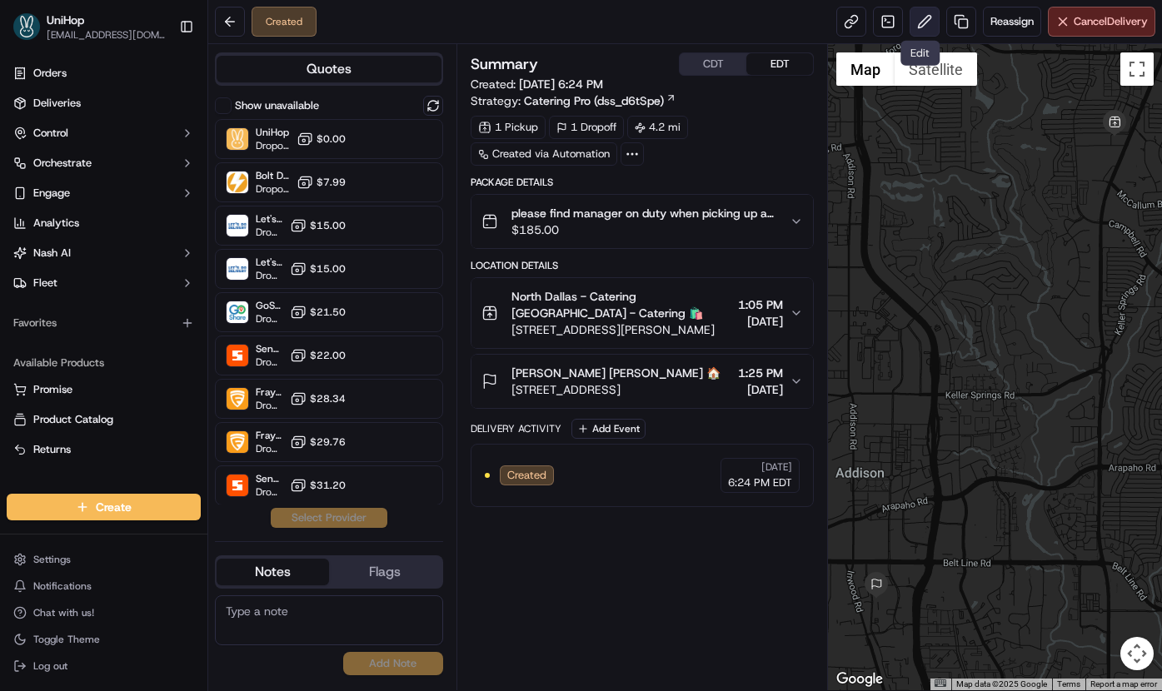
click at [917, 26] on button at bounding box center [925, 22] width 30 height 30
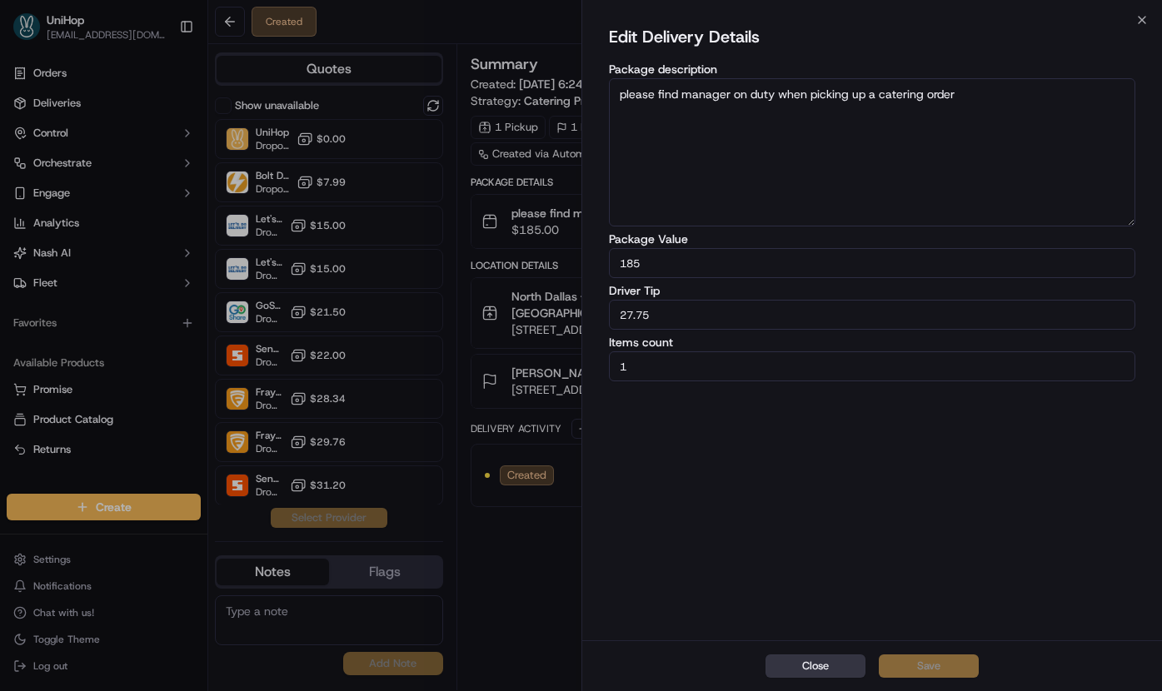
click at [841, 656] on button "Close" at bounding box center [815, 666] width 100 height 23
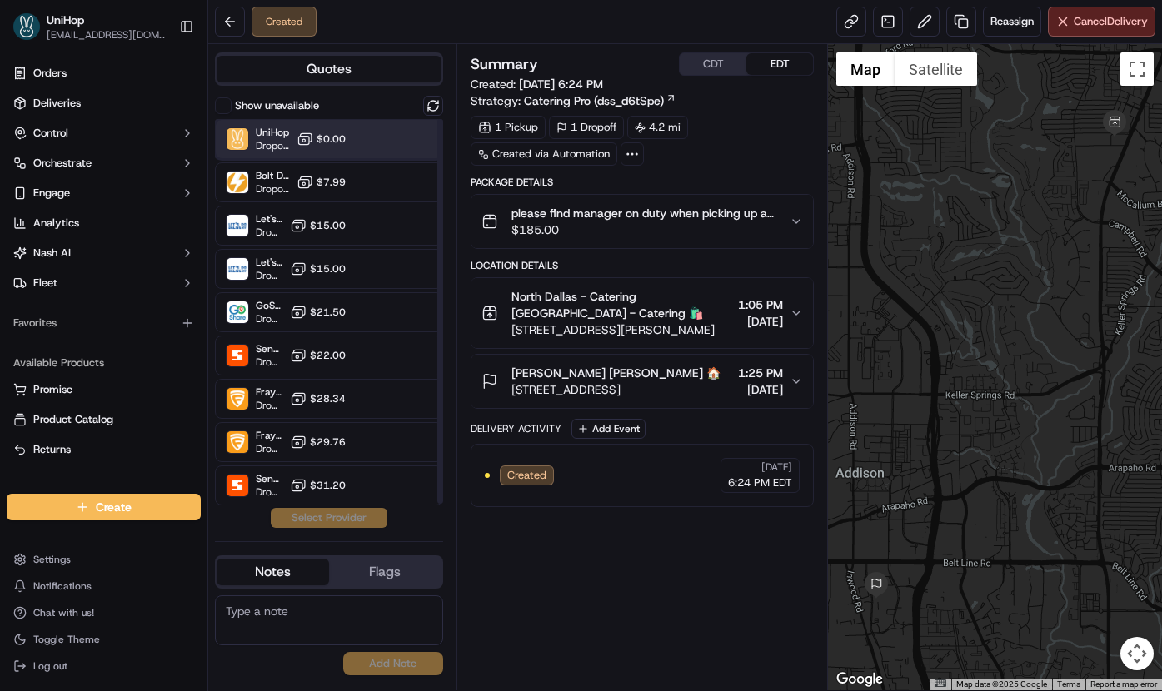
click at [359, 140] on div "UniHop Dropoff ETA - $0.00" at bounding box center [329, 139] width 228 height 40
click at [352, 509] on button "Assign Provider" at bounding box center [329, 518] width 118 height 20
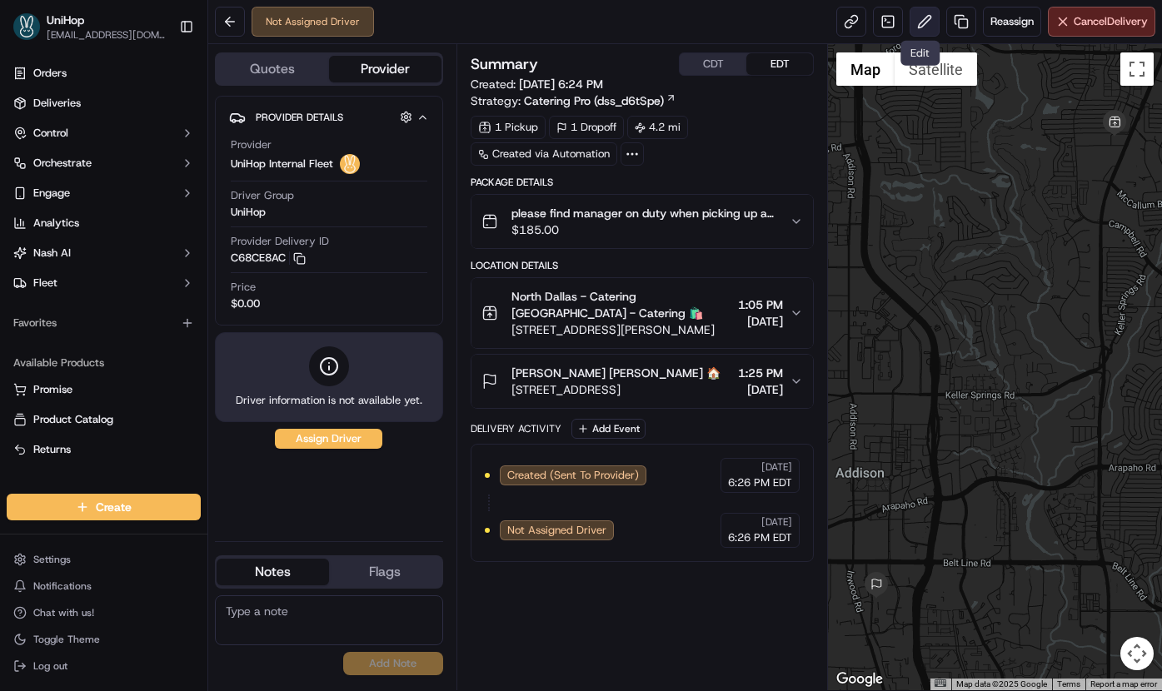
click at [916, 25] on button at bounding box center [925, 22] width 30 height 30
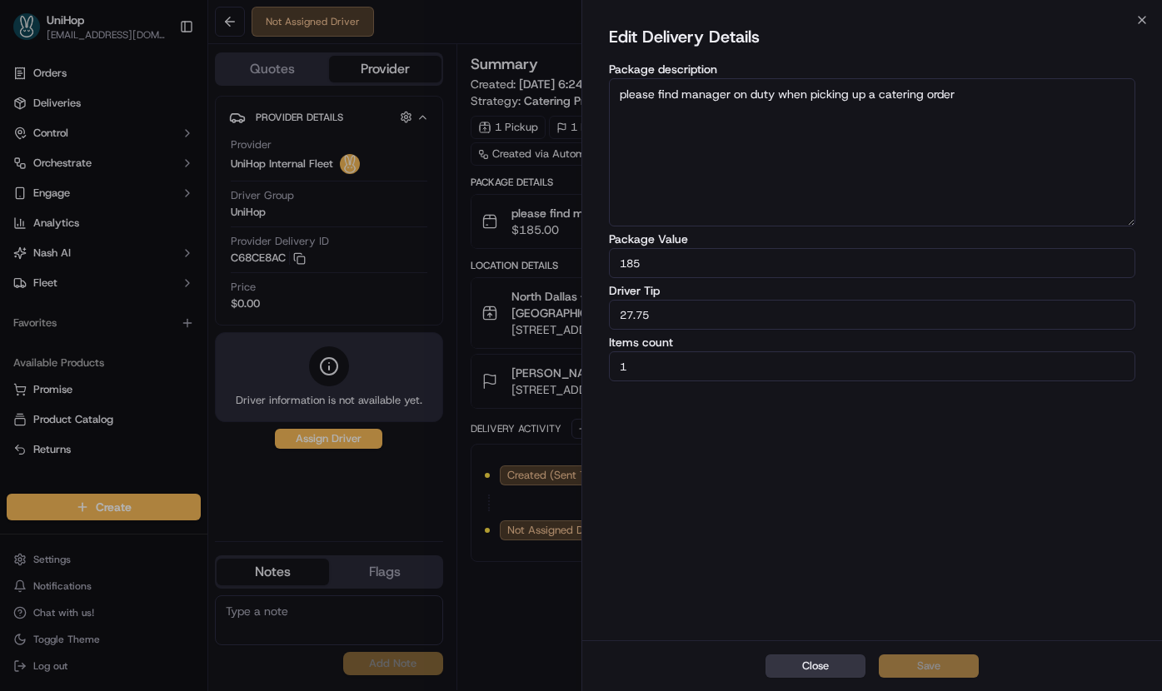
click at [816, 661] on button "Close" at bounding box center [815, 666] width 100 height 23
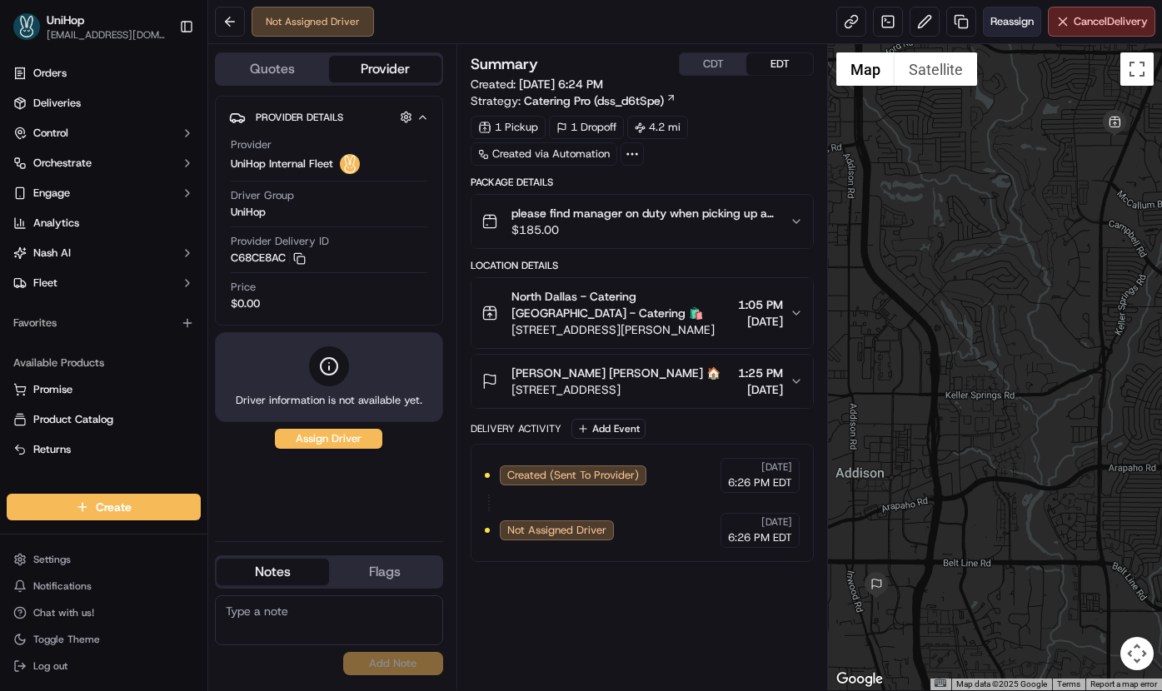
click at [992, 27] on span "Reassign" at bounding box center [1011, 21] width 43 height 15
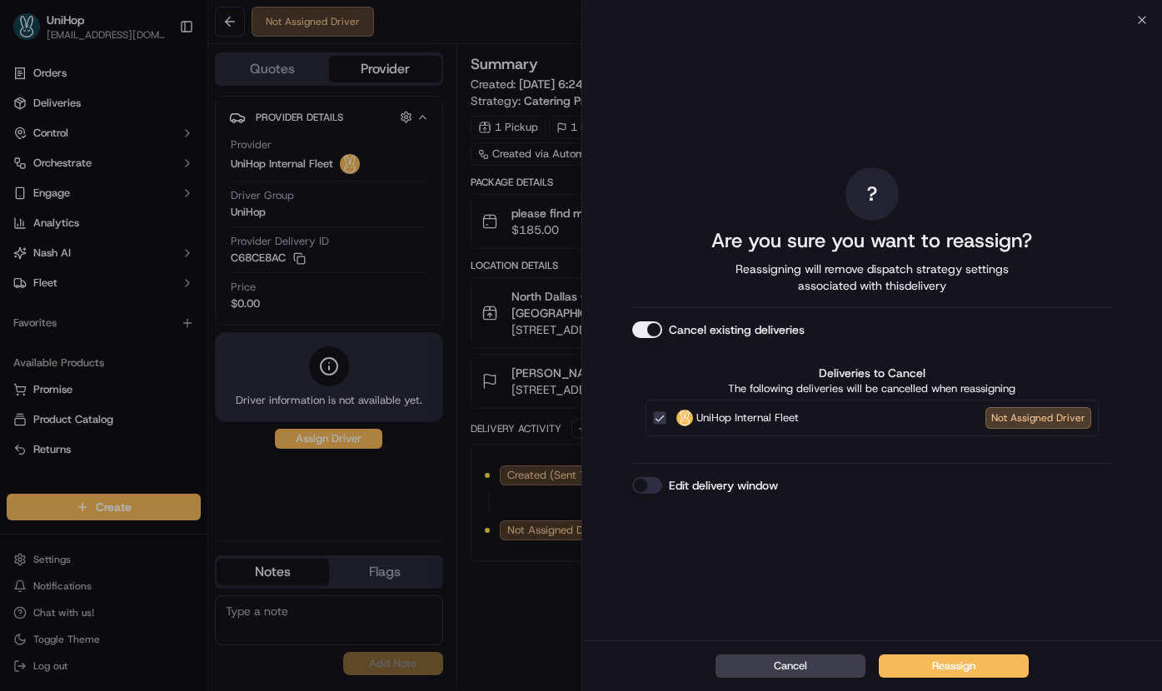
click at [648, 328] on button "Cancel existing deliveries" at bounding box center [647, 330] width 30 height 17
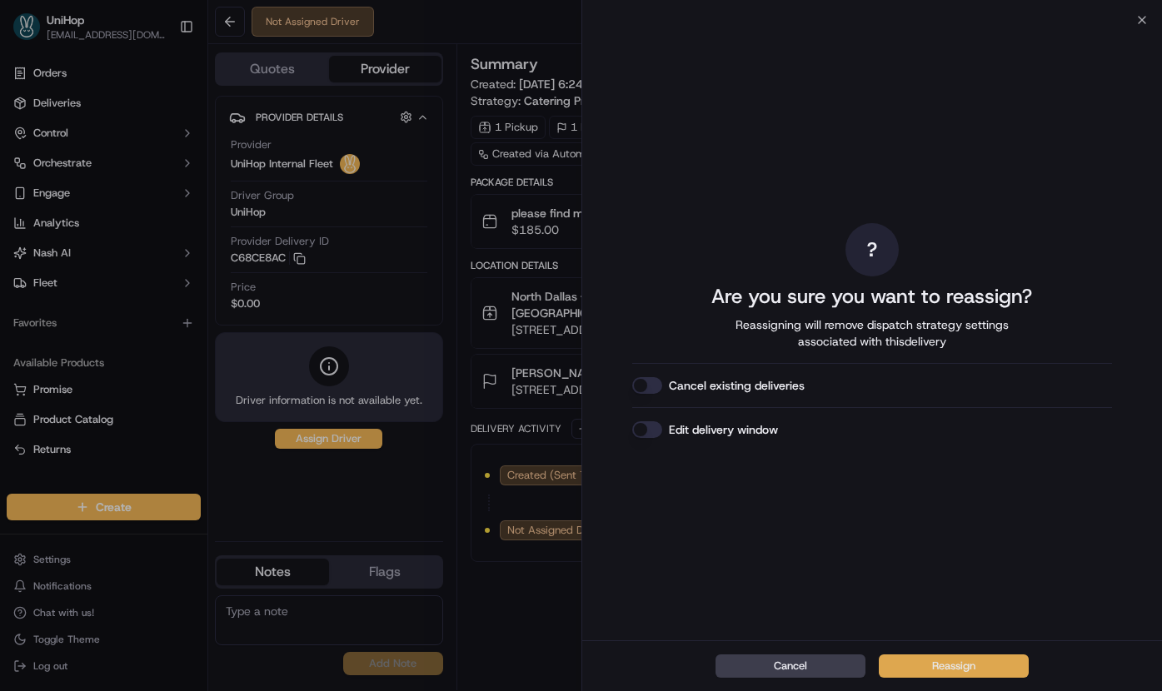
click at [950, 666] on button "Reassign" at bounding box center [954, 666] width 150 height 23
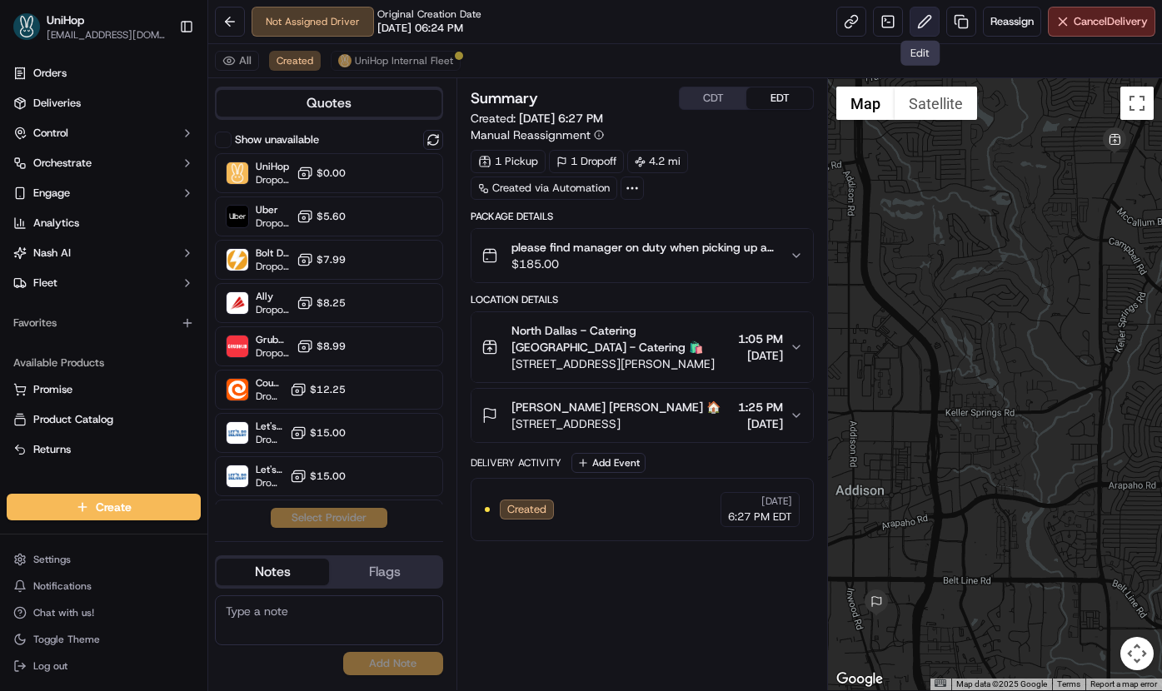
click at [910, 22] on button at bounding box center [925, 22] width 30 height 30
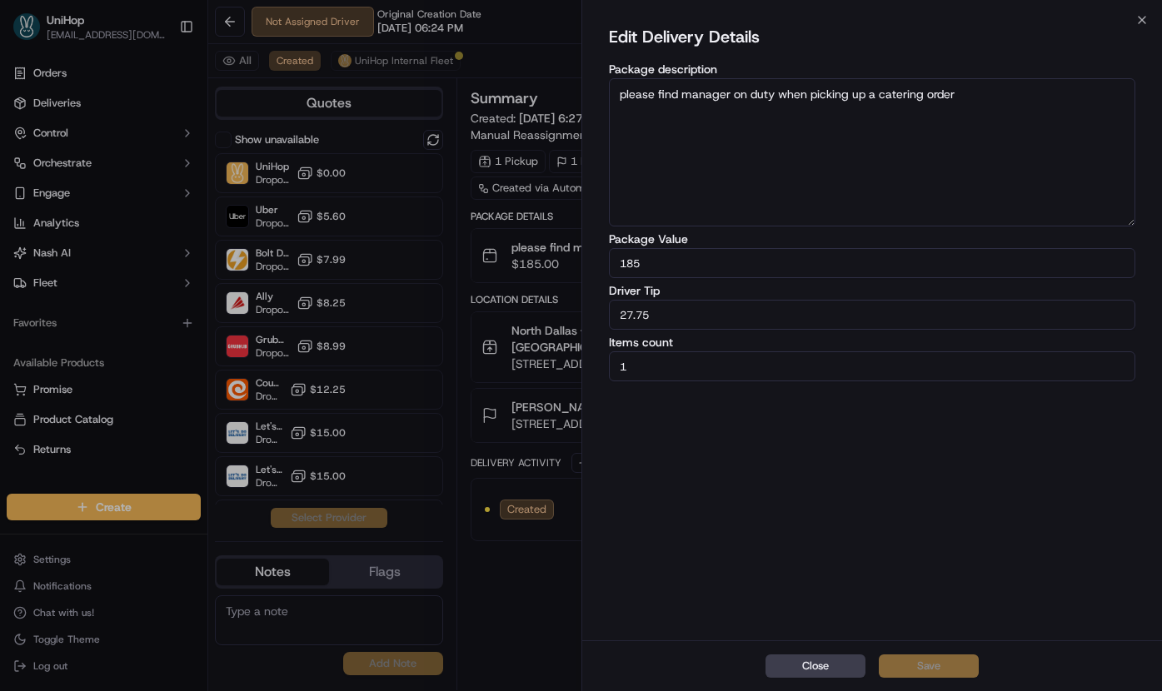
click at [632, 312] on input "27.75" at bounding box center [872, 315] width 527 height 30
type input "20.75"
click at [952, 661] on button "Save" at bounding box center [929, 666] width 100 height 23
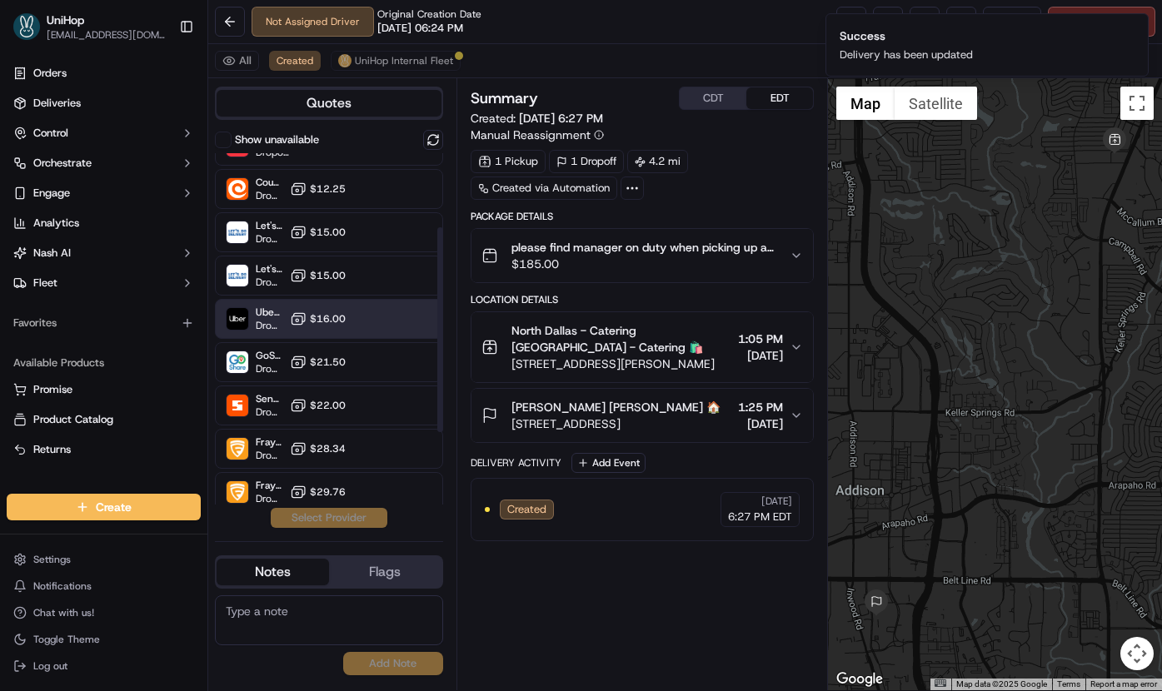
scroll to position [223, 0]
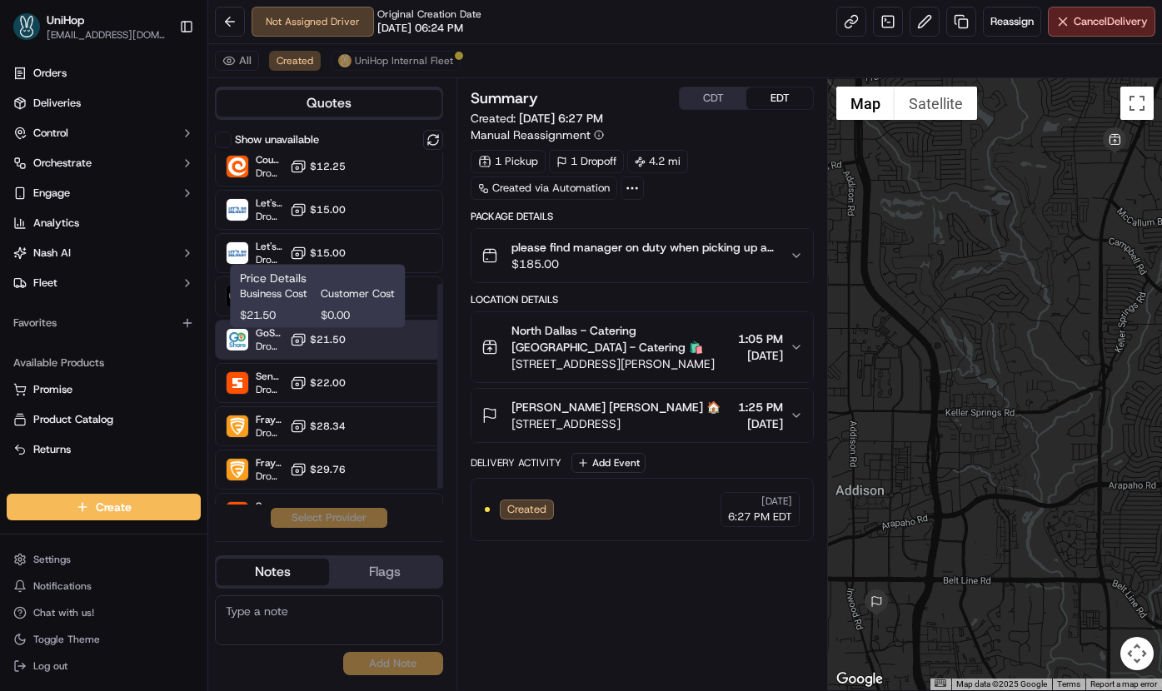
click at [312, 340] on span "$21.50" at bounding box center [328, 339] width 36 height 13
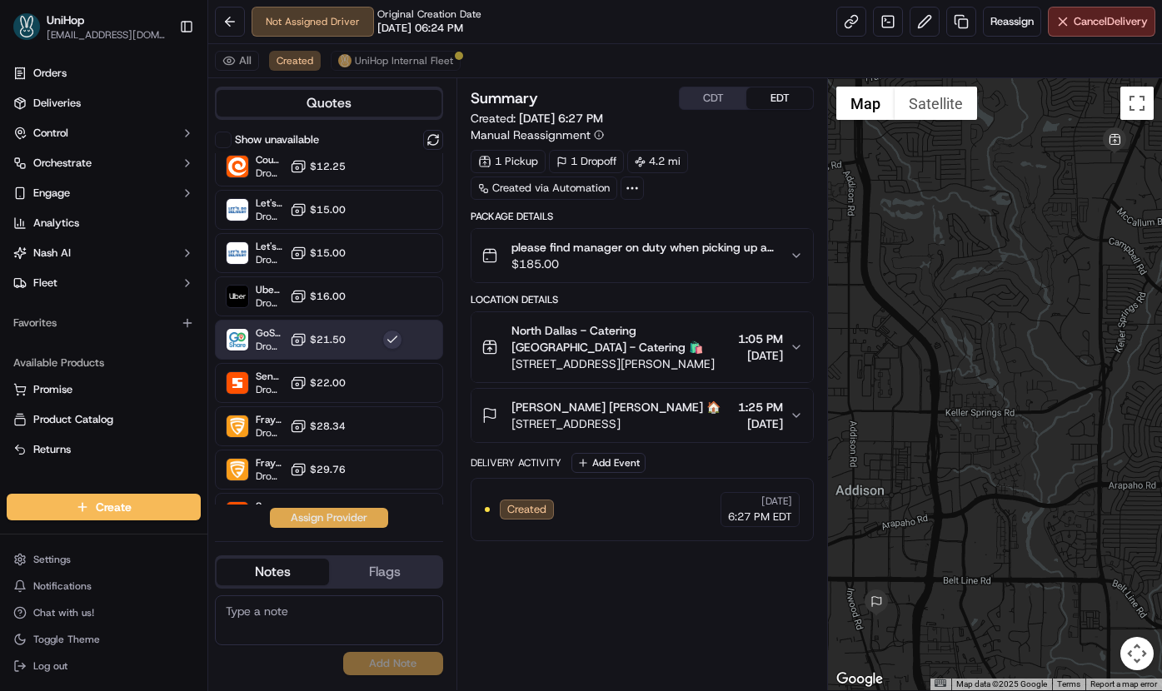
click at [310, 520] on button "Assign Provider" at bounding box center [329, 518] width 118 height 20
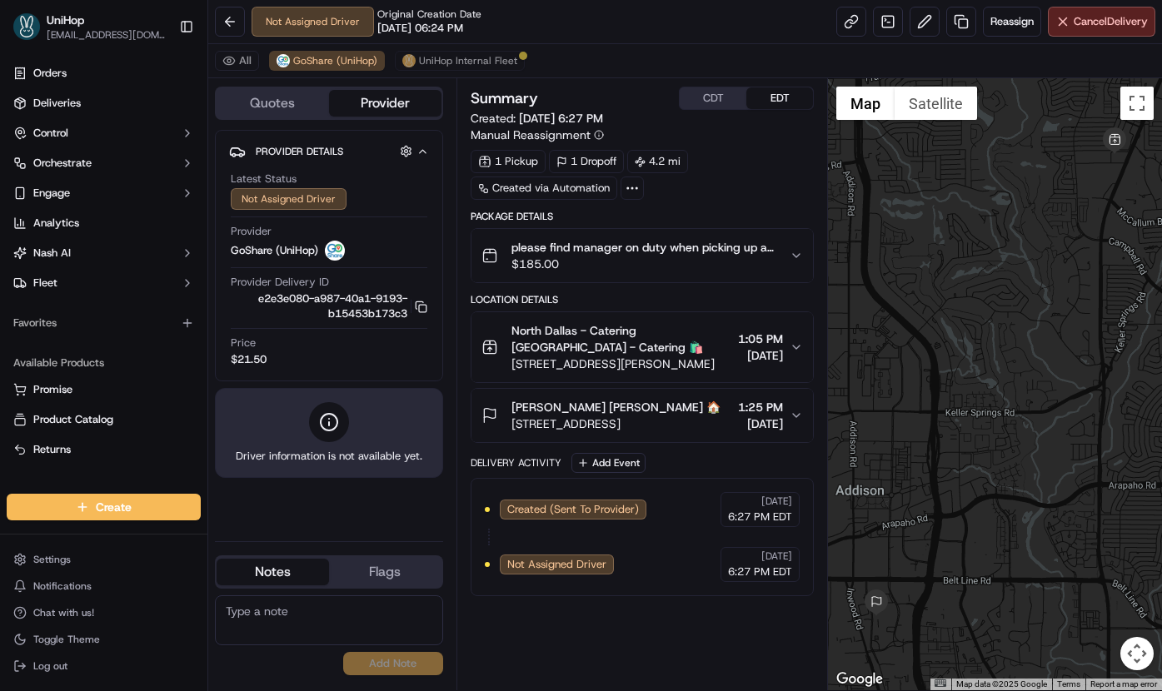
click at [500, 71] on div "All GoShare (UniHop) UniHop Internal Fleet" at bounding box center [685, 61] width 954 height 34
click at [496, 65] on span "UniHop Internal Fleet" at bounding box center [468, 60] width 98 height 13
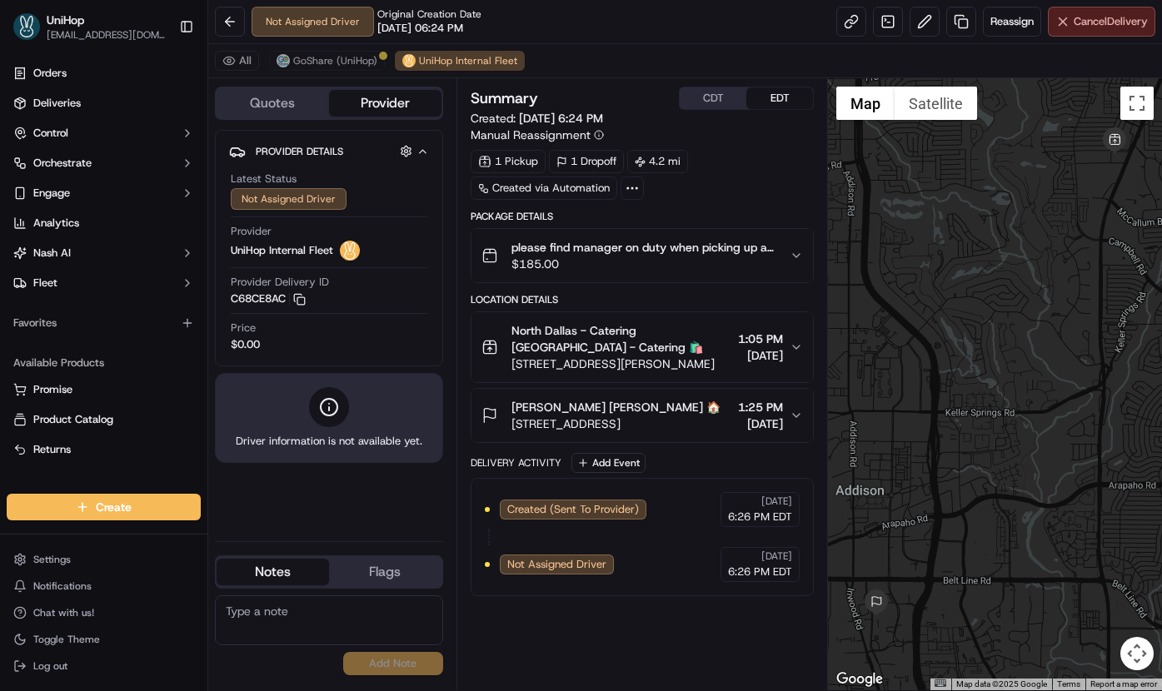
click at [1076, 31] on button "Cancel Delivery" at bounding box center [1101, 22] width 107 height 30
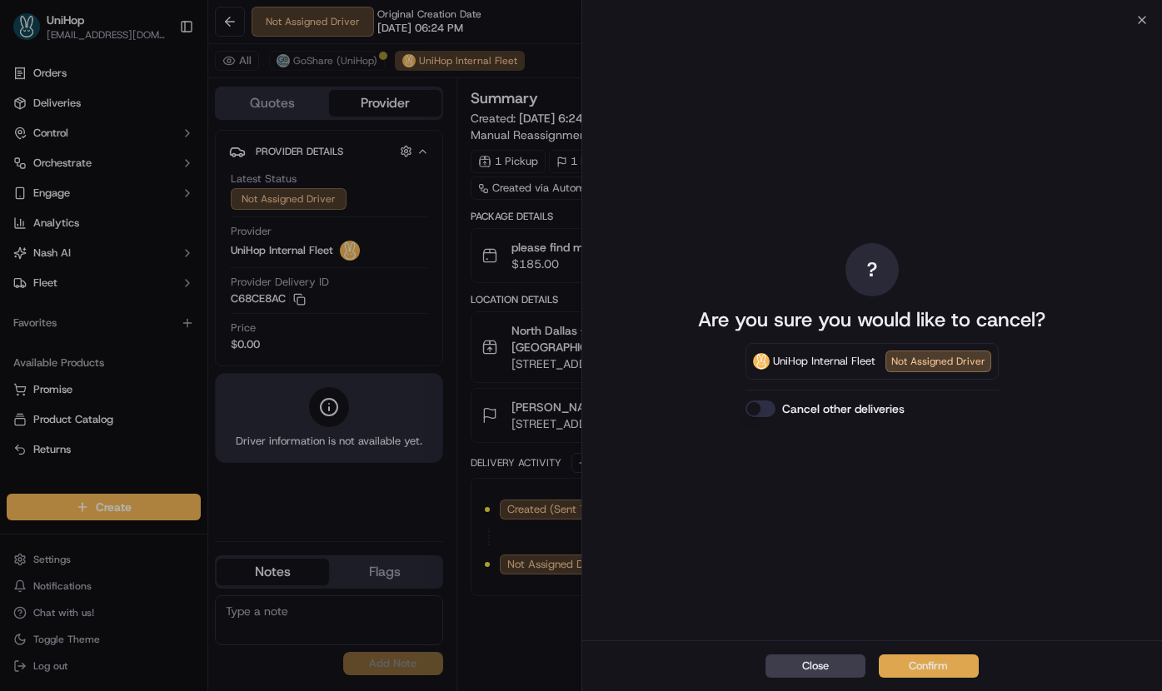
click at [930, 662] on button "Confirm" at bounding box center [929, 666] width 100 height 23
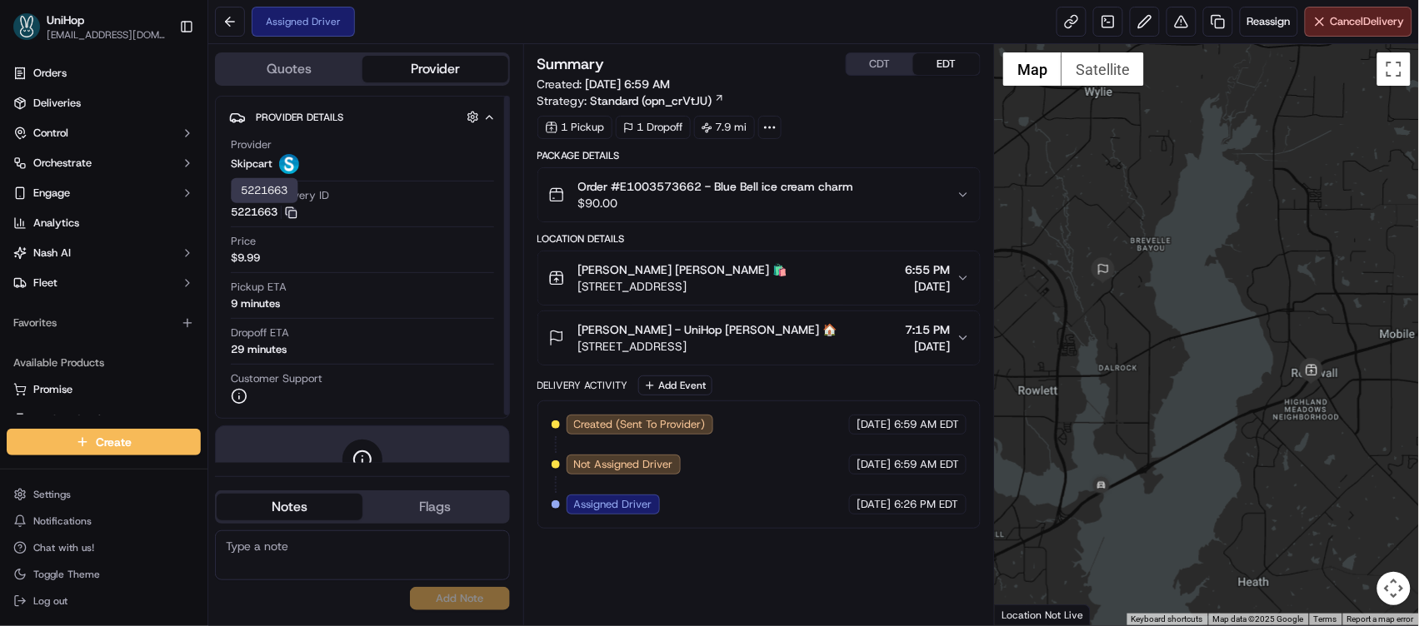
click at [292, 224] on div "Provider Delivery ID 5221663 Copy 5221663" at bounding box center [362, 207] width 263 height 39
click at [291, 218] on icon "button" at bounding box center [291, 213] width 12 height 12
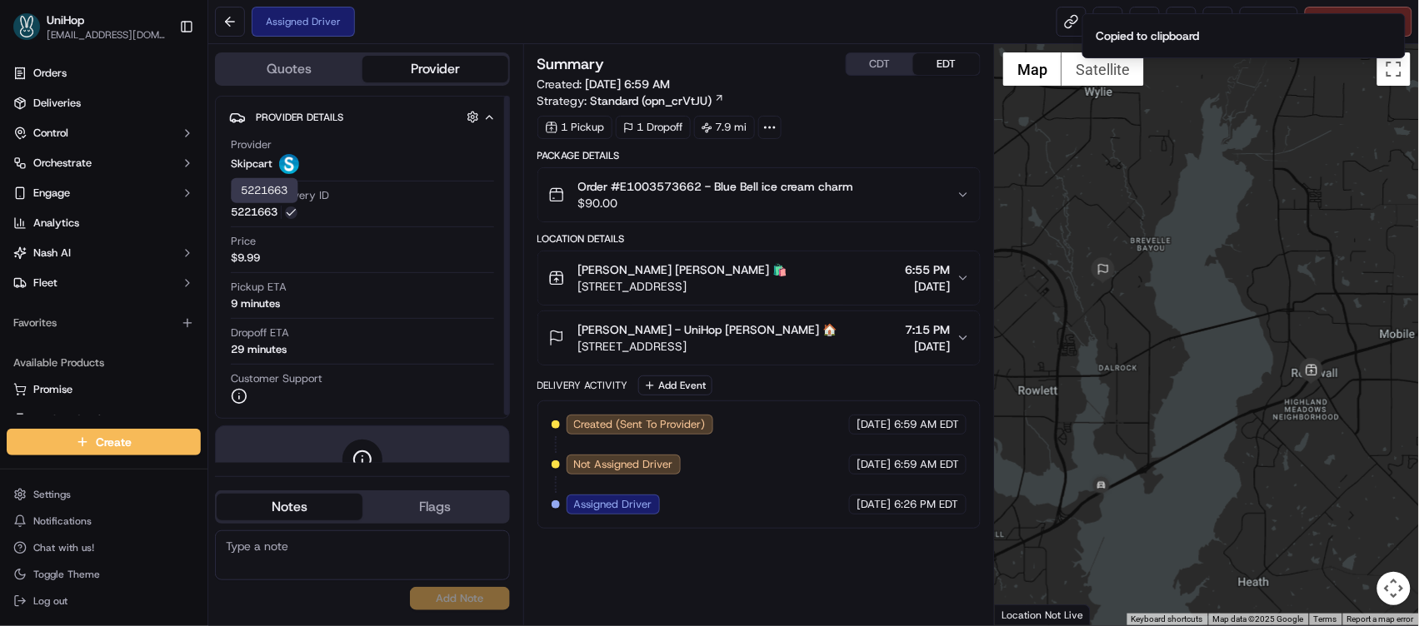
click at [291, 218] on icon "button" at bounding box center [291, 213] width 12 height 12
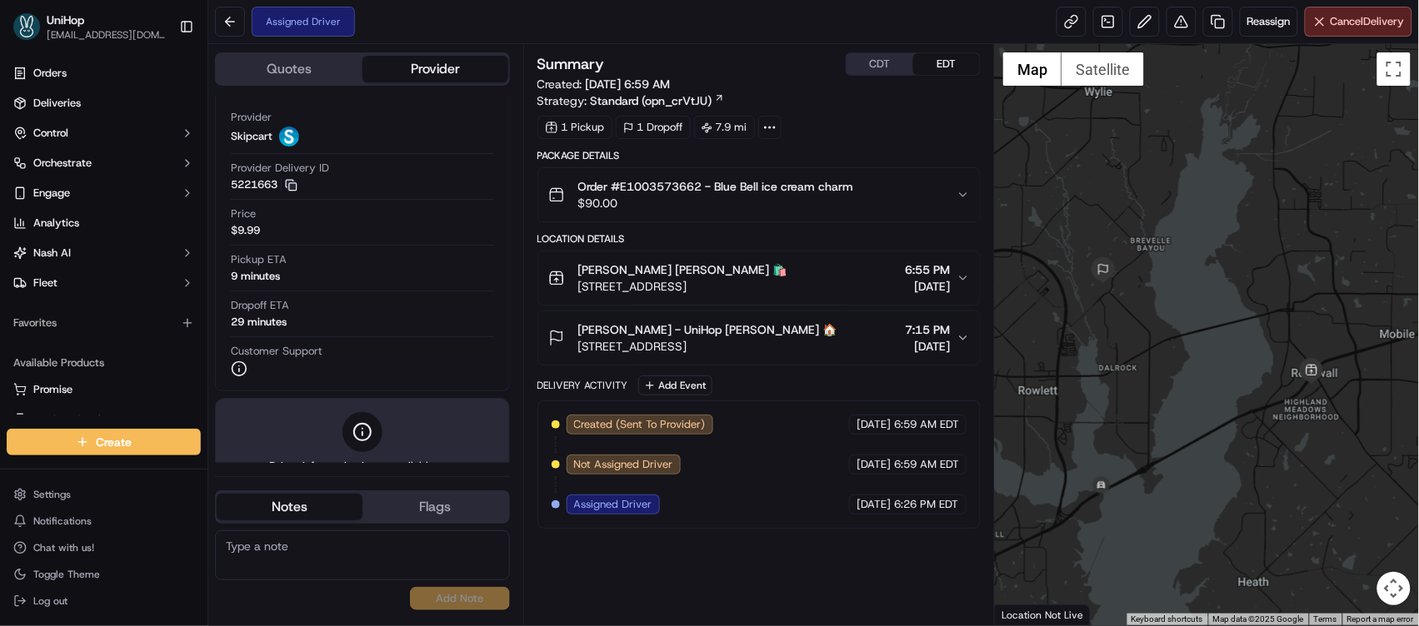
scroll to position [56, 0]
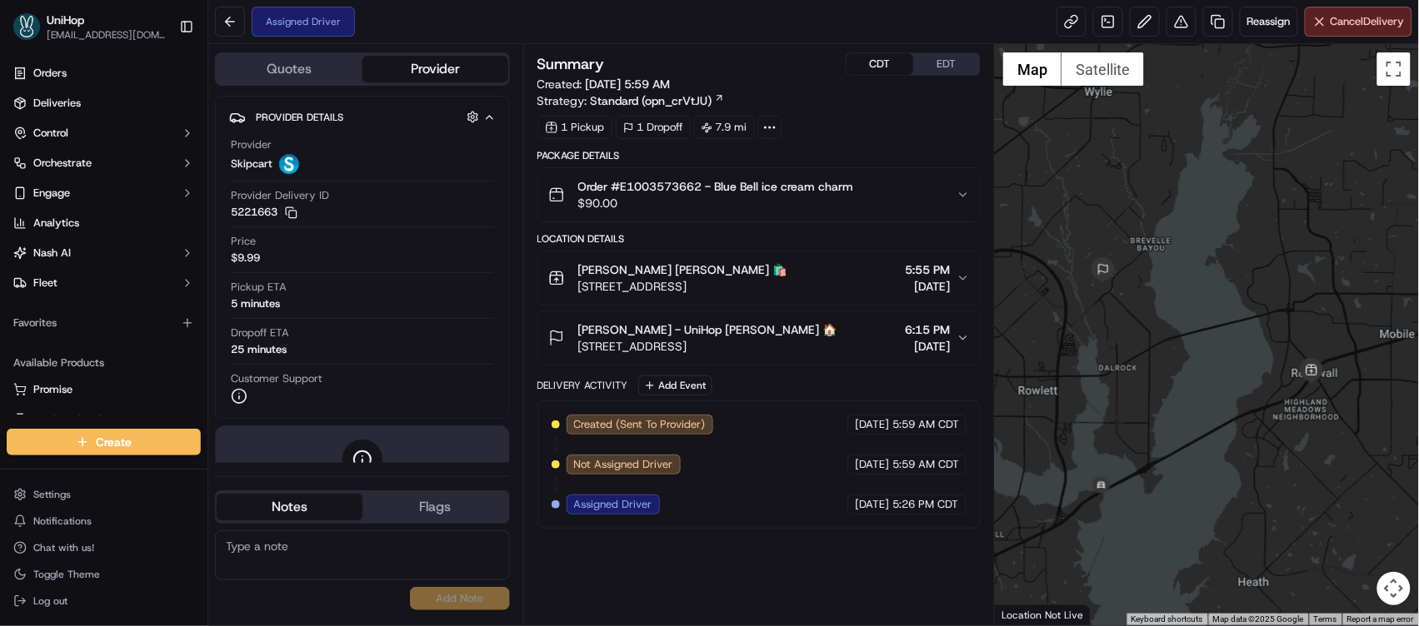
click at [875, 69] on button "CDT" at bounding box center [879, 64] width 67 height 22
click at [930, 57] on button "EDT" at bounding box center [946, 64] width 67 height 22
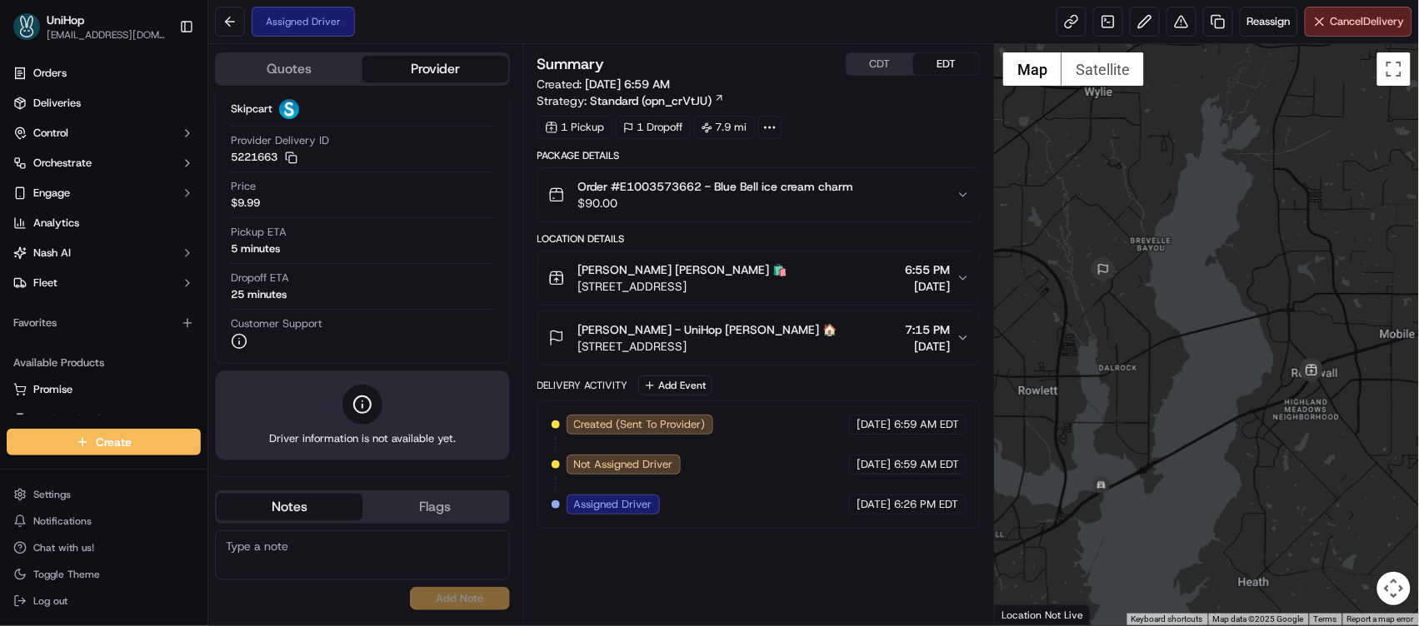
scroll to position [56, 0]
